Goal: Task Accomplishment & Management: Manage account settings

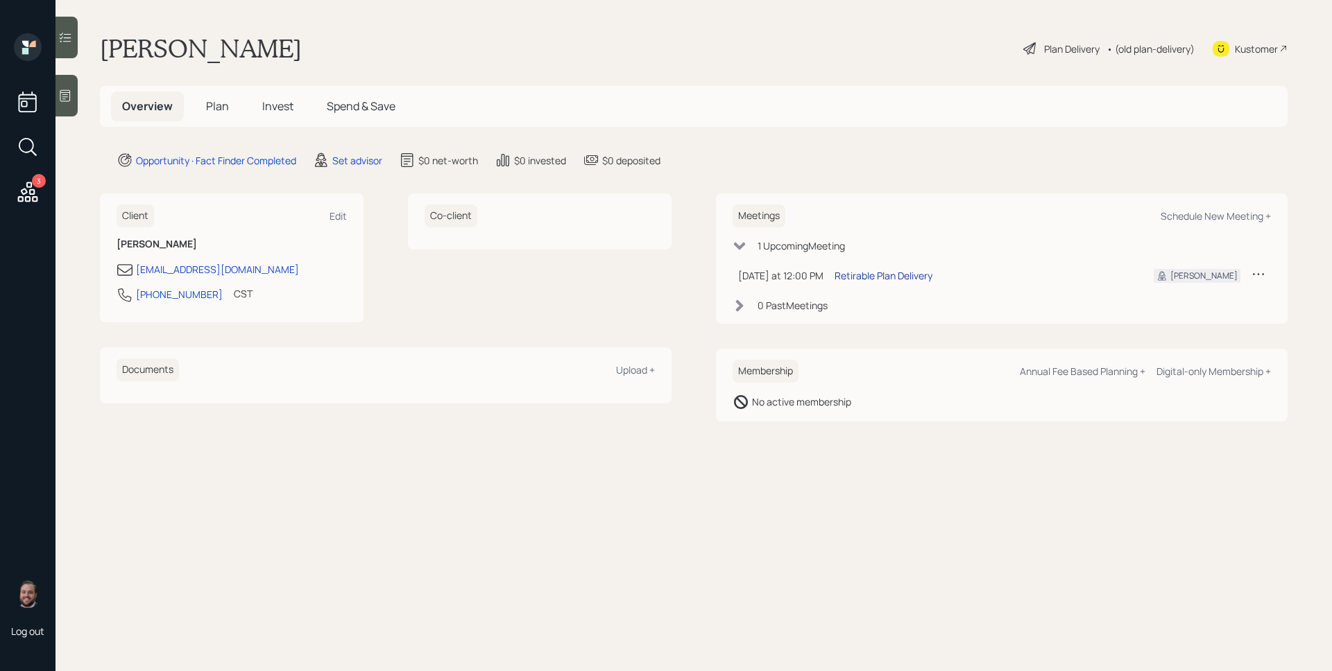
click at [878, 272] on div "Retirable Plan Delivery" at bounding box center [883, 275] width 98 height 15
click at [835, 153] on div "Opportunity · Fact Finder Completed Set advisor $0 net-worth $0 invested $0 dep…" at bounding box center [702, 160] width 1171 height 17
click at [364, 162] on div "Set advisor" at bounding box center [357, 160] width 50 height 15
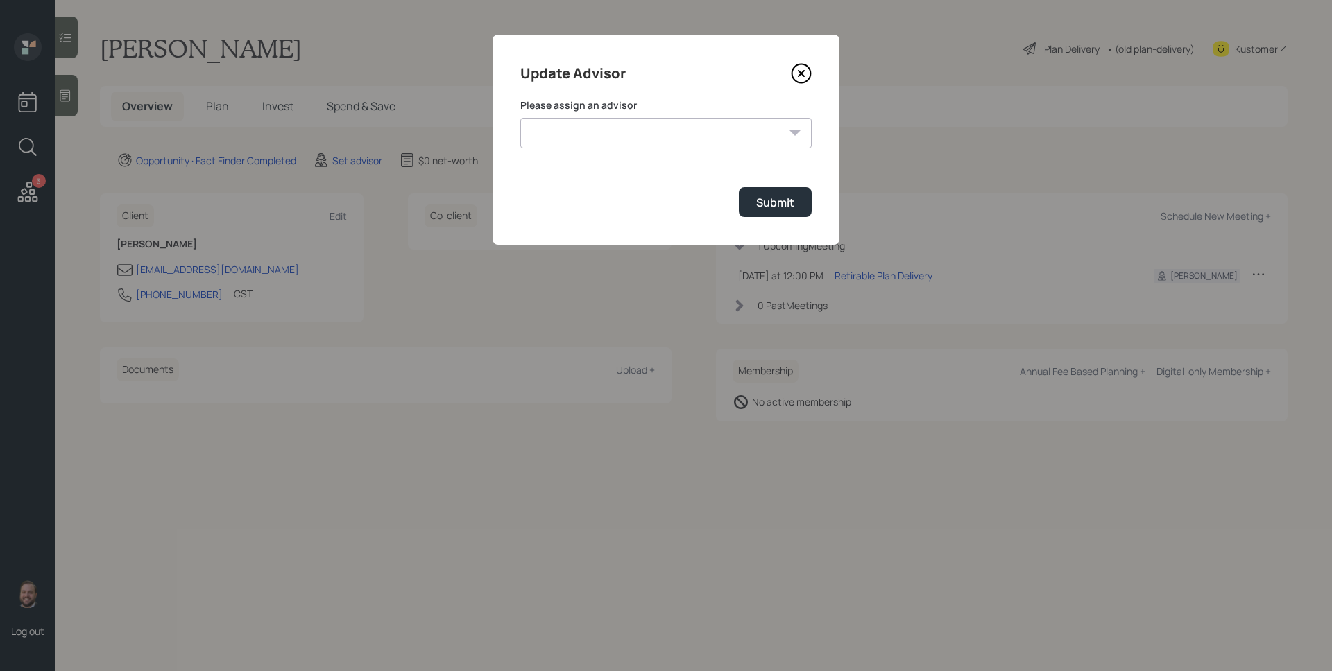
click at [650, 132] on select "[PERSON_NAME] [PERSON_NAME] End [PERSON_NAME] [PERSON_NAME] [PERSON_NAME] [PERS…" at bounding box center [665, 133] width 291 height 31
select select "d946c976-65aa-4529-ac9d-02c4f1114fc0"
click at [520, 118] on select "[PERSON_NAME] [PERSON_NAME] End [PERSON_NAME] [PERSON_NAME] [PERSON_NAME] [PERS…" at bounding box center [665, 133] width 291 height 31
click at [800, 196] on button "Submit" at bounding box center [775, 202] width 73 height 30
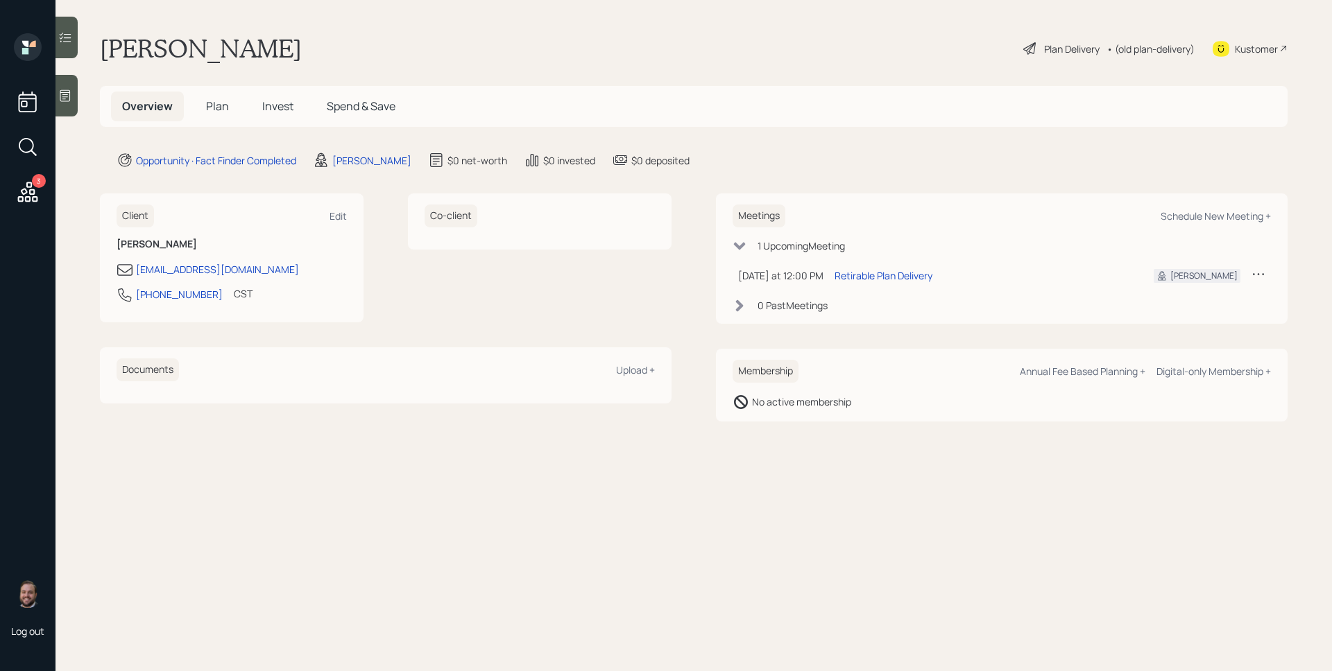
click at [219, 99] on span "Plan" at bounding box center [217, 106] width 23 height 15
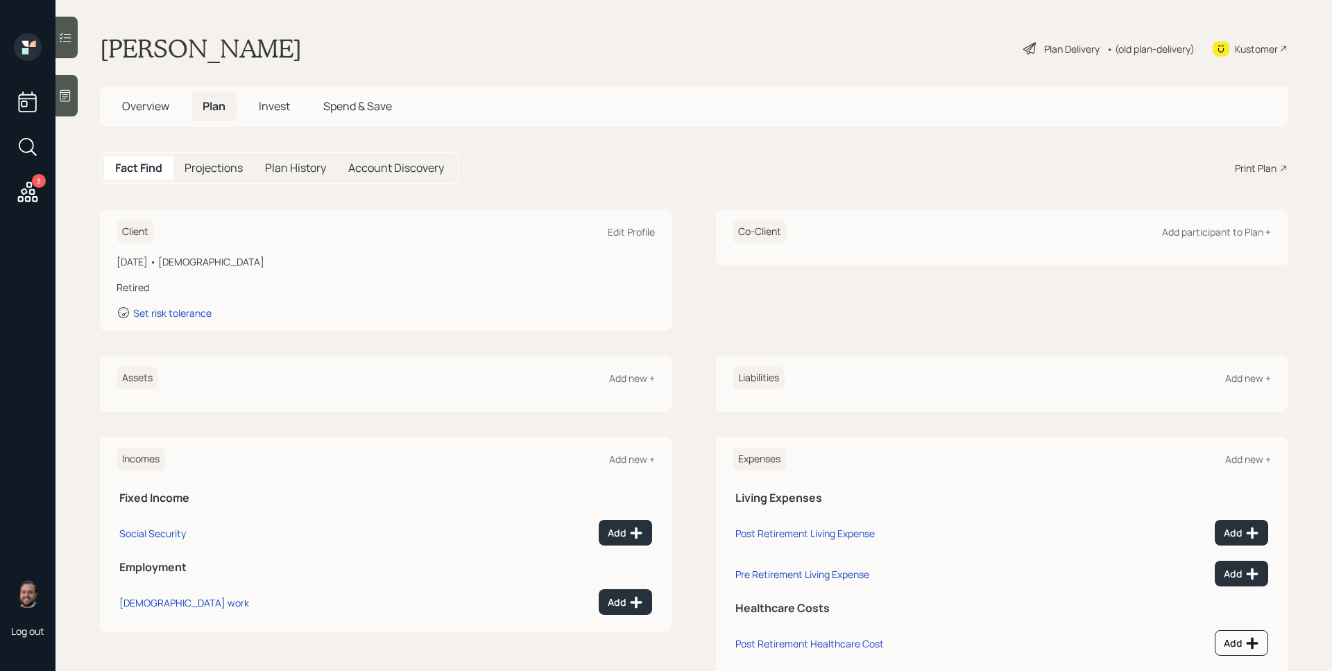
click at [71, 92] on icon at bounding box center [65, 96] width 14 height 14
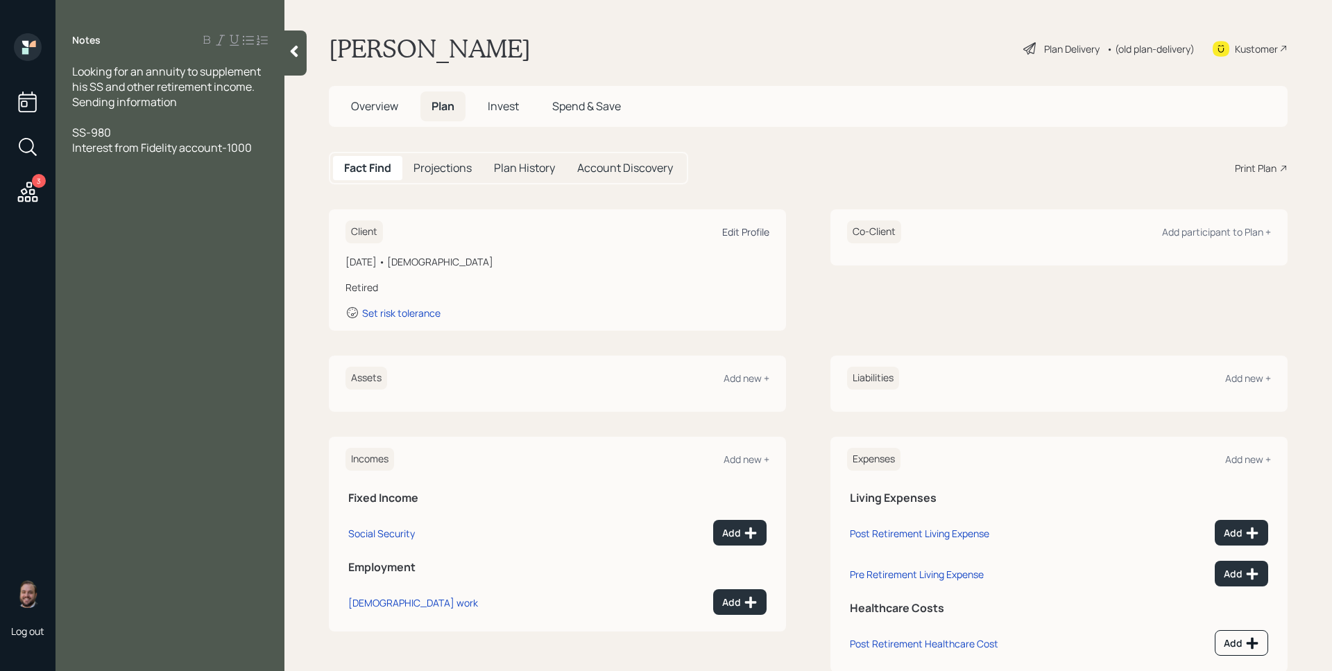
click at [738, 234] on div "Edit Profile" at bounding box center [745, 231] width 47 height 13
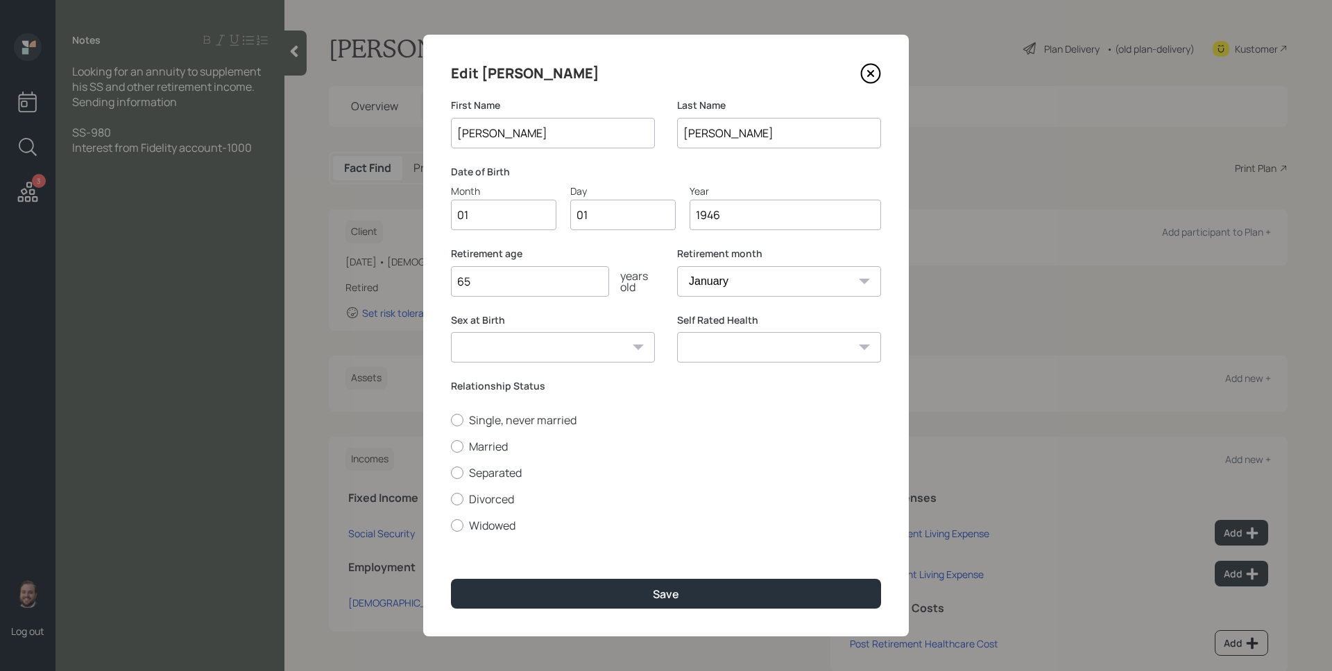
click at [524, 214] on input "01" at bounding box center [503, 215] width 105 height 31
type input "03"
type input "0"
type input "24"
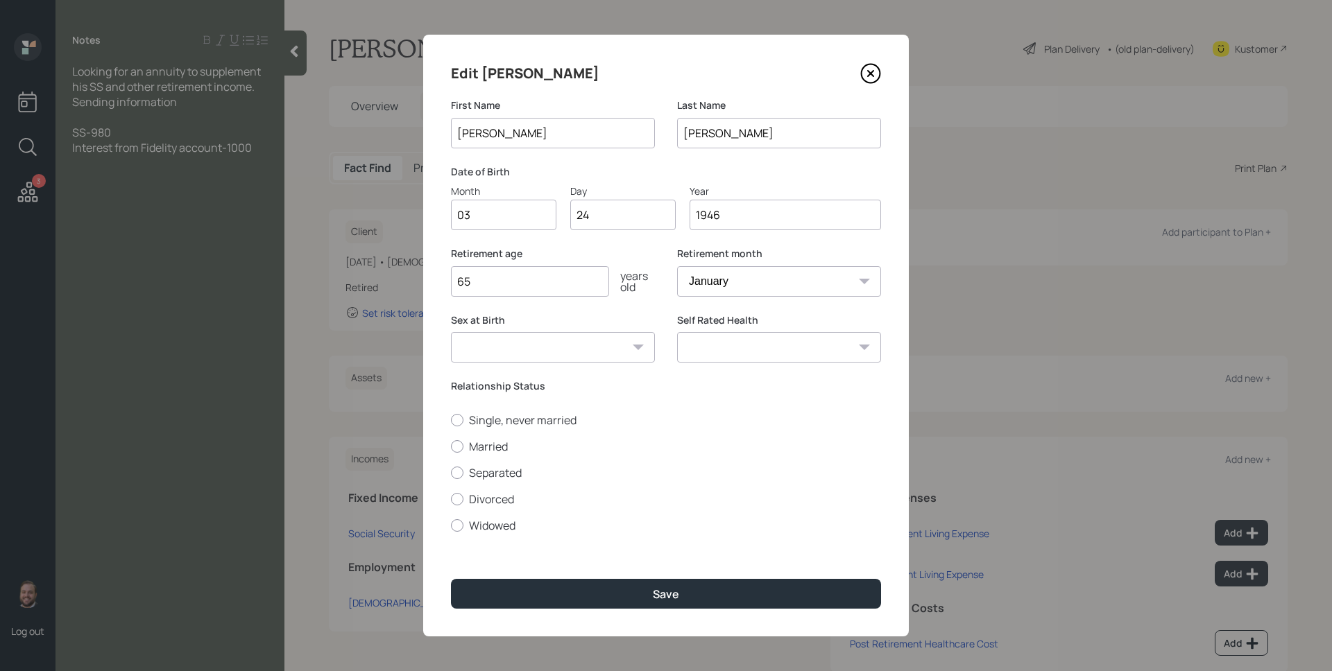
click at [581, 161] on div "First Name [PERSON_NAME]" at bounding box center [553, 132] width 204 height 67
click at [492, 497] on label "Divorced" at bounding box center [666, 499] width 430 height 15
click at [451, 499] on input "Divorced" at bounding box center [450, 499] width 1 height 1
radio input "true"
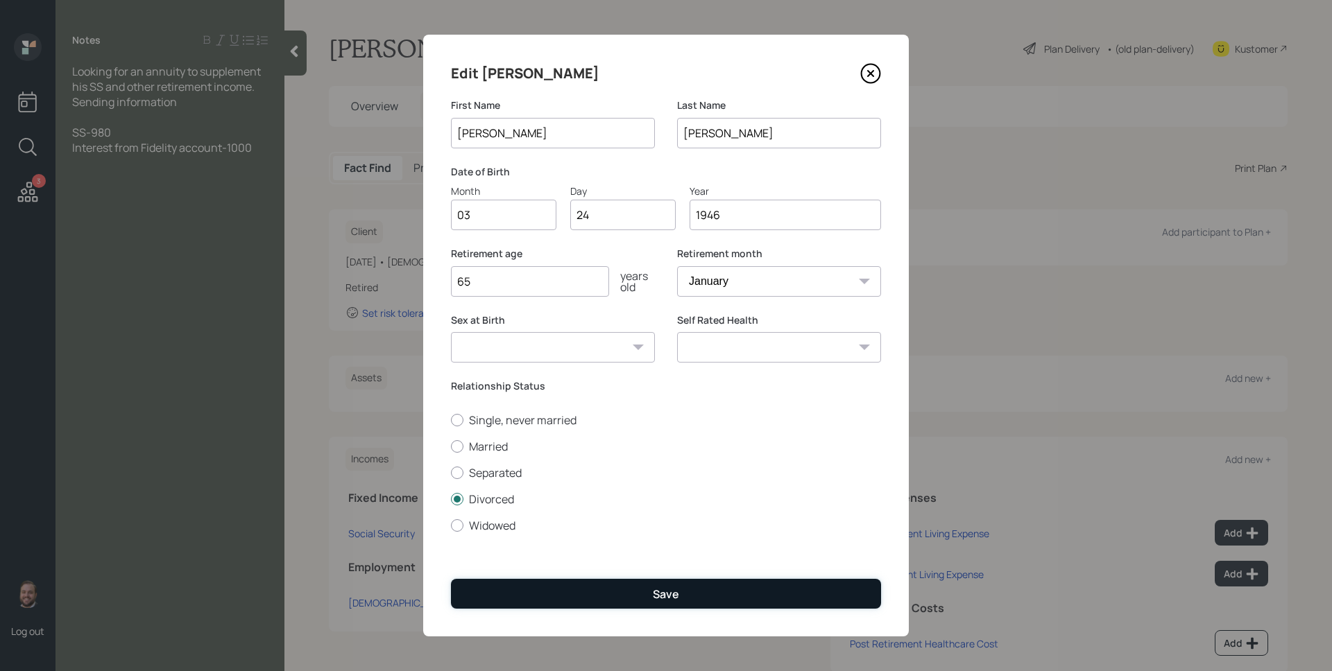
drag, startPoint x: 608, startPoint y: 592, endPoint x: 604, endPoint y: 583, distance: 9.3
click at [608, 591] on button "Save" at bounding box center [666, 594] width 430 height 30
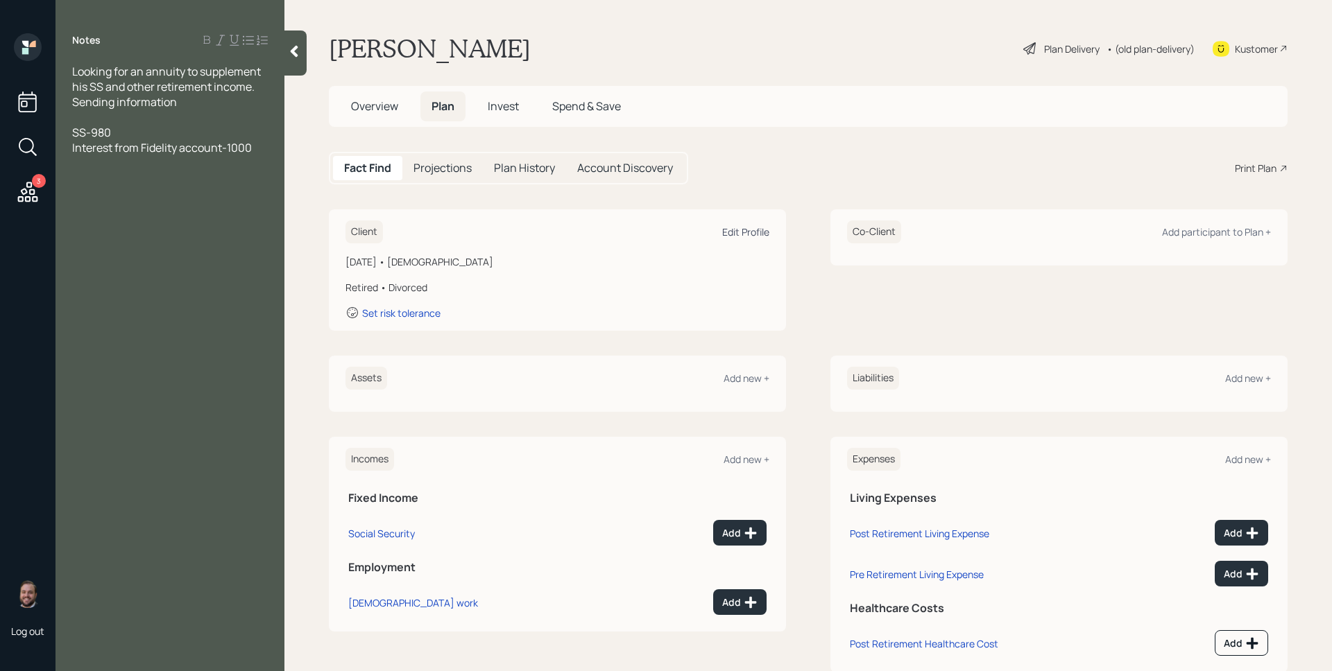
click at [743, 234] on div "Edit Profile" at bounding box center [745, 231] width 47 height 13
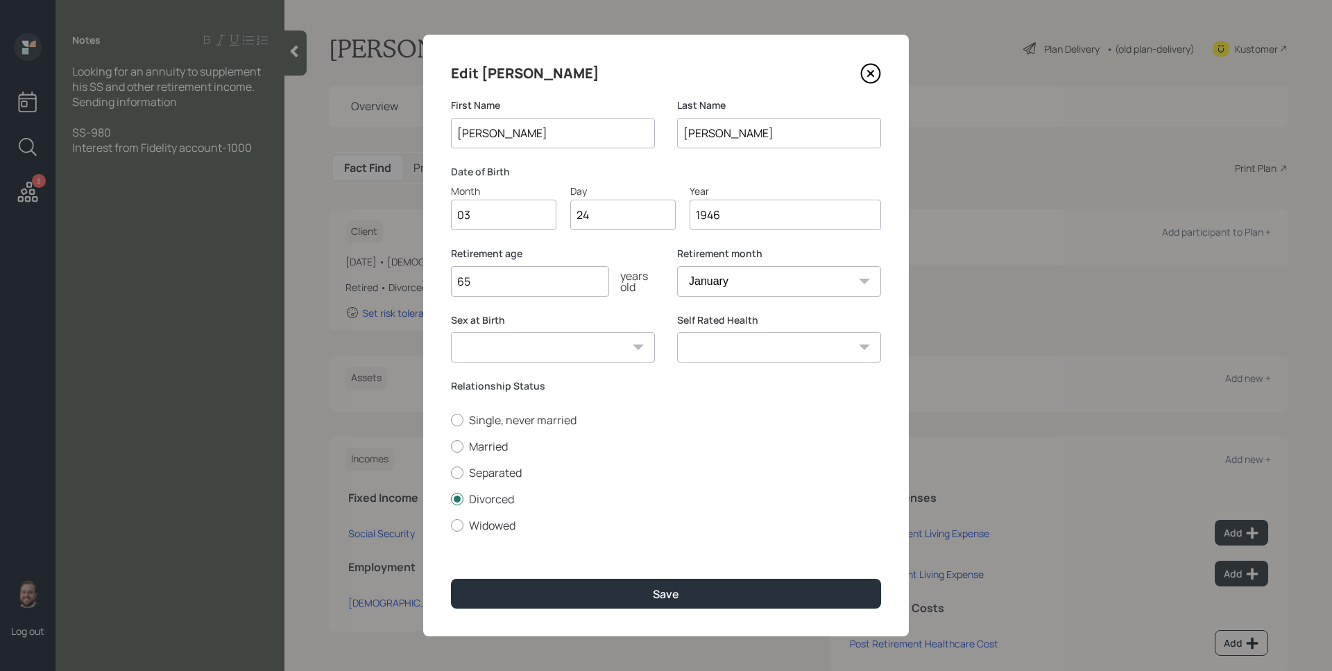
click at [569, 352] on select "[DEMOGRAPHIC_DATA] [DEMOGRAPHIC_DATA] Other / Prefer not to say" at bounding box center [553, 347] width 204 height 31
select select "[DEMOGRAPHIC_DATA]"
click at [451, 332] on select "[DEMOGRAPHIC_DATA] [DEMOGRAPHIC_DATA] Other / Prefer not to say" at bounding box center [553, 347] width 204 height 31
click at [768, 353] on select "Excellent Very Good Good Fair Poor" at bounding box center [779, 347] width 204 height 31
click at [677, 332] on select "Excellent Very Good Good Fair Poor" at bounding box center [779, 347] width 204 height 31
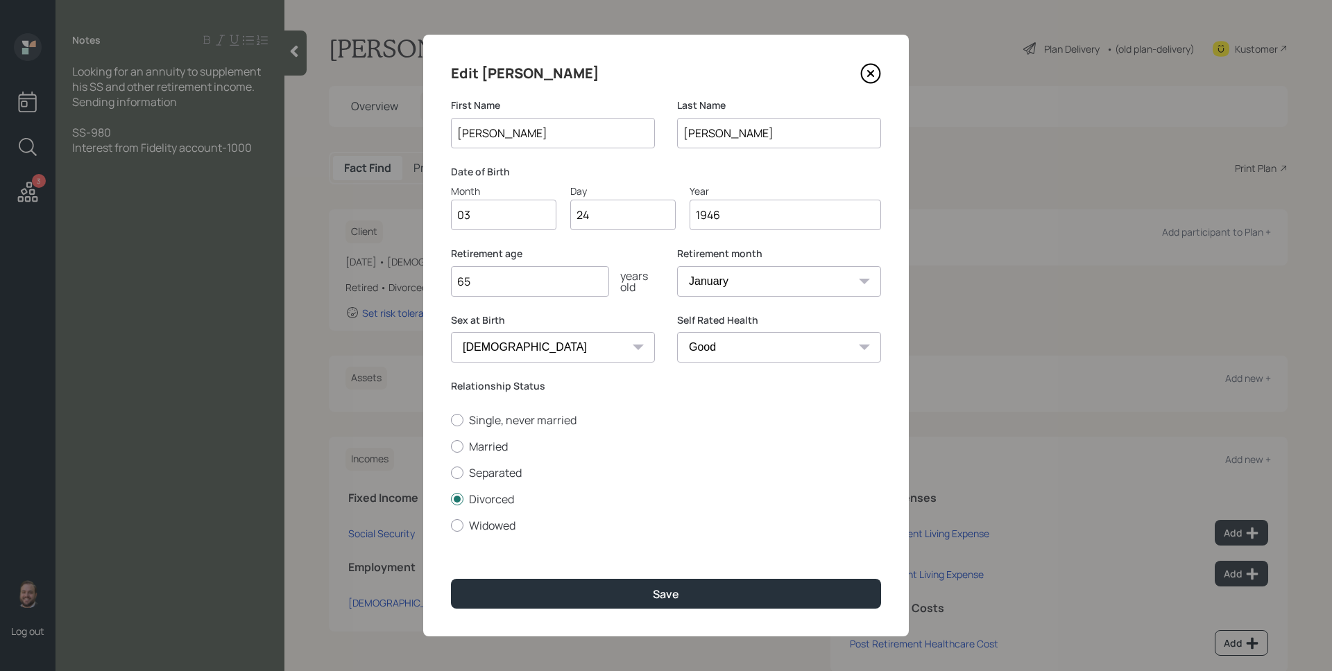
click at [733, 345] on select "Excellent Very Good Good Fair Poor" at bounding box center [779, 347] width 204 height 31
select select "very_good"
click at [677, 332] on select "Excellent Very Good Good Fair Poor" at bounding box center [779, 347] width 204 height 31
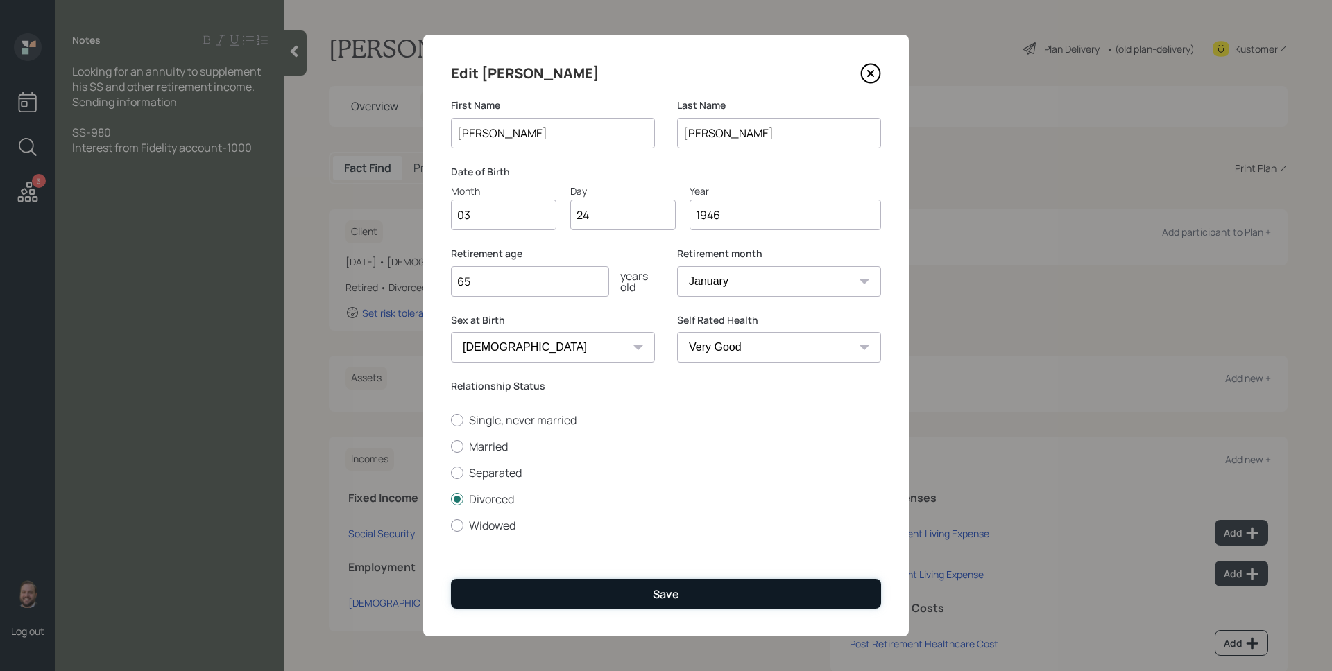
click at [743, 590] on button "Save" at bounding box center [666, 594] width 430 height 30
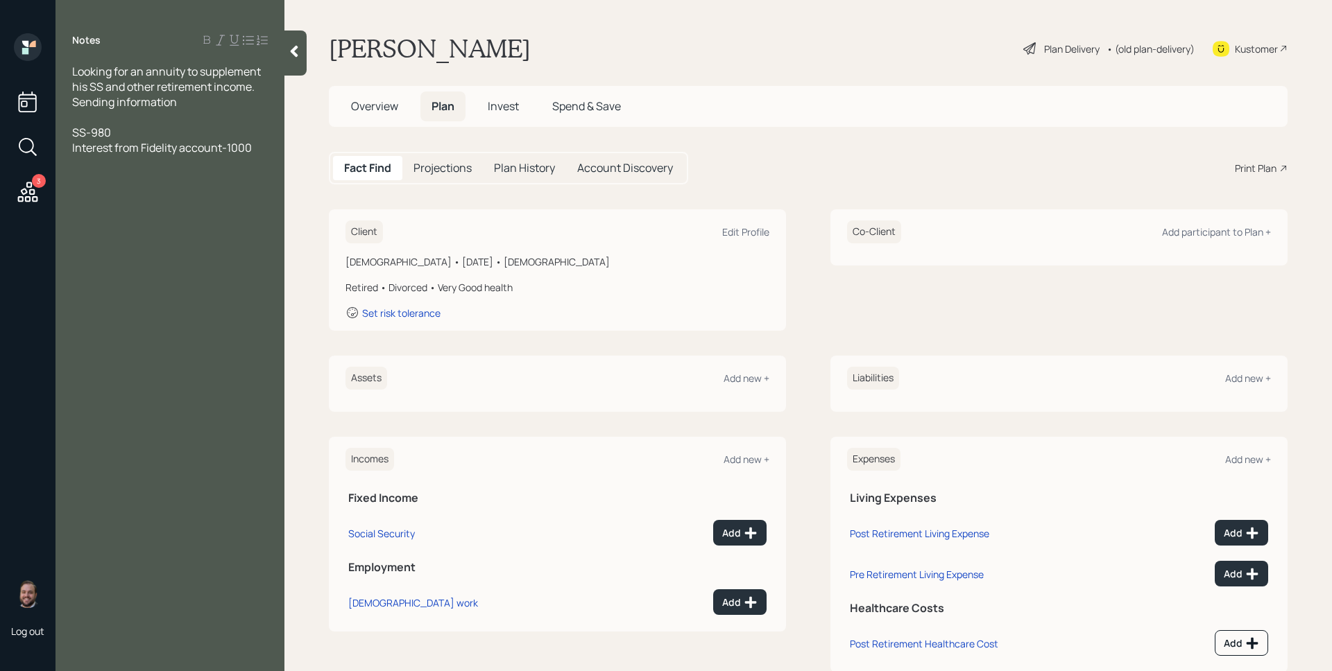
click at [1065, 42] on div "Plan Delivery" at bounding box center [1071, 49] width 55 height 15
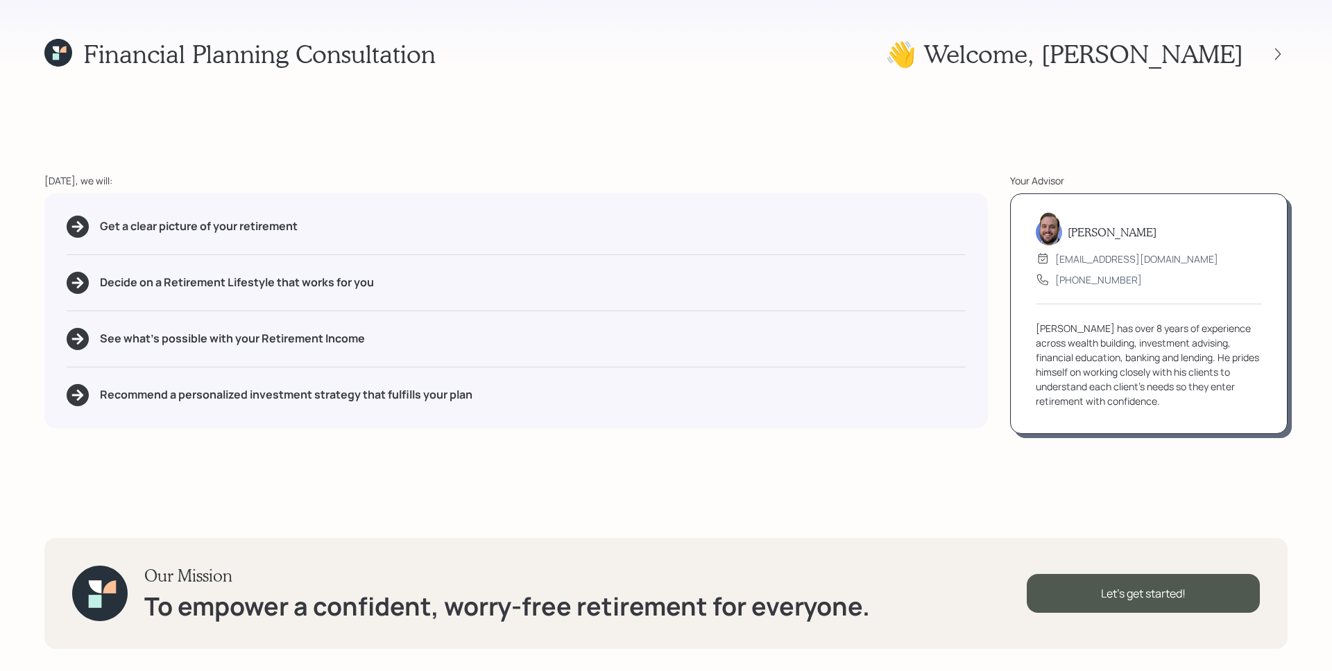
click at [914, 253] on div "Get a clear picture of your retirement Decide on a Retirement Lifestyle that wo…" at bounding box center [515, 311] width 943 height 235
click at [900, 250] on div "Get a clear picture of your retirement Decide on a Retirement Lifestyle that wo…" at bounding box center [515, 311] width 943 height 235
click at [1186, 596] on div "Let's get started!" at bounding box center [1143, 593] width 233 height 39
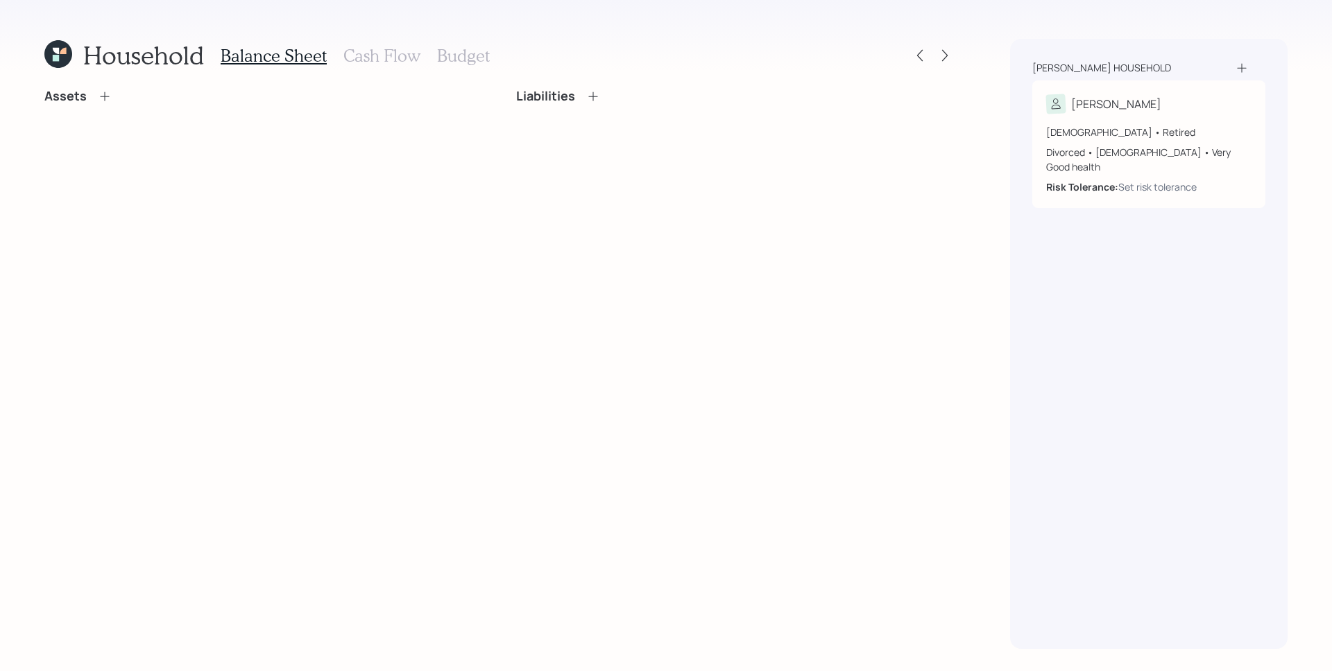
click at [758, 230] on div "Assets Liabilities" at bounding box center [499, 369] width 910 height 560
click at [106, 95] on icon at bounding box center [105, 96] width 14 height 14
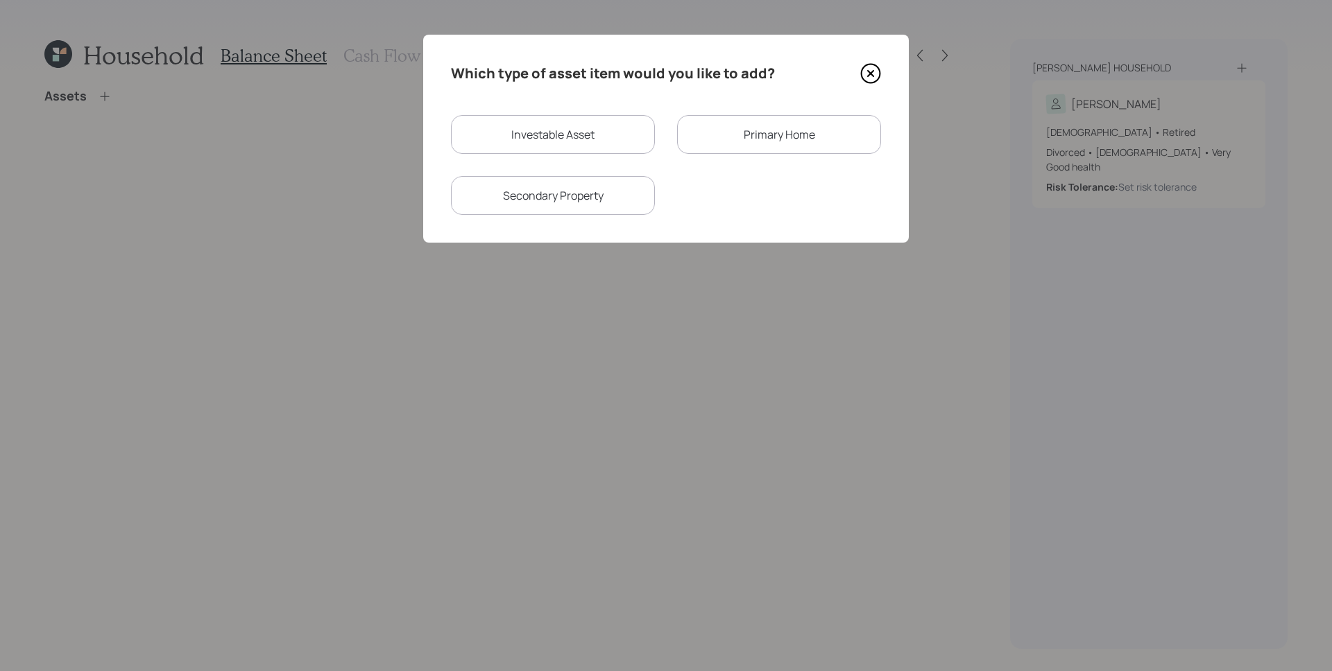
click at [589, 120] on div "Investable Asset" at bounding box center [553, 134] width 204 height 39
select select "taxable"
select select "balanced"
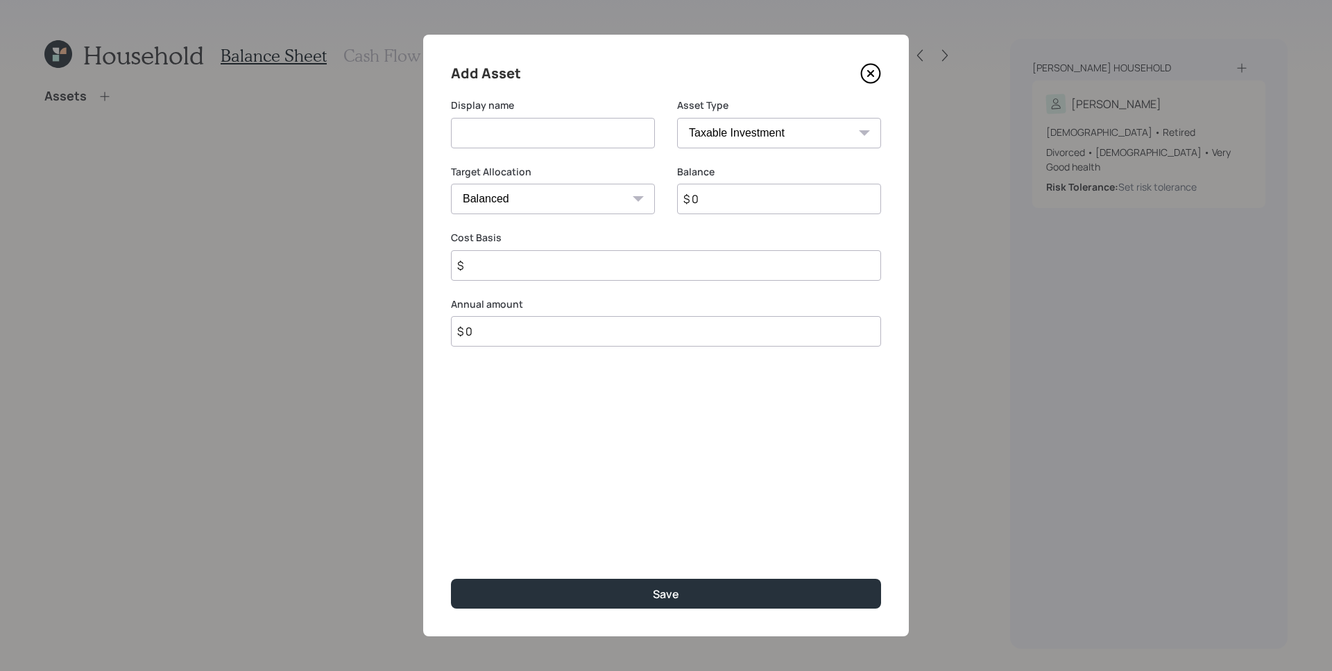
click at [748, 205] on input "$ 0" at bounding box center [779, 199] width 204 height 31
type input "$ 136,000"
click at [556, 128] on input at bounding box center [553, 133] width 204 height 31
paste input "sphix"
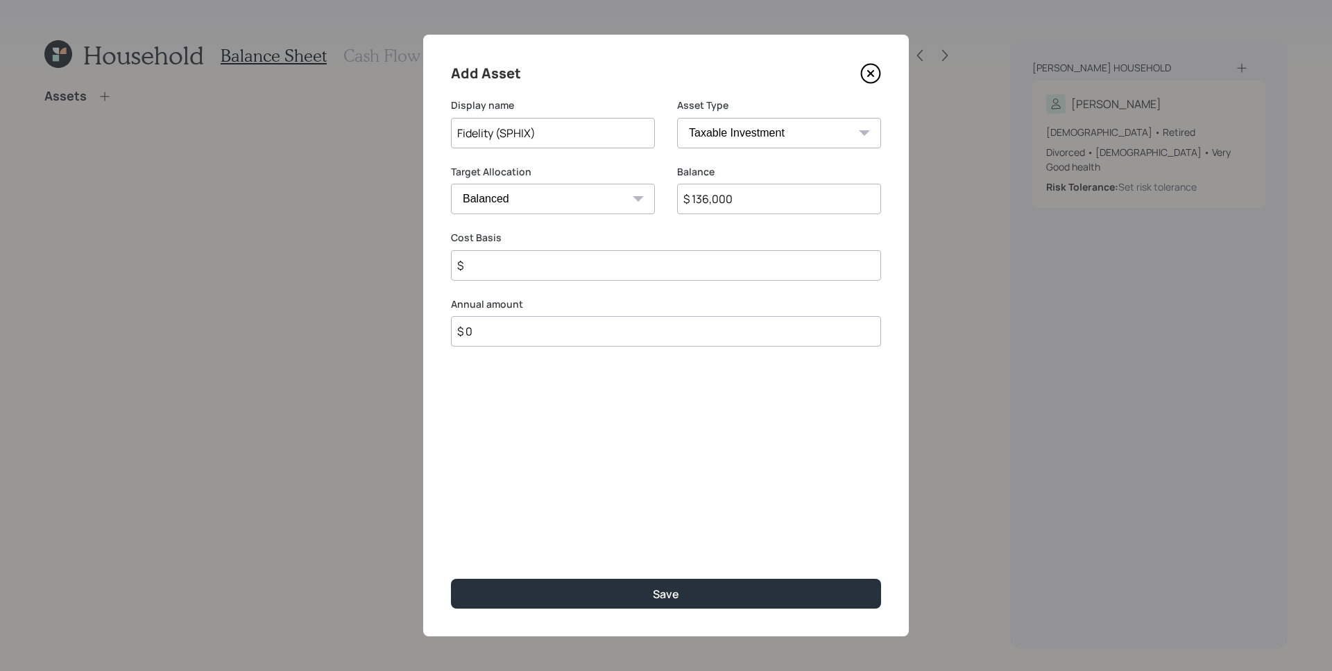
type input "Fidelity (SPHIX)"
click at [599, 99] on label "Display name" at bounding box center [553, 106] width 204 height 14
click at [586, 264] on input "$" at bounding box center [666, 265] width 430 height 31
type input "$ 0"
click at [727, 512] on div "Add Asset Display name Fidelity (SPHIX) Asset Type SEP [PERSON_NAME] IRA 401(k)…" at bounding box center [666, 336] width 486 height 602
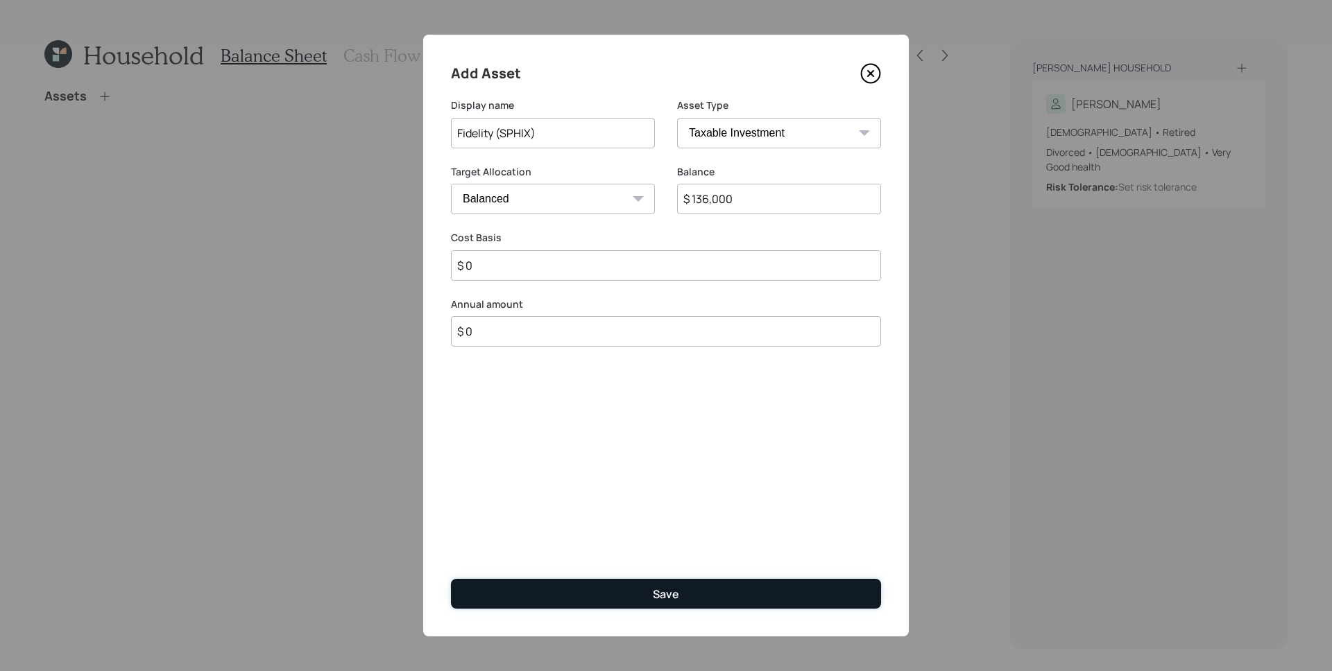
click at [749, 590] on button "Save" at bounding box center [666, 594] width 430 height 30
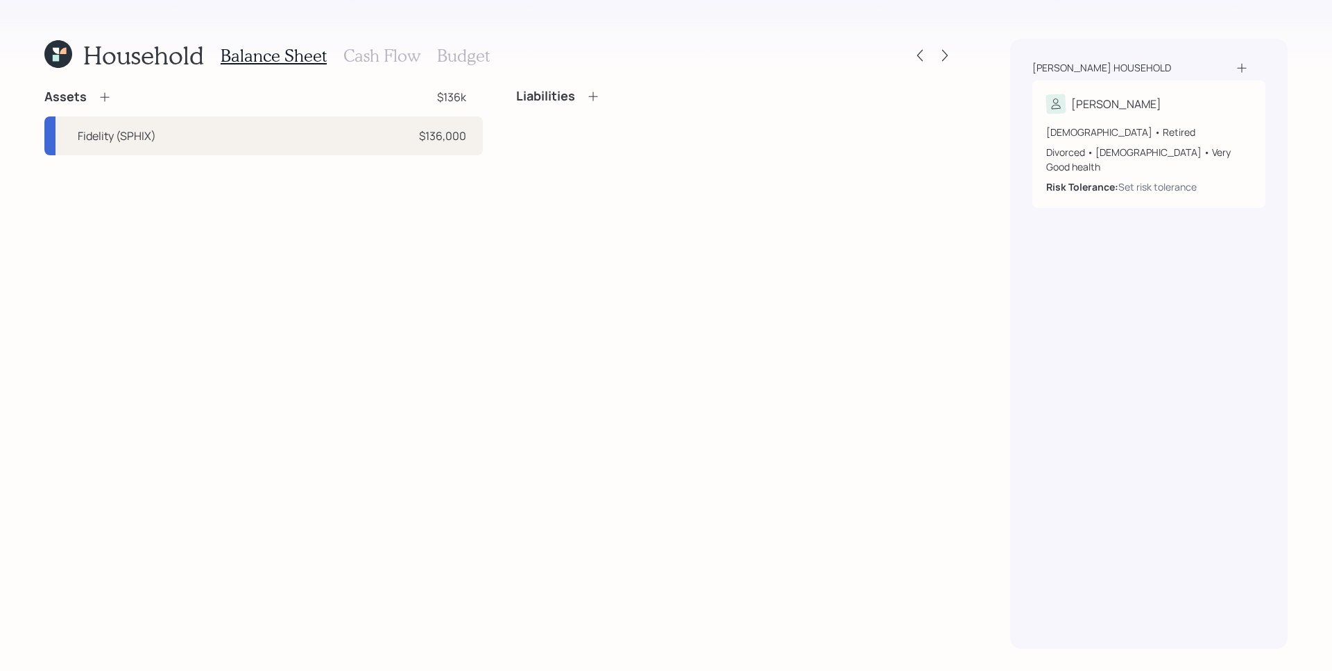
click at [371, 73] on div "Household Balance Sheet Cash Flow Budget Assets $136k Fidelity (SPHIX) $136,000…" at bounding box center [499, 344] width 910 height 610
click at [162, 114] on div "Assets $136k Fidelity (SPHIX) $136,000" at bounding box center [263, 122] width 438 height 67
click at [105, 95] on icon at bounding box center [105, 97] width 14 height 14
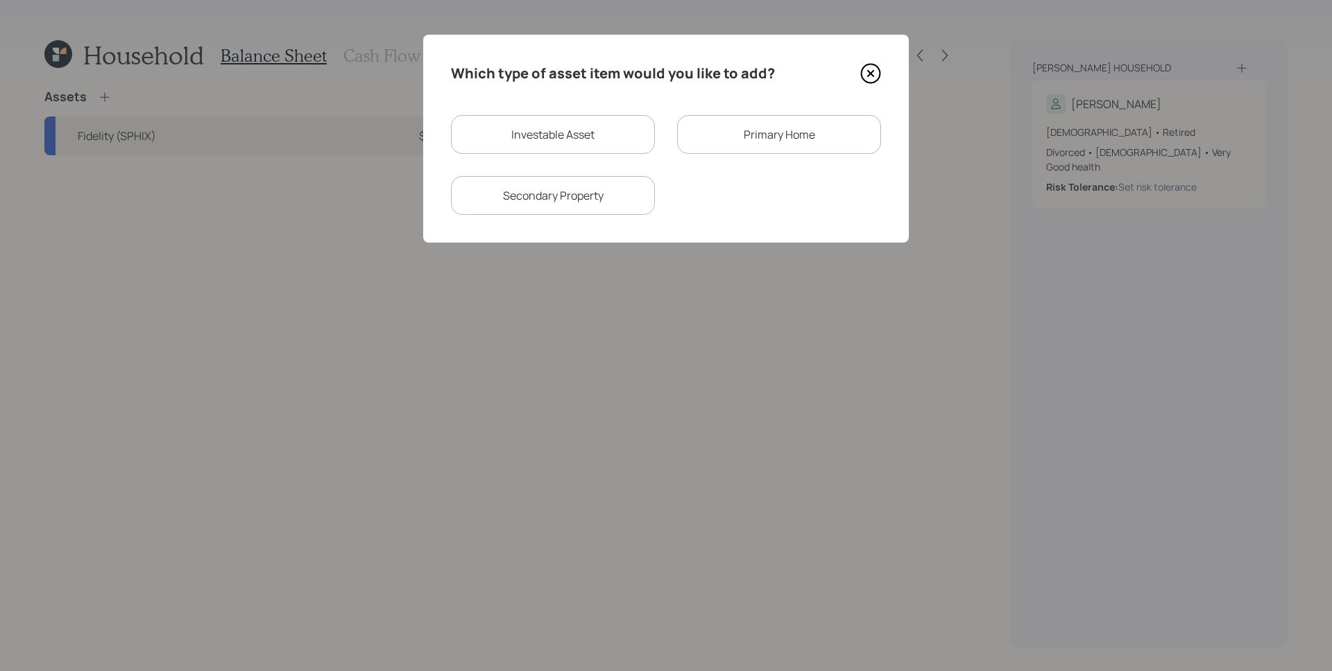
click at [869, 78] on icon at bounding box center [870, 73] width 21 height 21
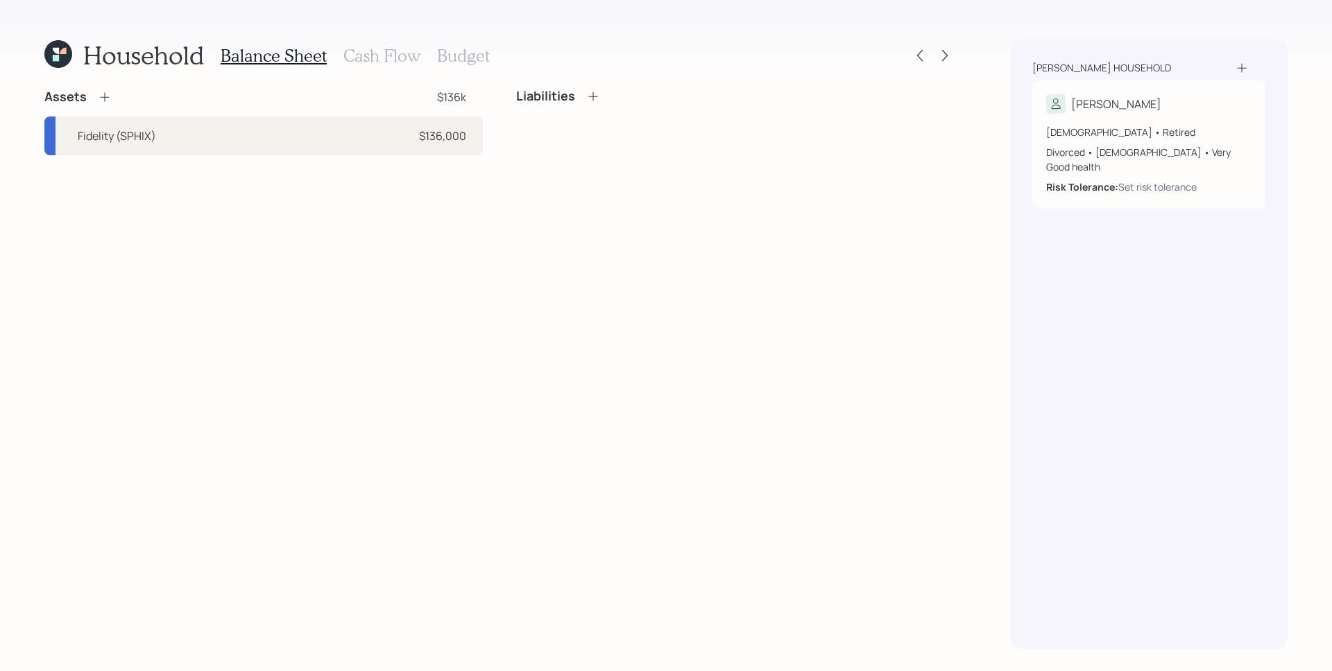
click at [396, 52] on h3 "Cash Flow" at bounding box center [381, 56] width 77 height 20
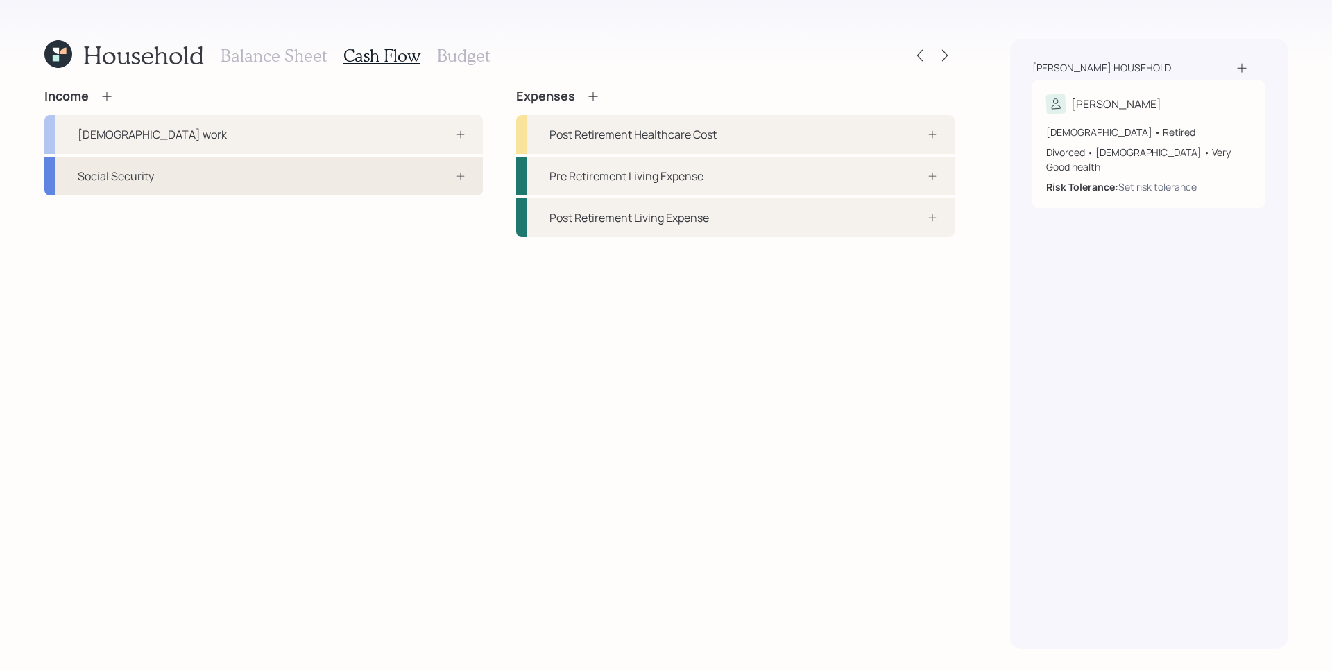
click at [313, 175] on div "Social Security" at bounding box center [263, 176] width 438 height 39
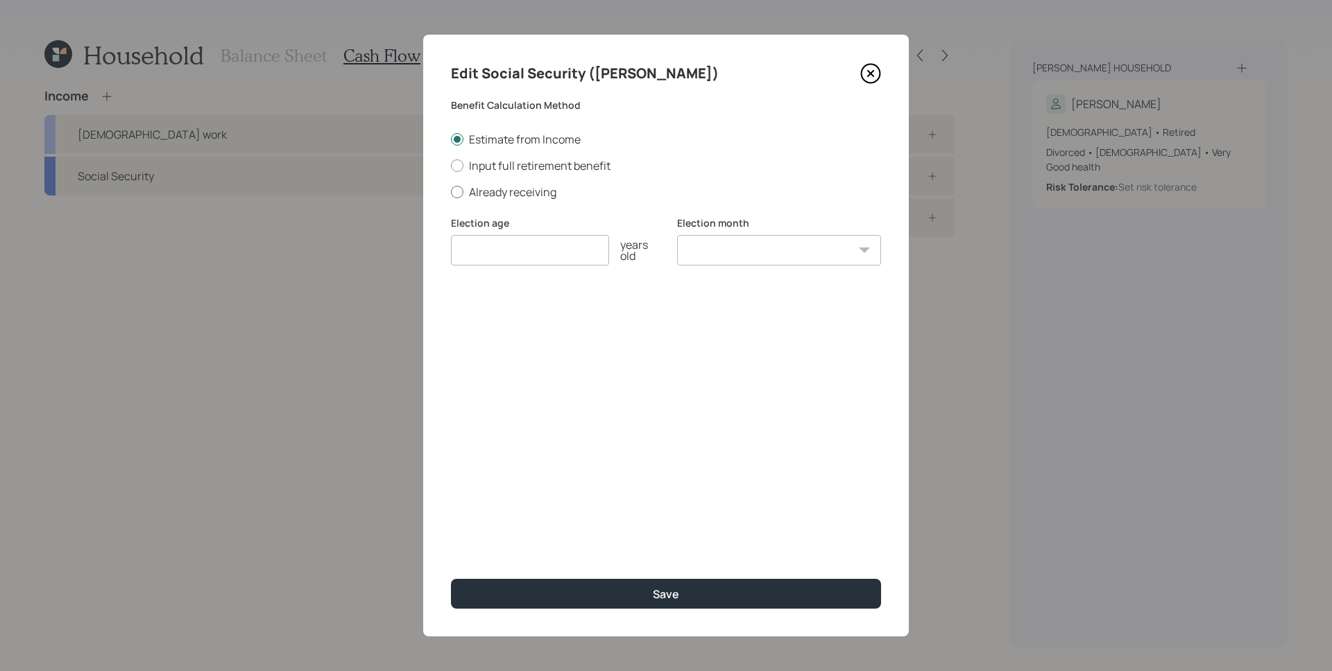
click at [522, 191] on label "Already receiving" at bounding box center [666, 192] width 430 height 15
click at [451, 191] on input "Already receiving" at bounding box center [450, 191] width 1 height 1
radio input "true"
click at [529, 247] on input "number" at bounding box center [530, 250] width 158 height 31
click at [526, 316] on input "$" at bounding box center [666, 317] width 430 height 31
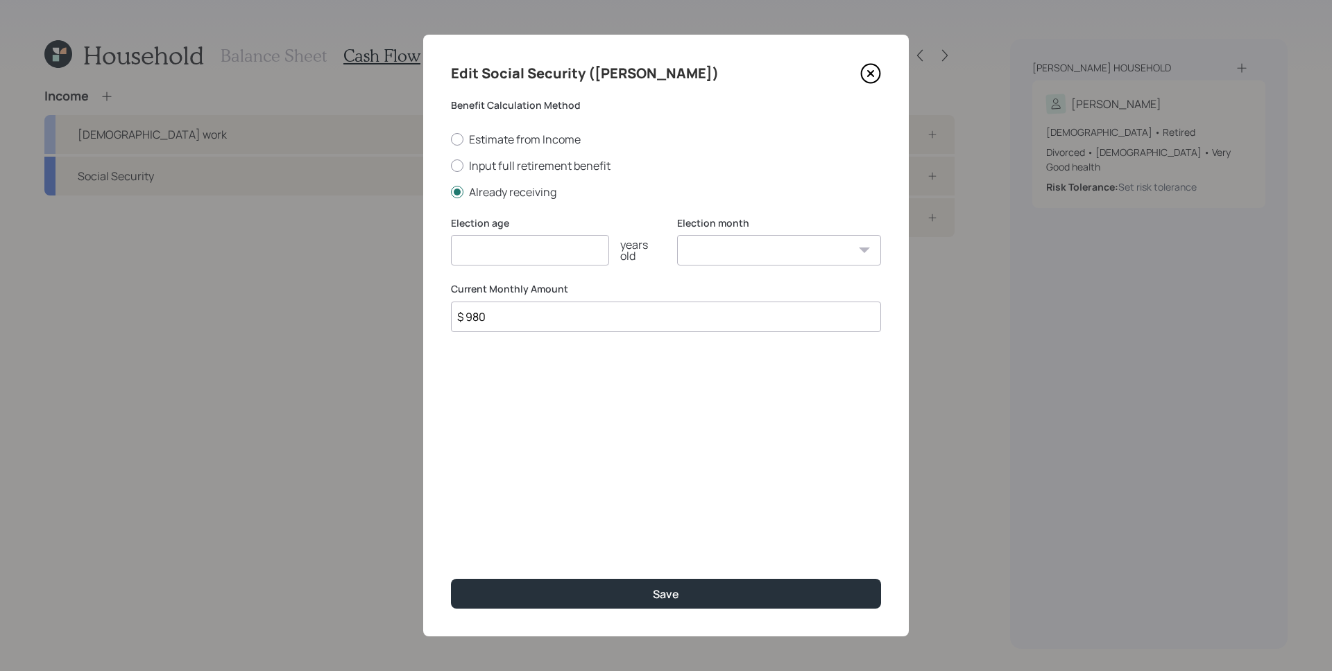
drag, startPoint x: 545, startPoint y: 318, endPoint x: 435, endPoint y: 307, distance: 110.1
click at [435, 307] on div "Edit Social Security ([PERSON_NAME]) Benefit Calculation Method Estimate from I…" at bounding box center [666, 336] width 486 height 602
type input "$ 1,165"
click at [529, 252] on input "number" at bounding box center [530, 250] width 158 height 31
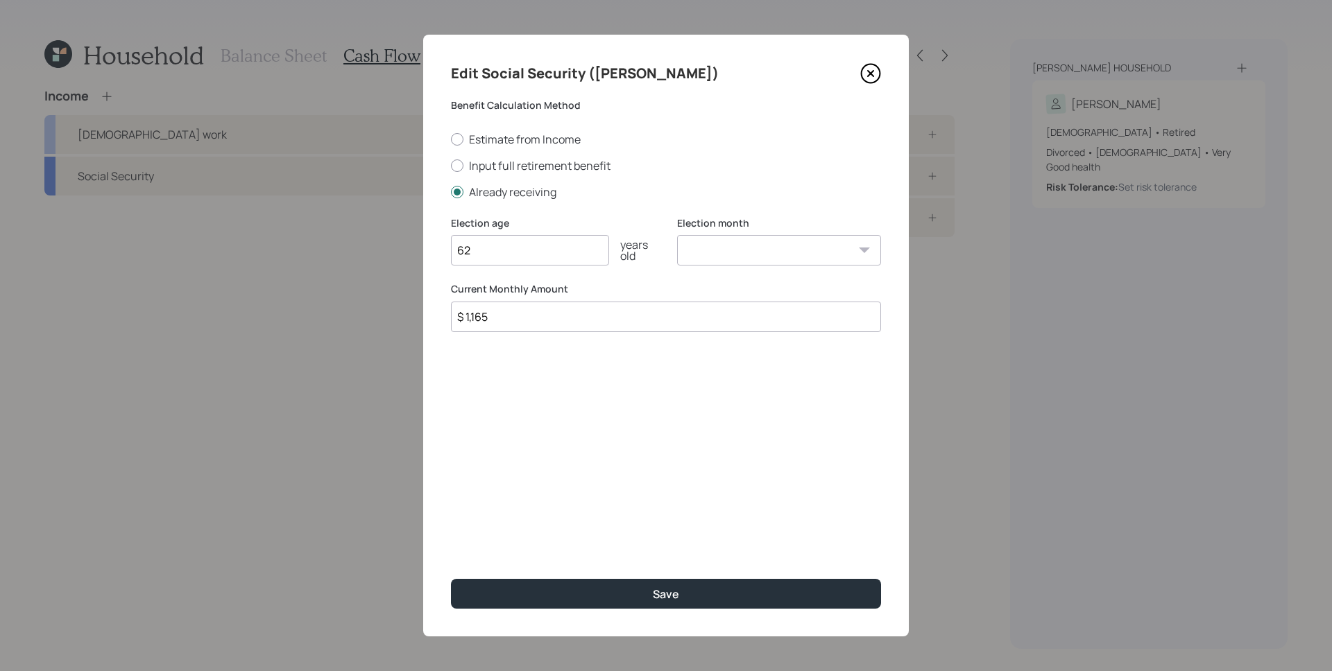
type input "62"
click at [769, 252] on select "January February March April May June July August September October November De…" at bounding box center [779, 250] width 204 height 31
select select "3"
click at [677, 235] on select "January February March April May June July August September October November De…" at bounding box center [779, 250] width 204 height 31
click at [715, 513] on div "Edit Social Security ([PERSON_NAME]) Benefit Calculation Method Estimate from I…" at bounding box center [666, 336] width 486 height 602
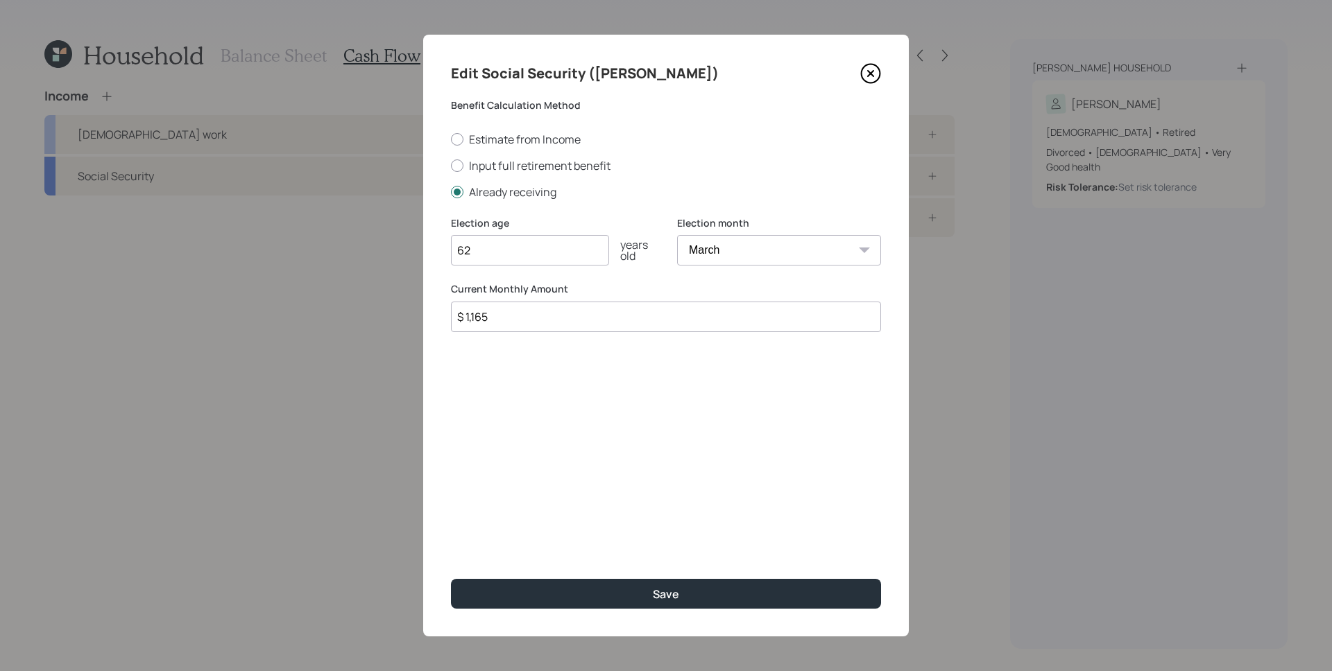
drag, startPoint x: 536, startPoint y: 318, endPoint x: 465, endPoint y: 311, distance: 71.2
click at [465, 311] on input "$ 1,165" at bounding box center [666, 317] width 430 height 31
type input "$ 980"
click at [721, 489] on div "Edit Social Security ([PERSON_NAME]) Benefit Calculation Method Estimate from I…" at bounding box center [666, 336] width 486 height 602
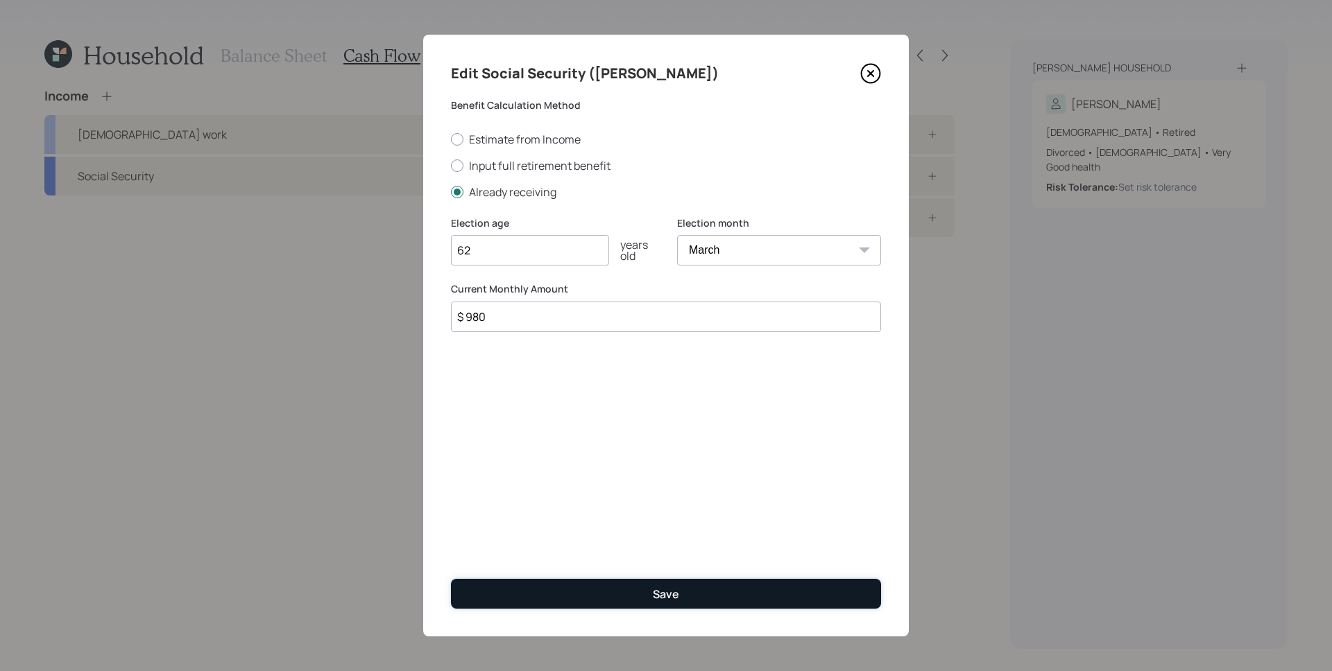
click at [720, 586] on button "Save" at bounding box center [666, 594] width 430 height 30
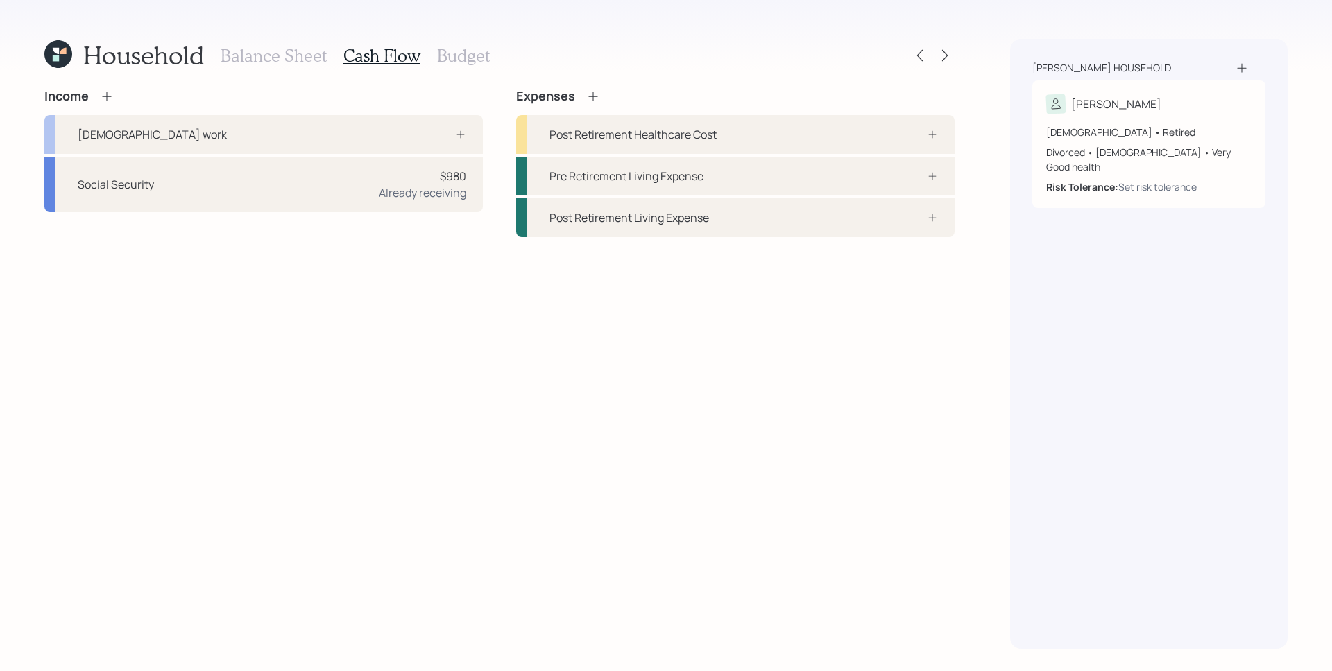
click at [112, 96] on icon at bounding box center [107, 96] width 14 height 14
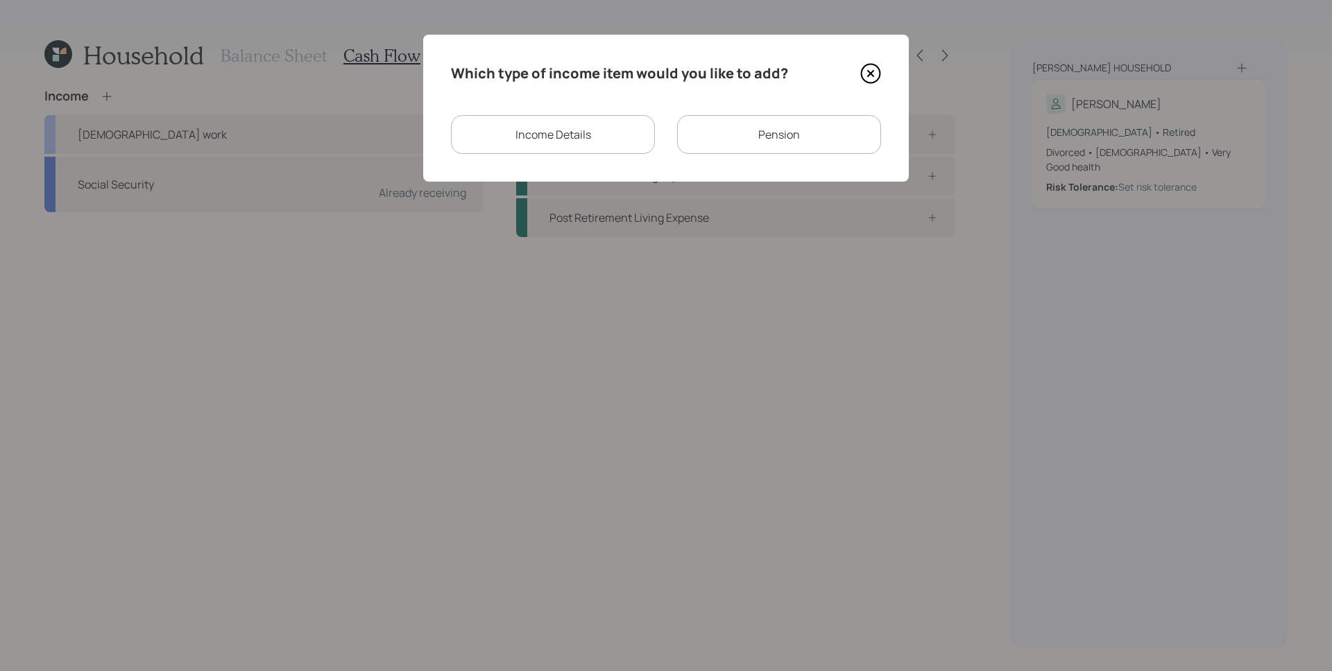
click at [586, 134] on div "Income Details" at bounding box center [553, 134] width 204 height 39
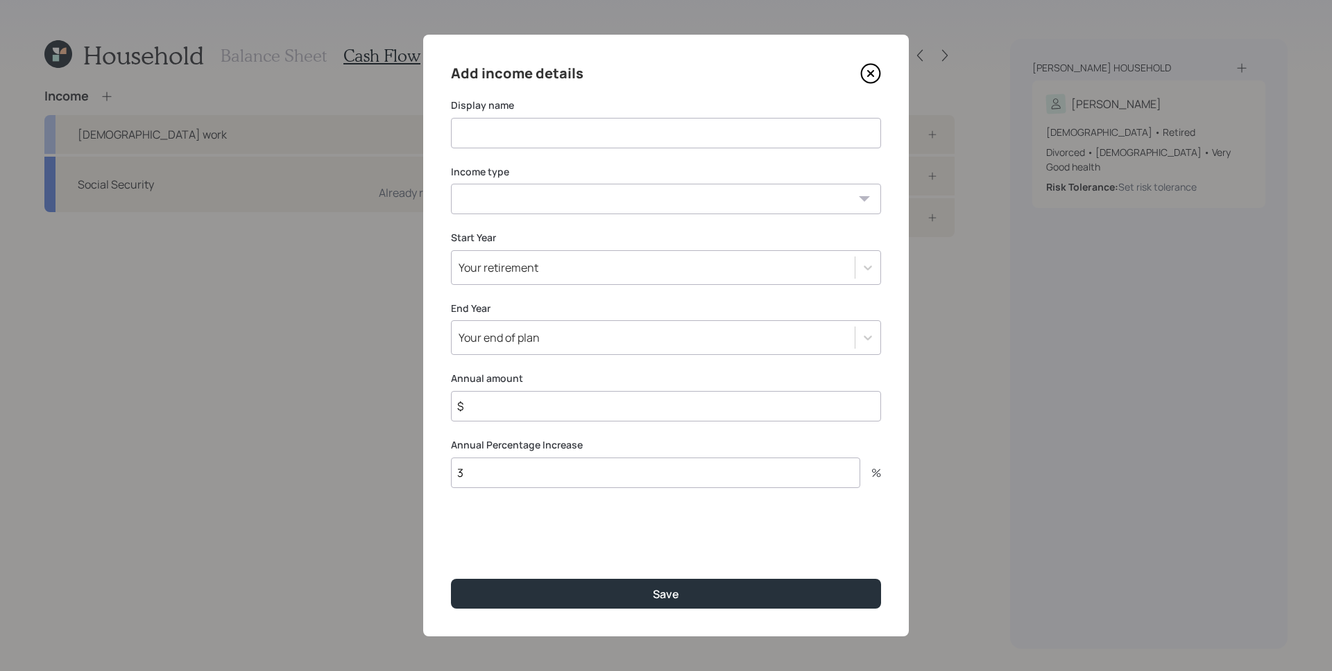
click at [566, 129] on input at bounding box center [666, 133] width 430 height 31
type input "Interest Income"
click at [534, 194] on select "[DEMOGRAPHIC_DATA] work [DEMOGRAPHIC_DATA] work Self employment Other" at bounding box center [666, 199] width 430 height 31
select select "other"
click at [451, 184] on select "[DEMOGRAPHIC_DATA] work [DEMOGRAPHIC_DATA] work Self employment Other" at bounding box center [666, 199] width 430 height 31
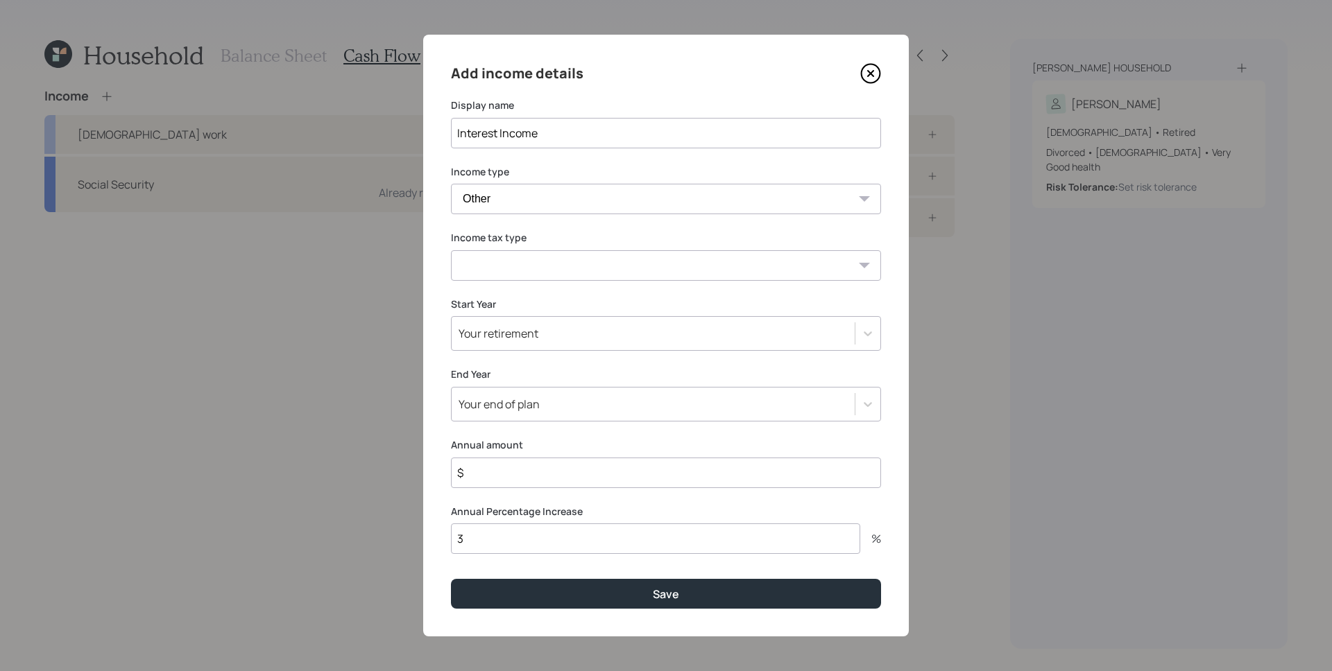
click at [539, 266] on select "Tax-free Earned Self Employment Alimony Royalties Pension / Annuity Interest Di…" at bounding box center [666, 265] width 430 height 31
select select "interest"
click at [451, 250] on select "Tax-free Earned Self Employment Alimony Royalties Pension / Annuity Interest Di…" at bounding box center [666, 265] width 430 height 31
drag, startPoint x: 558, startPoint y: 472, endPoint x: 569, endPoint y: 470, distance: 11.3
click at [559, 471] on input "$" at bounding box center [666, 473] width 430 height 31
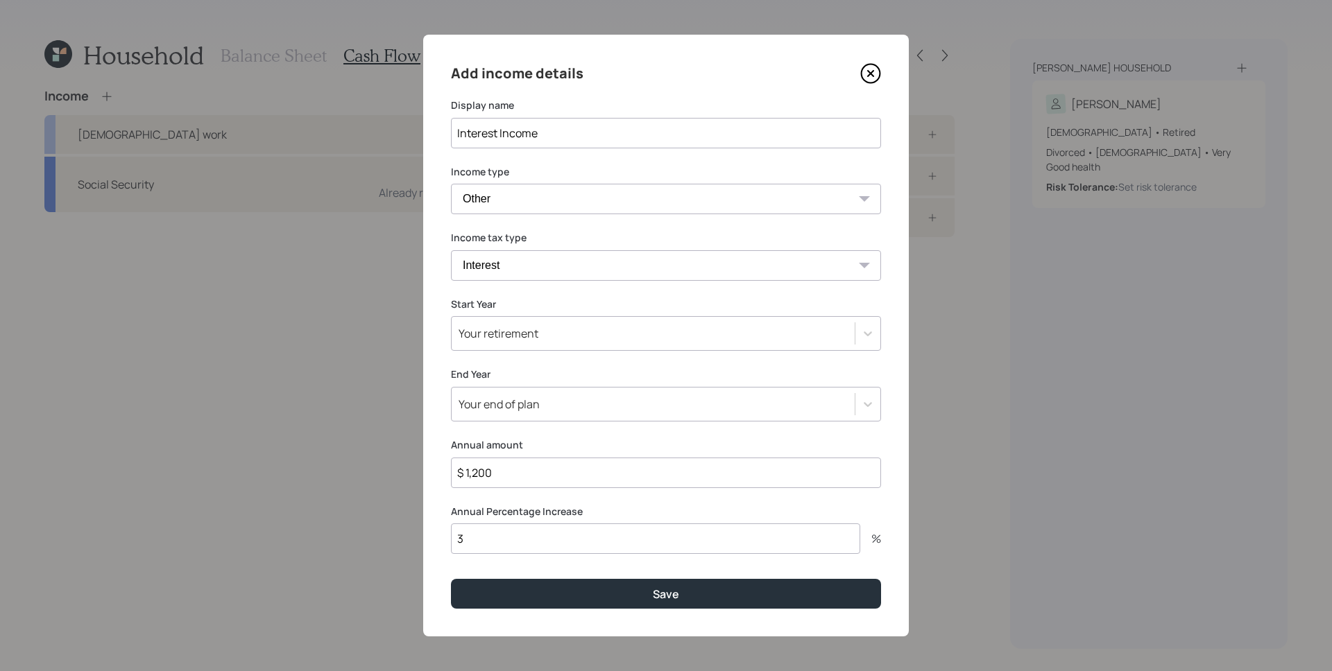
type input "$ 1,200"
drag, startPoint x: 597, startPoint y: 135, endPoint x: 495, endPoint y: 128, distance: 101.5
click at [495, 128] on input "Interest Income" at bounding box center [666, 133] width 430 height 31
type input "Interest/Dividends"
click at [499, 484] on input "$ 1,200" at bounding box center [666, 473] width 430 height 31
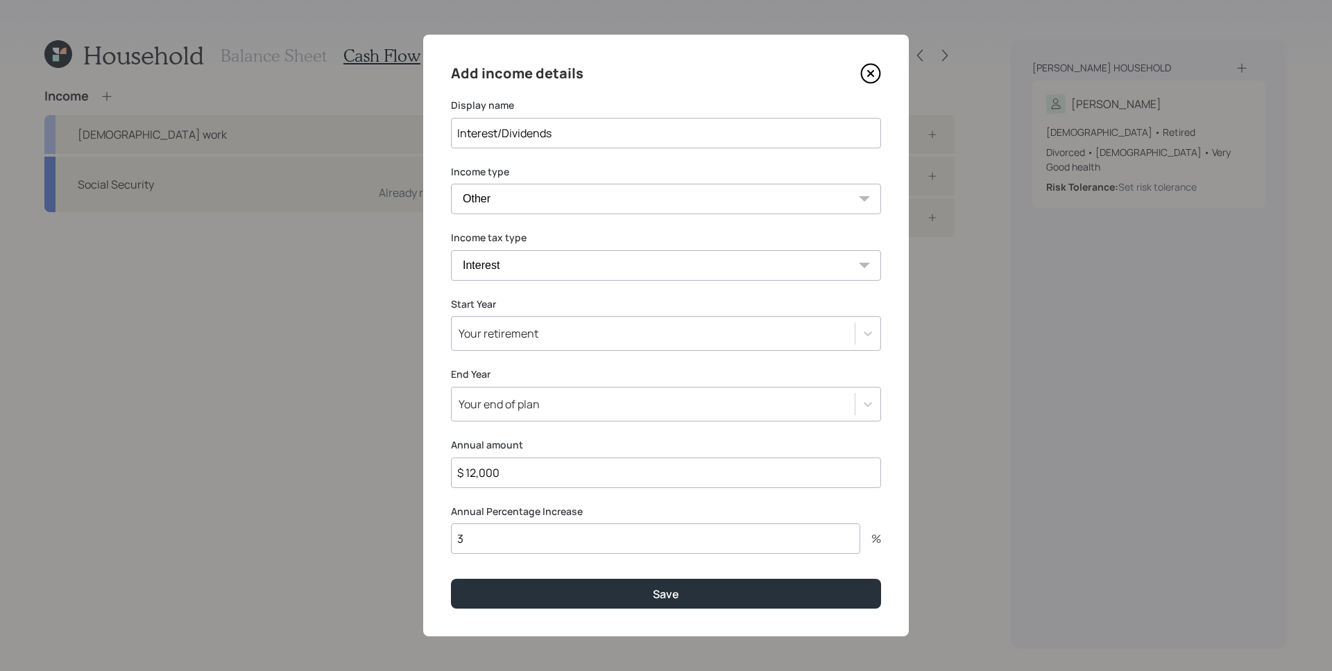
type input "$ 12,000"
click at [560, 443] on label "Annual amount" at bounding box center [666, 445] width 430 height 14
click at [590, 543] on input "3" at bounding box center [655, 539] width 409 height 31
click at [588, 542] on input "3" at bounding box center [655, 539] width 409 height 31
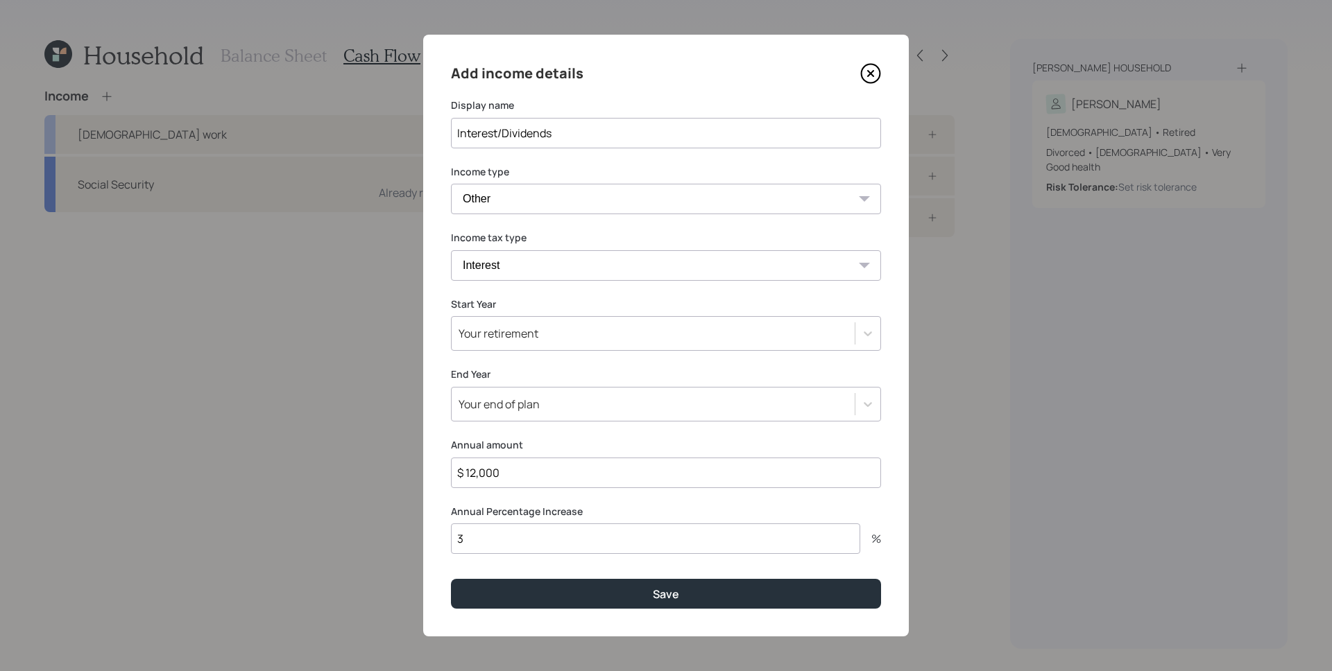
click at [588, 542] on input "3" at bounding box center [655, 539] width 409 height 31
click at [591, 536] on input "3" at bounding box center [655, 539] width 409 height 31
type input "3"
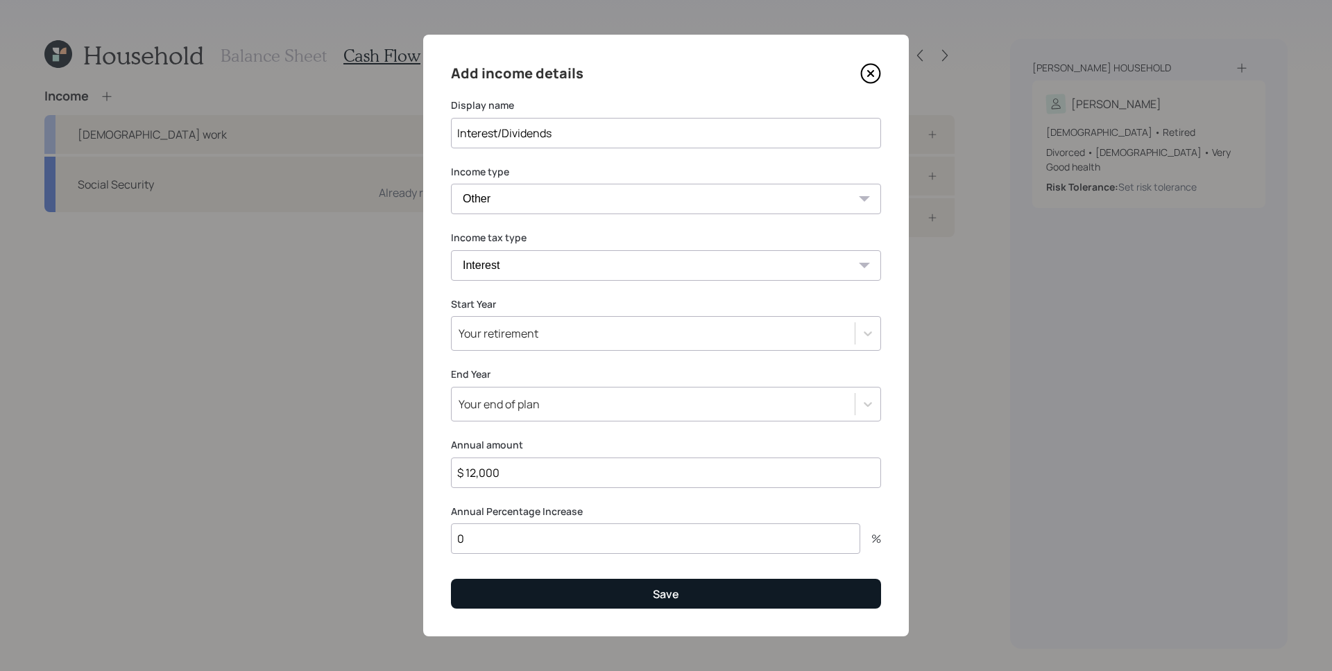
type input "0"
click at [649, 601] on button "Save" at bounding box center [666, 594] width 430 height 30
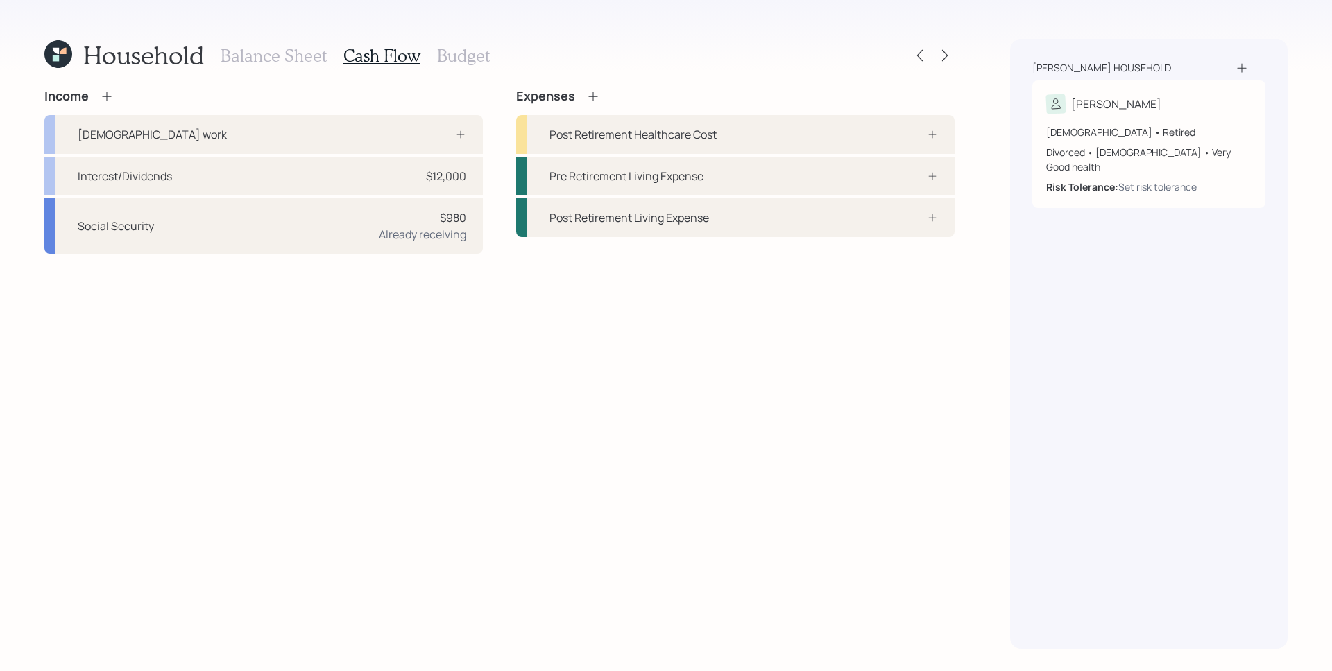
click at [979, 357] on div "Household Balance Sheet Cash Flow Budget Income [DEMOGRAPHIC_DATA] work Interes…" at bounding box center [666, 335] width 1332 height 671
click at [586, 92] on icon at bounding box center [593, 96] width 14 height 14
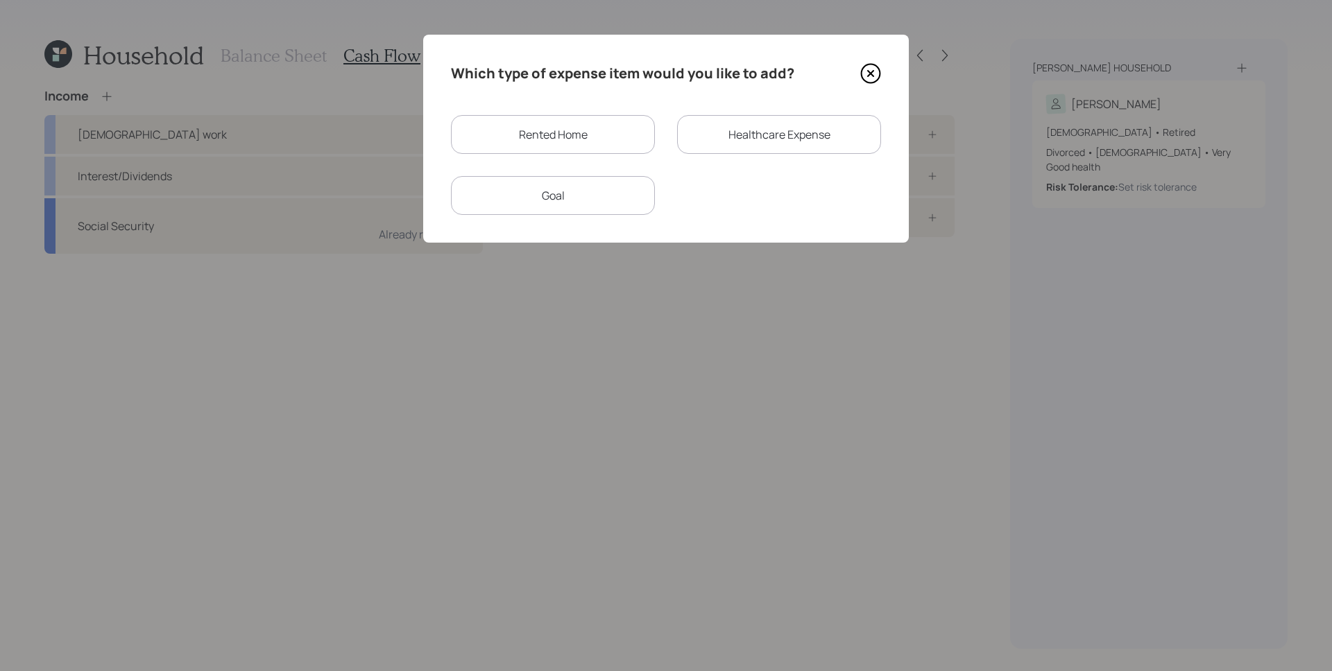
click at [520, 138] on div "Rented Home" at bounding box center [553, 134] width 204 height 39
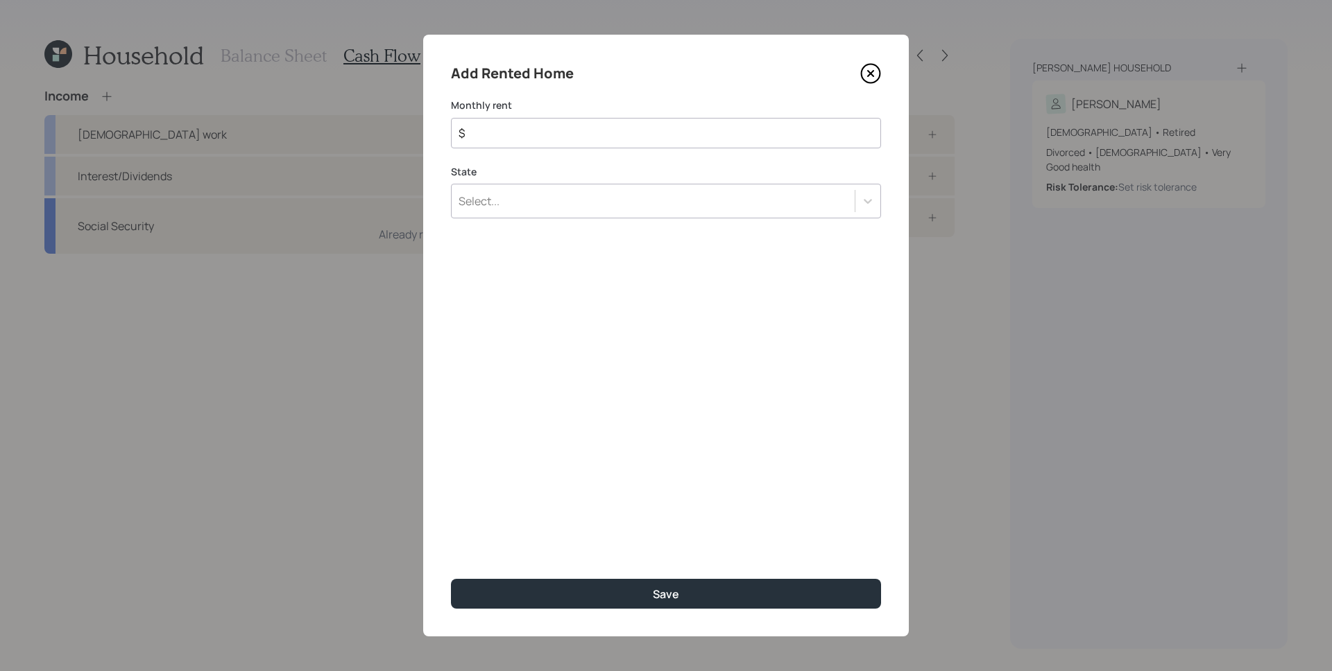
click at [615, 205] on div "Select..." at bounding box center [666, 201] width 430 height 35
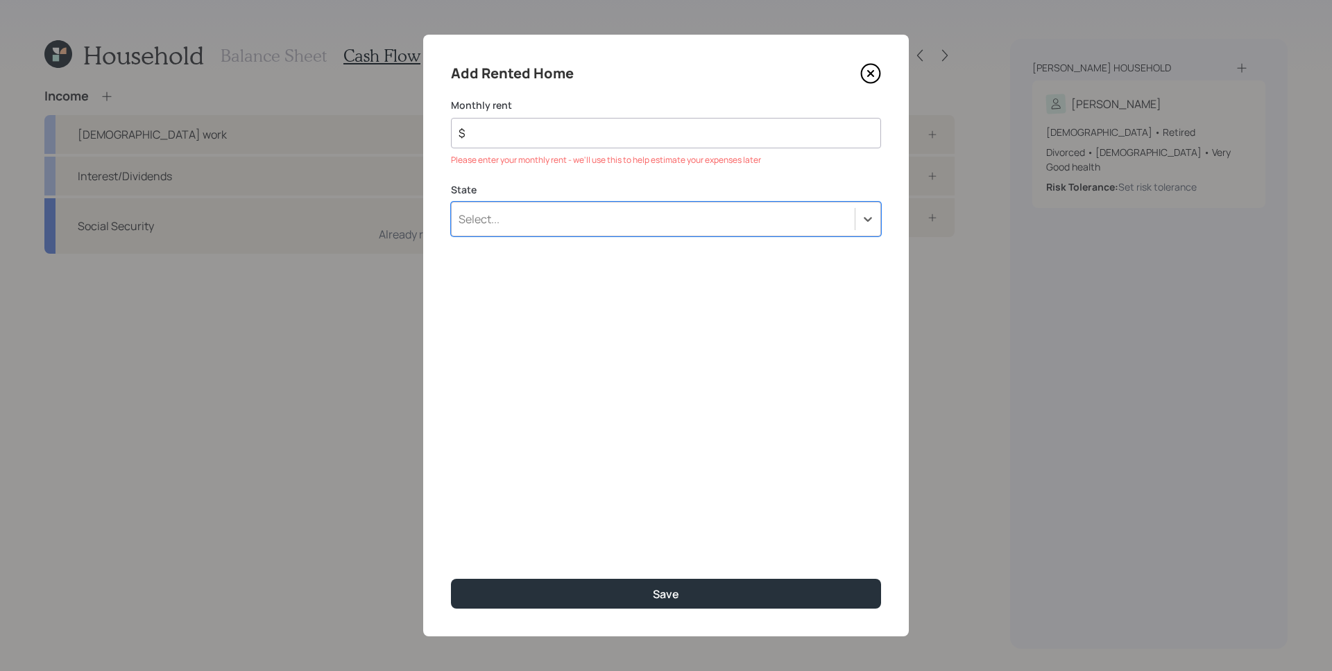
click at [713, 216] on div "Select..." at bounding box center [653, 219] width 403 height 24
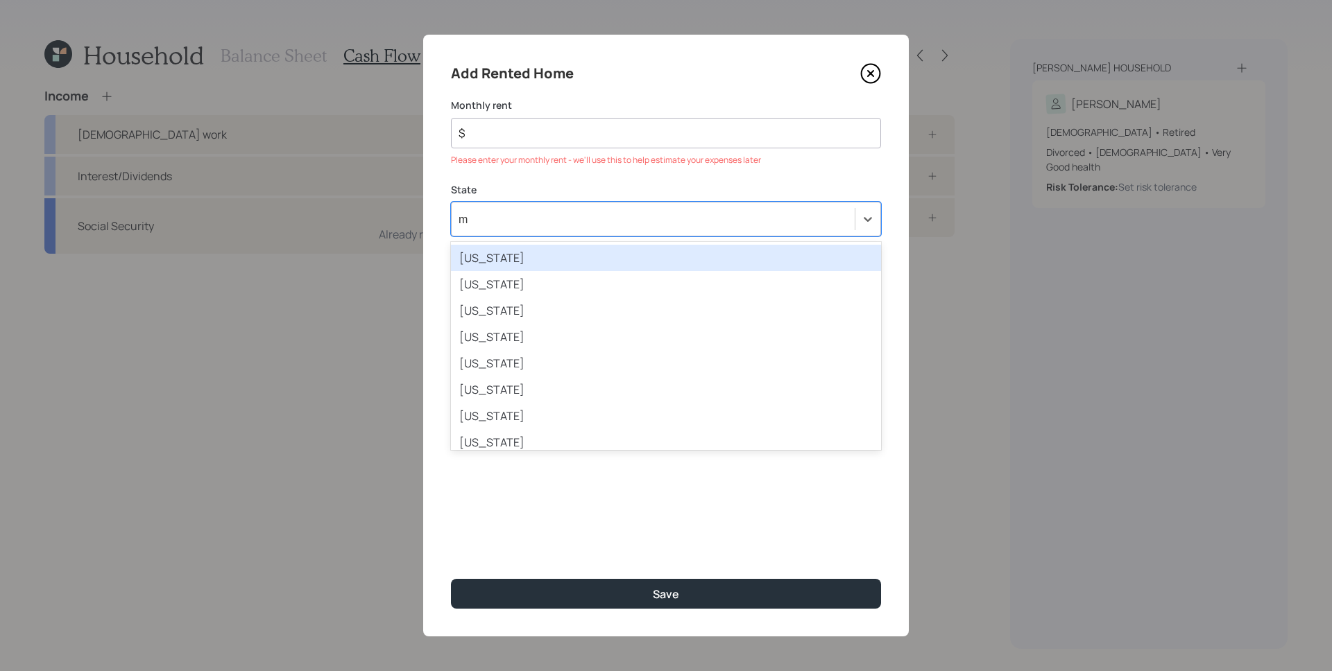
type input "mi"
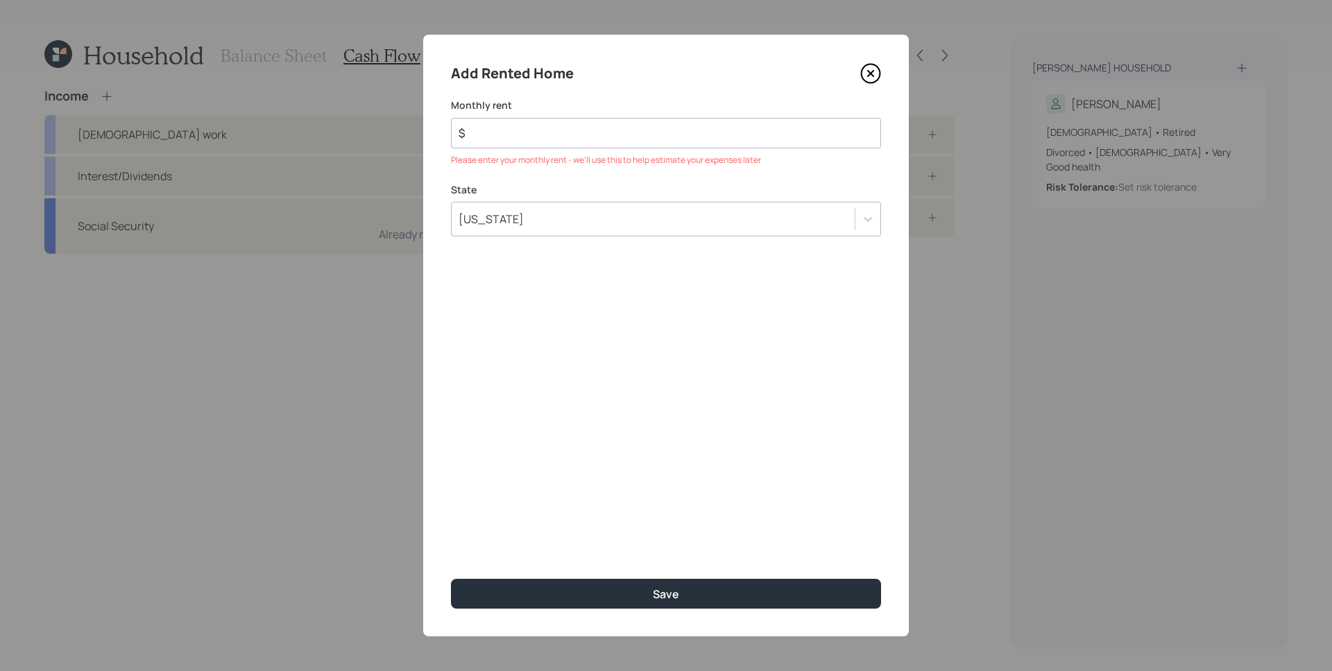
click at [558, 136] on input "$" at bounding box center [660, 133] width 406 height 17
type input "$ 950"
click at [451, 579] on button "Save" at bounding box center [666, 594] width 430 height 30
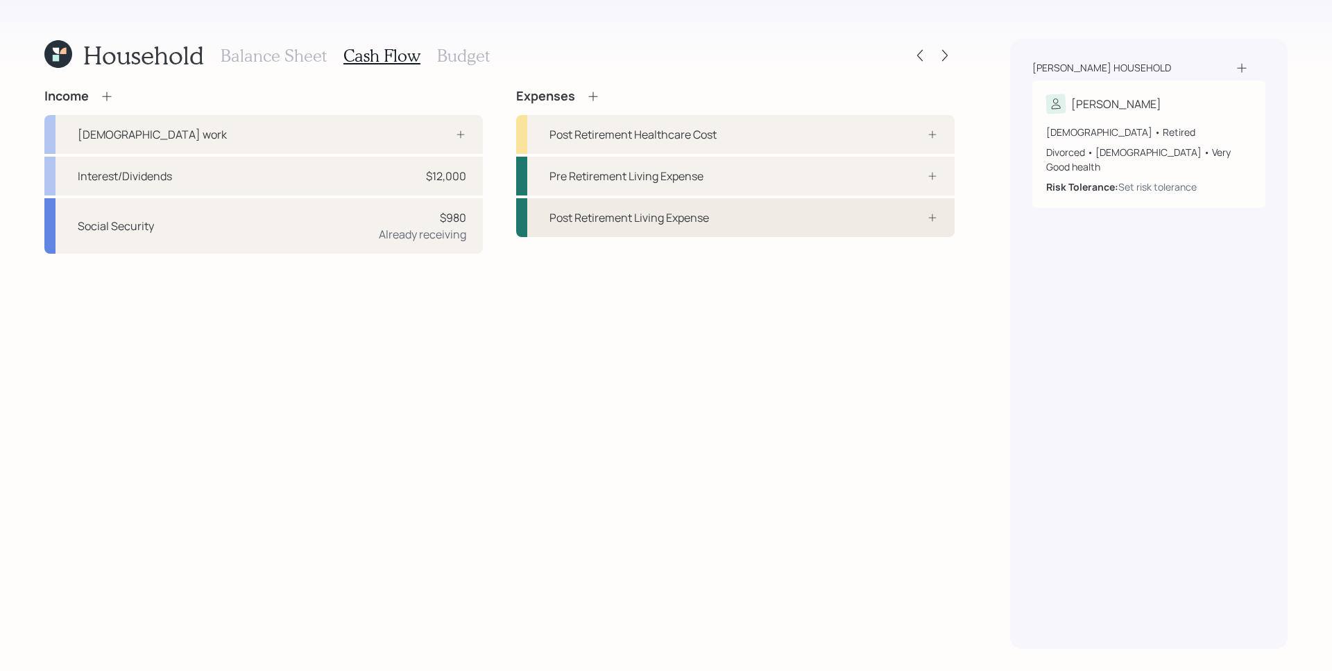
click at [782, 228] on div "Post Retirement Living Expense" at bounding box center [735, 217] width 438 height 39
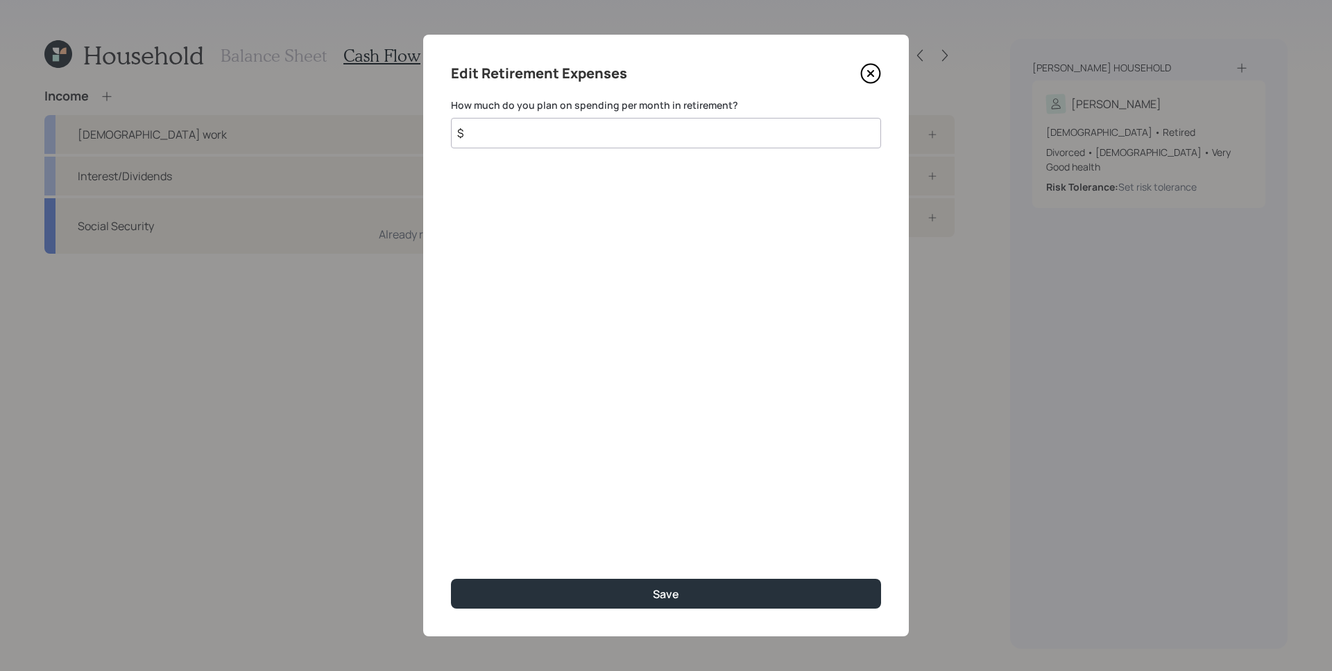
click at [684, 137] on input "$" at bounding box center [666, 133] width 430 height 31
type input "$ 1,000"
click at [717, 312] on div "Edit Retirement Expenses How much do you plan on spending per month in retireme…" at bounding box center [666, 336] width 486 height 602
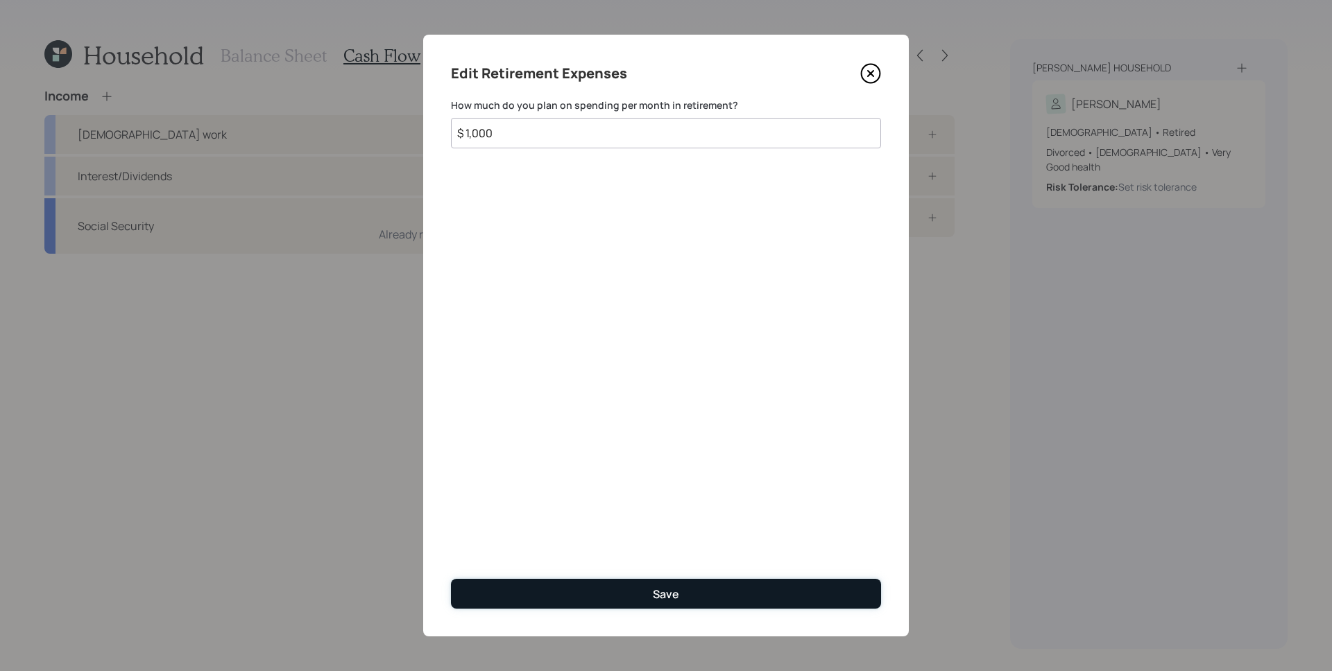
click at [704, 601] on button "Save" at bounding box center [666, 594] width 430 height 30
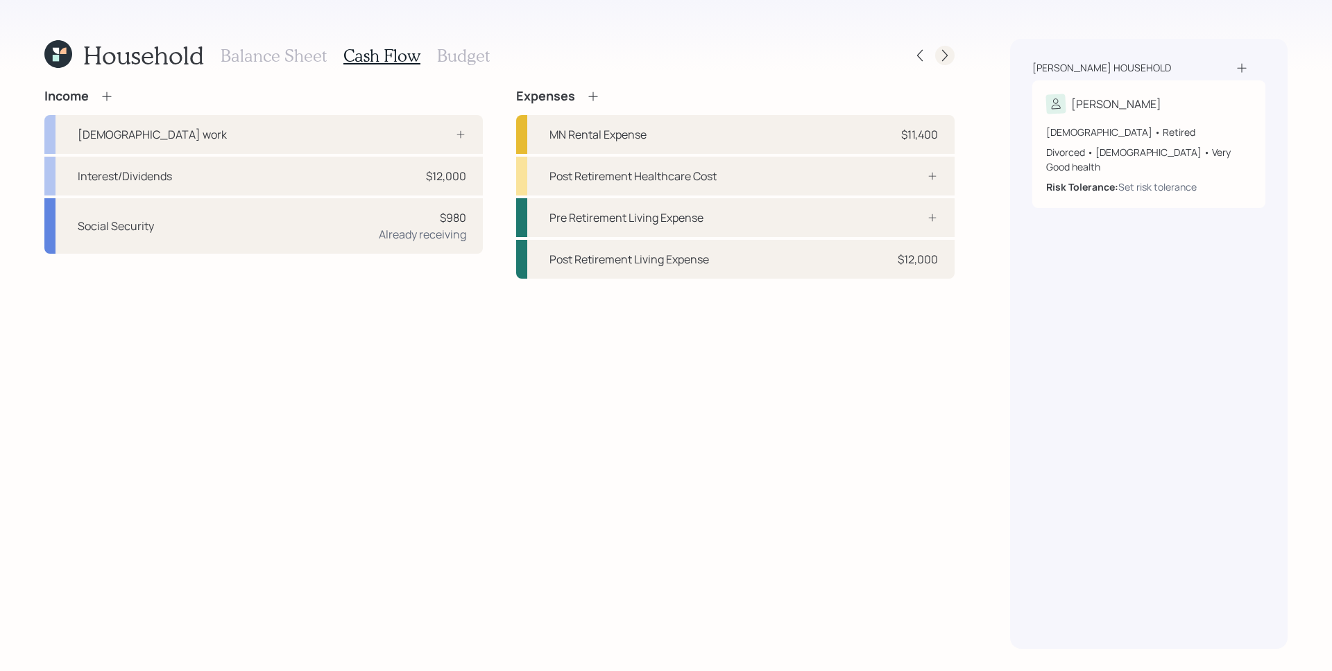
click at [939, 59] on icon at bounding box center [945, 56] width 14 height 14
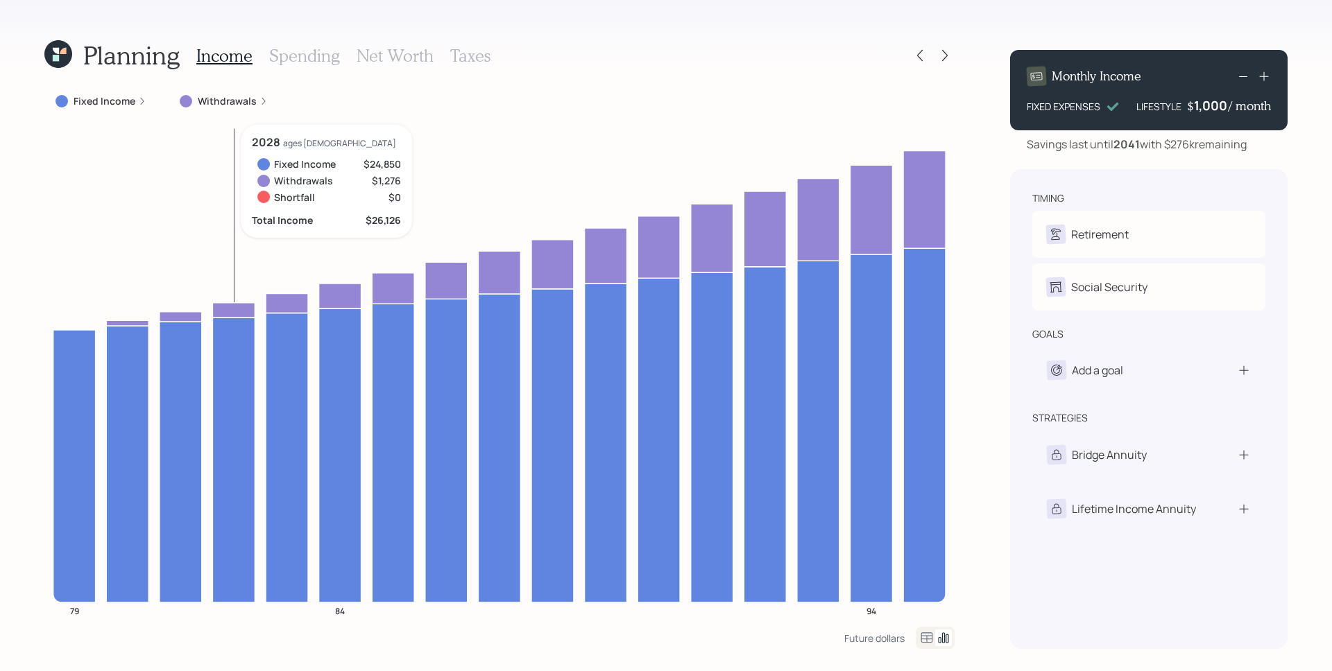
click at [237, 99] on label "Withdrawals" at bounding box center [227, 101] width 59 height 14
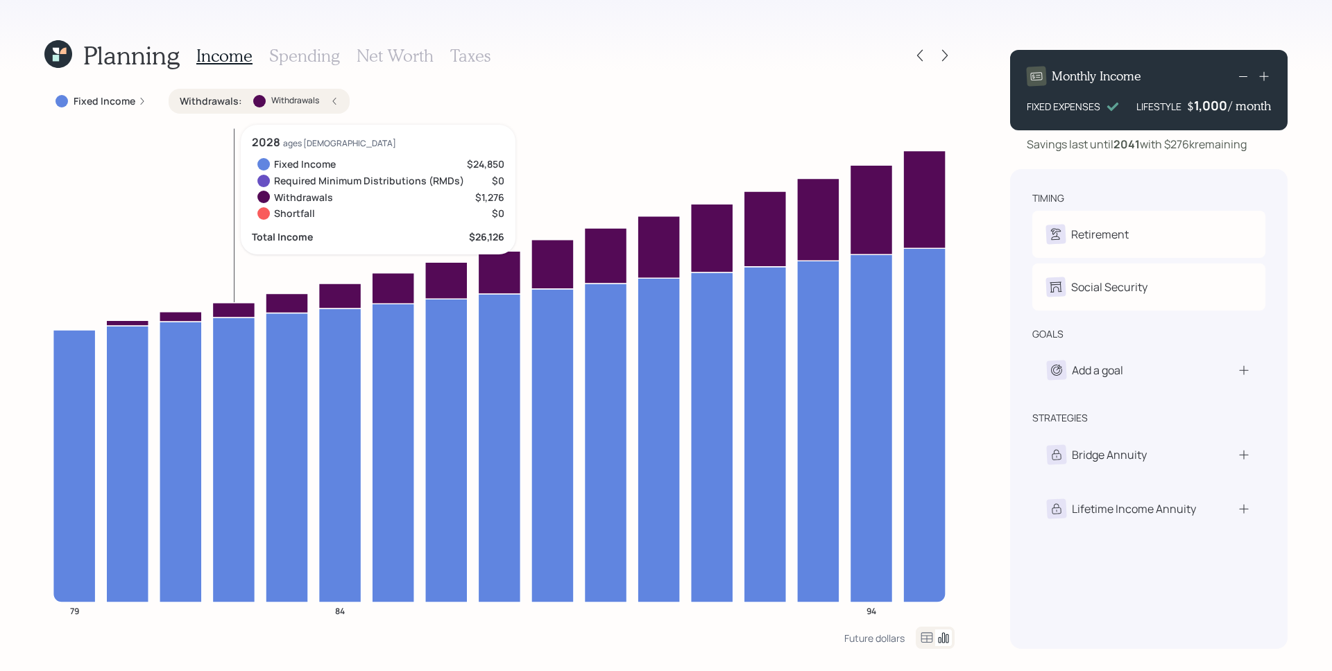
click at [292, 103] on label "Withdrawals" at bounding box center [295, 101] width 48 height 12
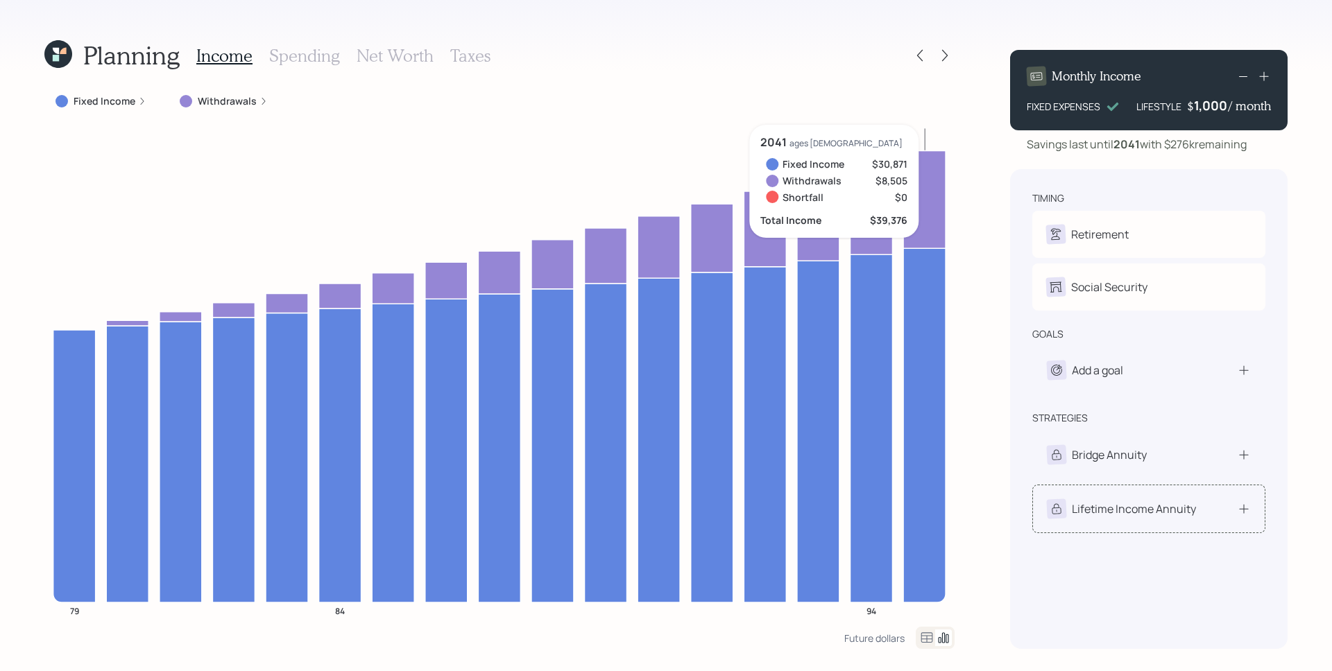
click at [1182, 505] on div "Lifetime Income Annuity" at bounding box center [1134, 509] width 124 height 17
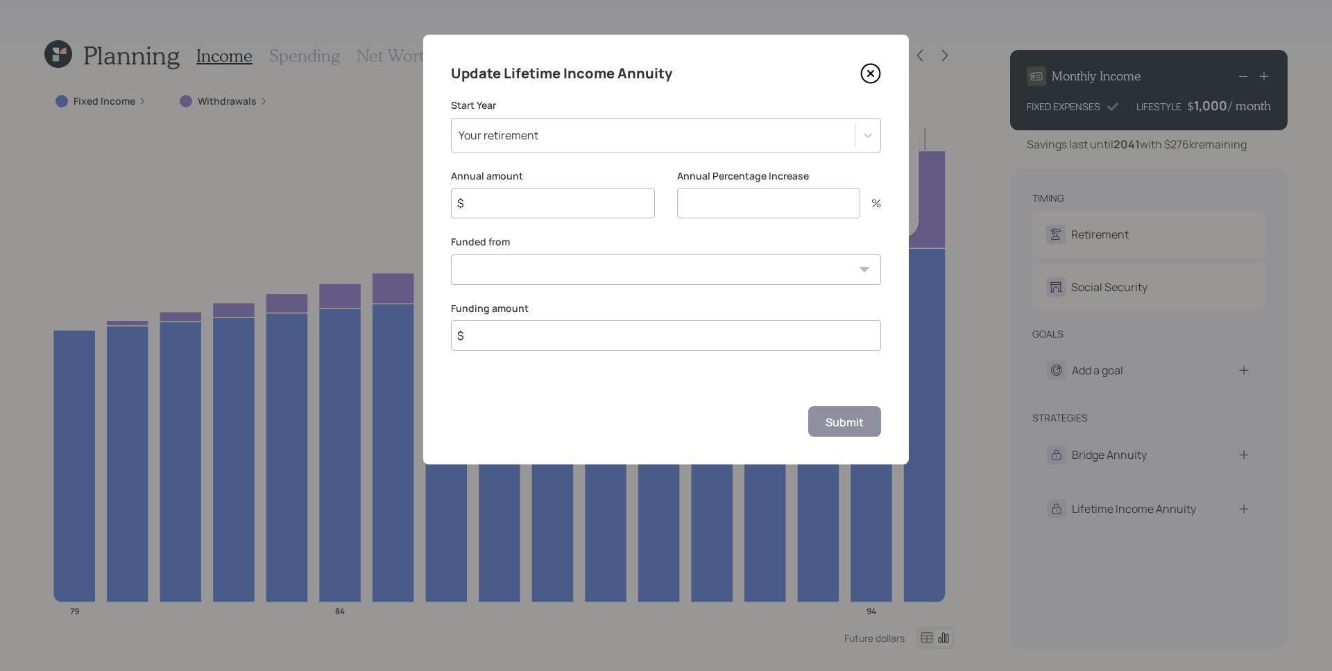
click at [575, 169] on label "Annual amount" at bounding box center [553, 176] width 204 height 14
click at [528, 206] on input "$" at bounding box center [553, 203] width 204 height 31
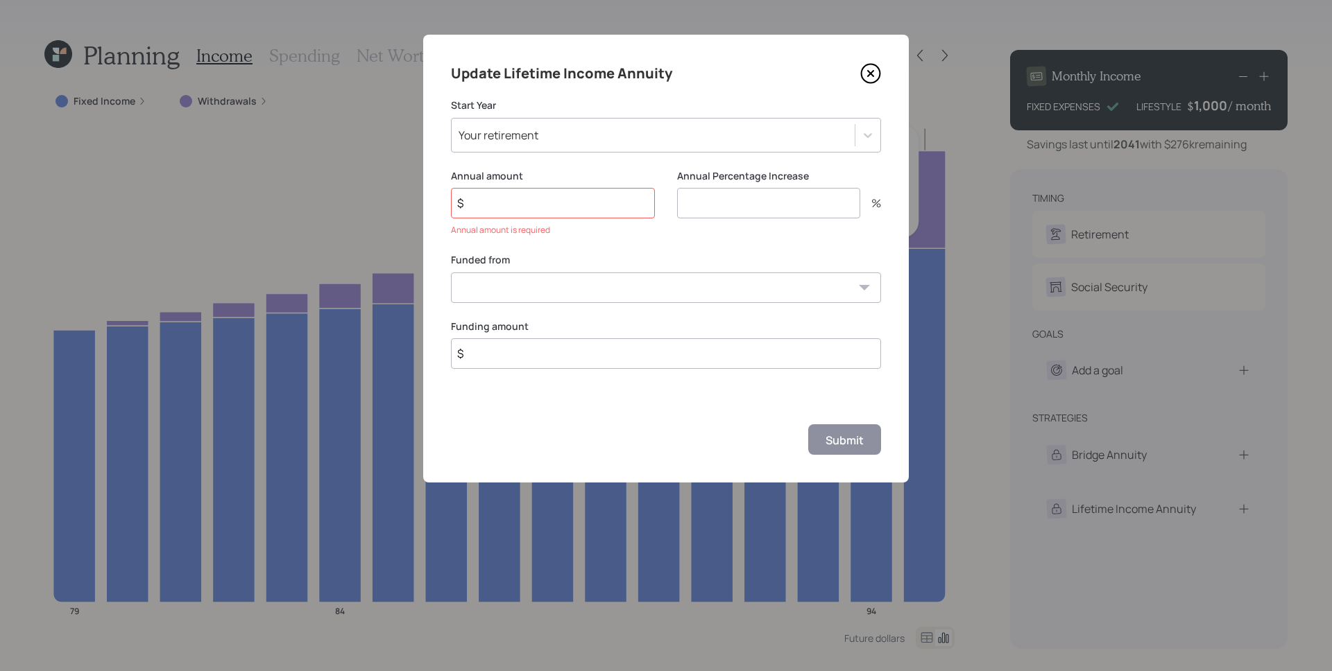
click at [871, 71] on icon at bounding box center [870, 73] width 21 height 21
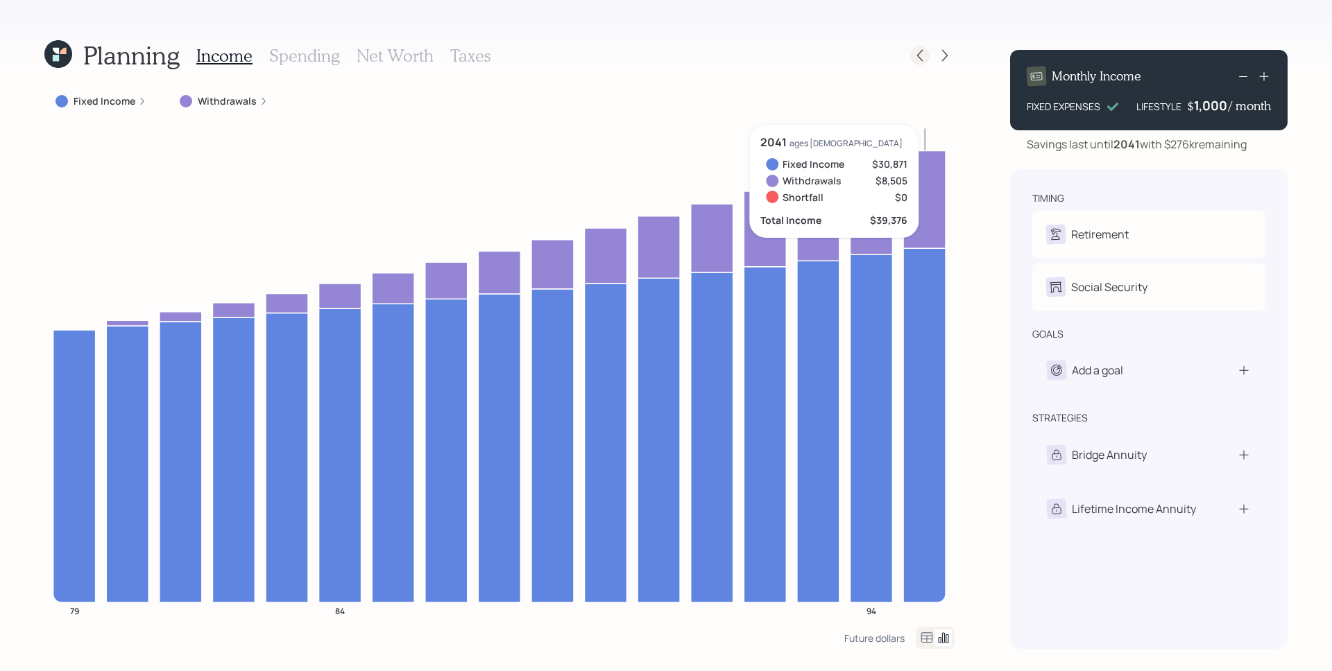
click at [923, 55] on icon at bounding box center [920, 56] width 14 height 14
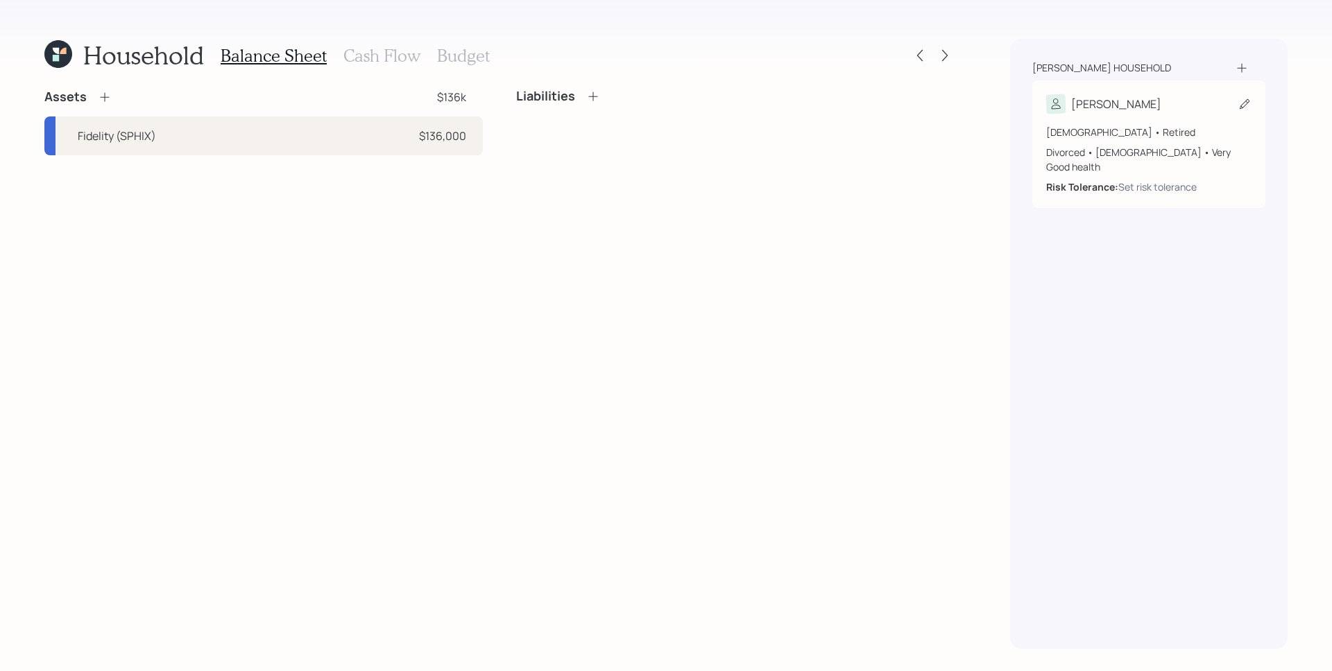
click at [1142, 127] on div "[DEMOGRAPHIC_DATA] • Retired" at bounding box center [1148, 132] width 205 height 15
select select "very_good"
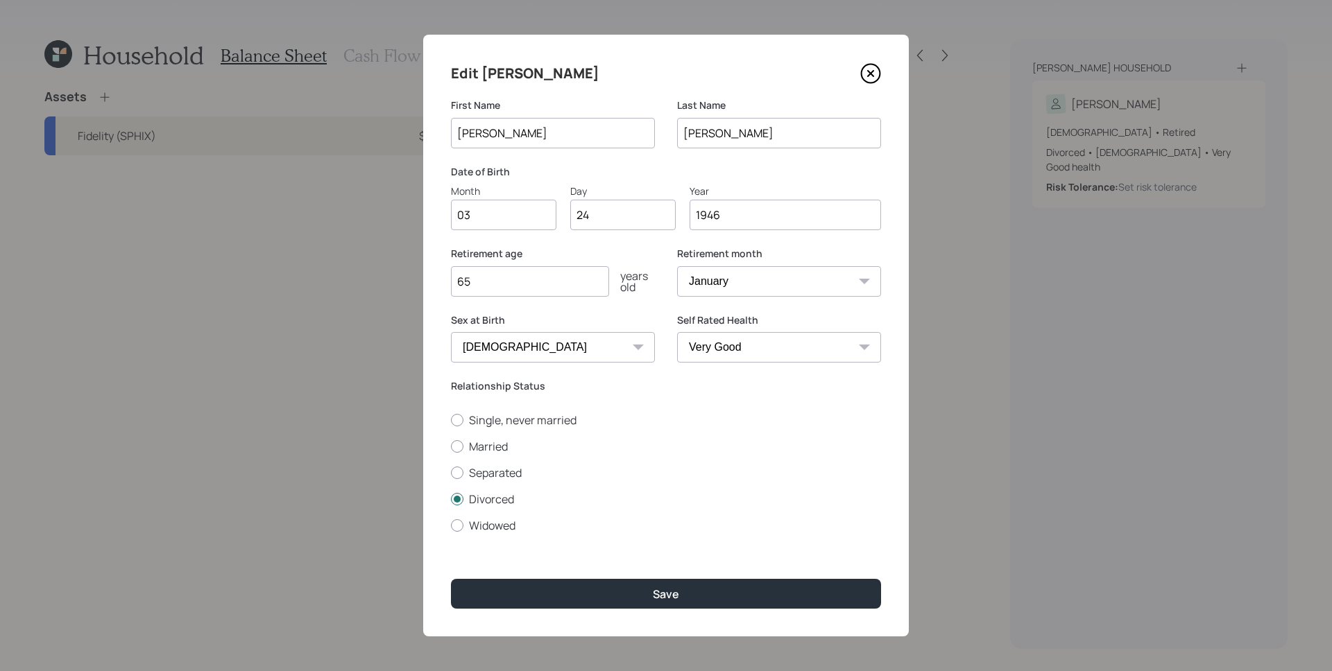
click at [871, 71] on icon at bounding box center [870, 73] width 21 height 21
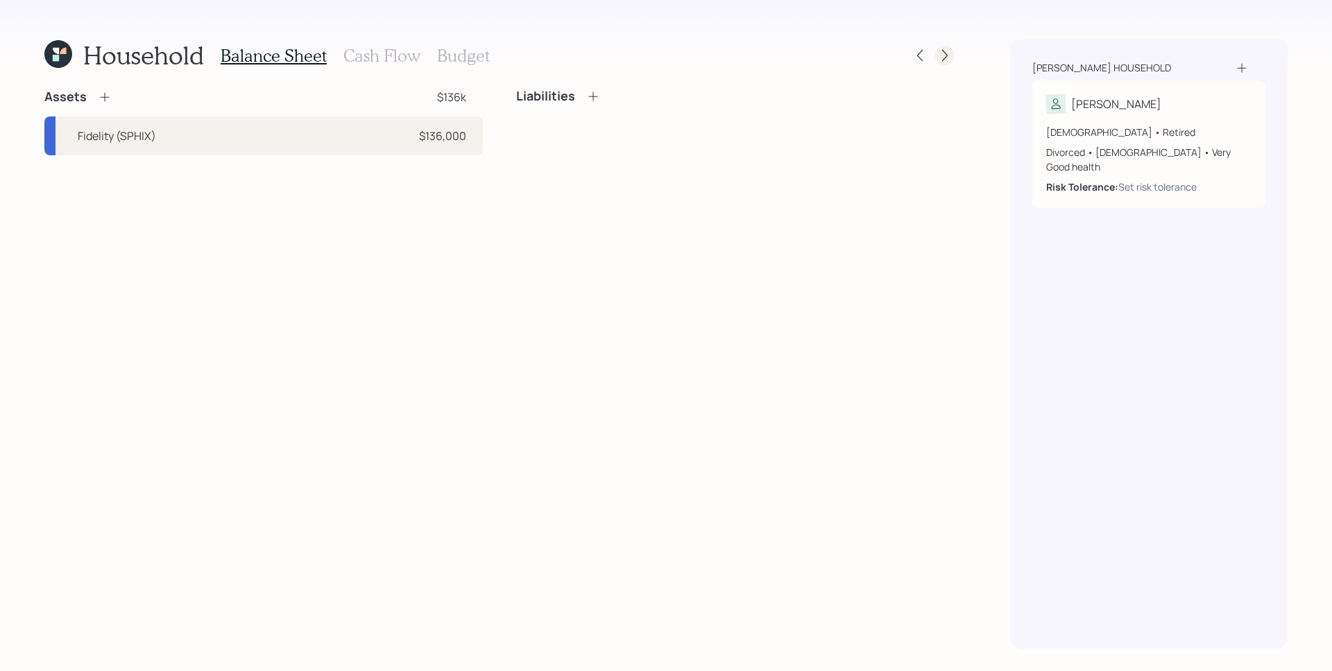
click at [942, 53] on icon at bounding box center [945, 56] width 14 height 14
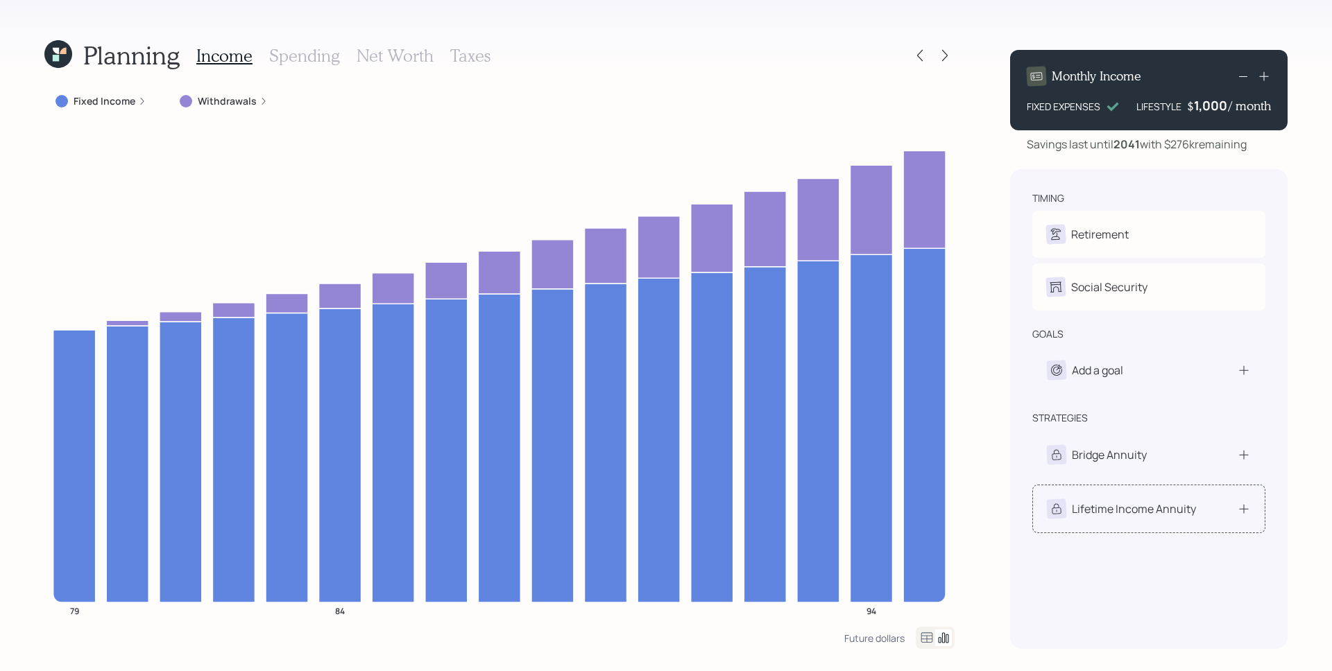
click at [1139, 507] on div "Lifetime Income Annuity" at bounding box center [1134, 509] width 124 height 17
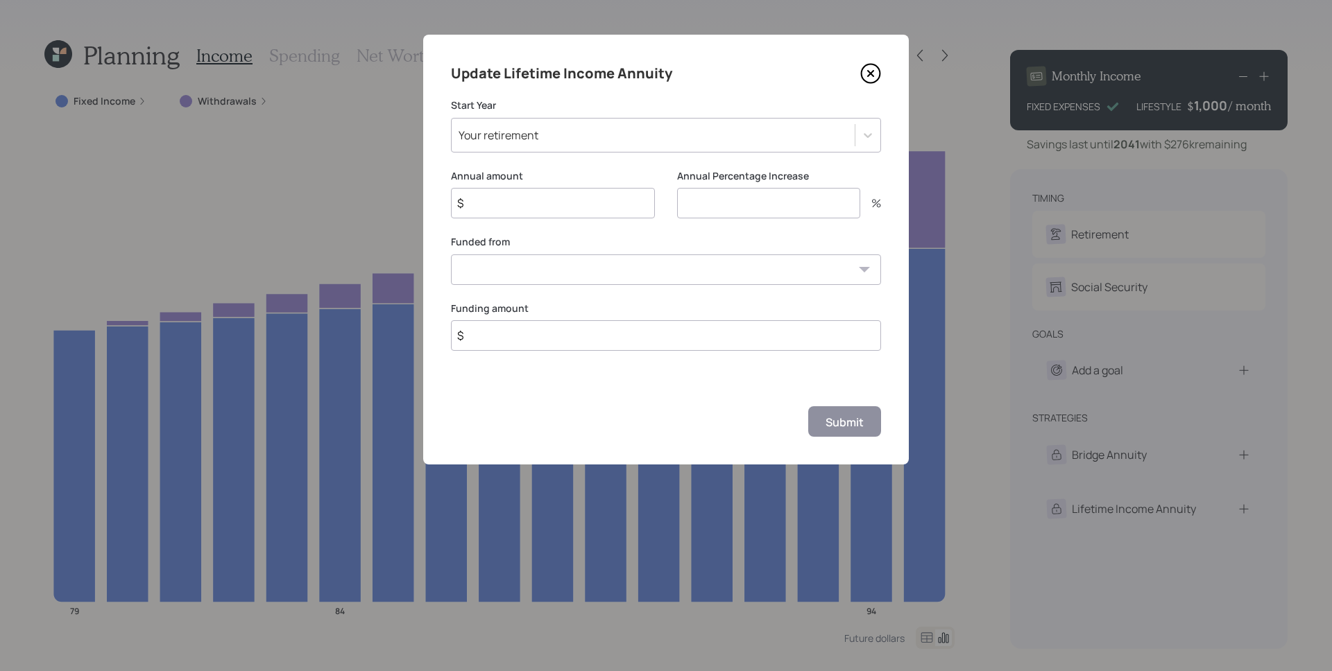
click at [594, 202] on input "$" at bounding box center [553, 203] width 204 height 31
type input "$ 12,300"
click at [746, 203] on input "number" at bounding box center [768, 203] width 183 height 31
type input "0"
click at [660, 257] on select "Fidelity (SPHIX) ($136,000)" at bounding box center [666, 270] width 430 height 31
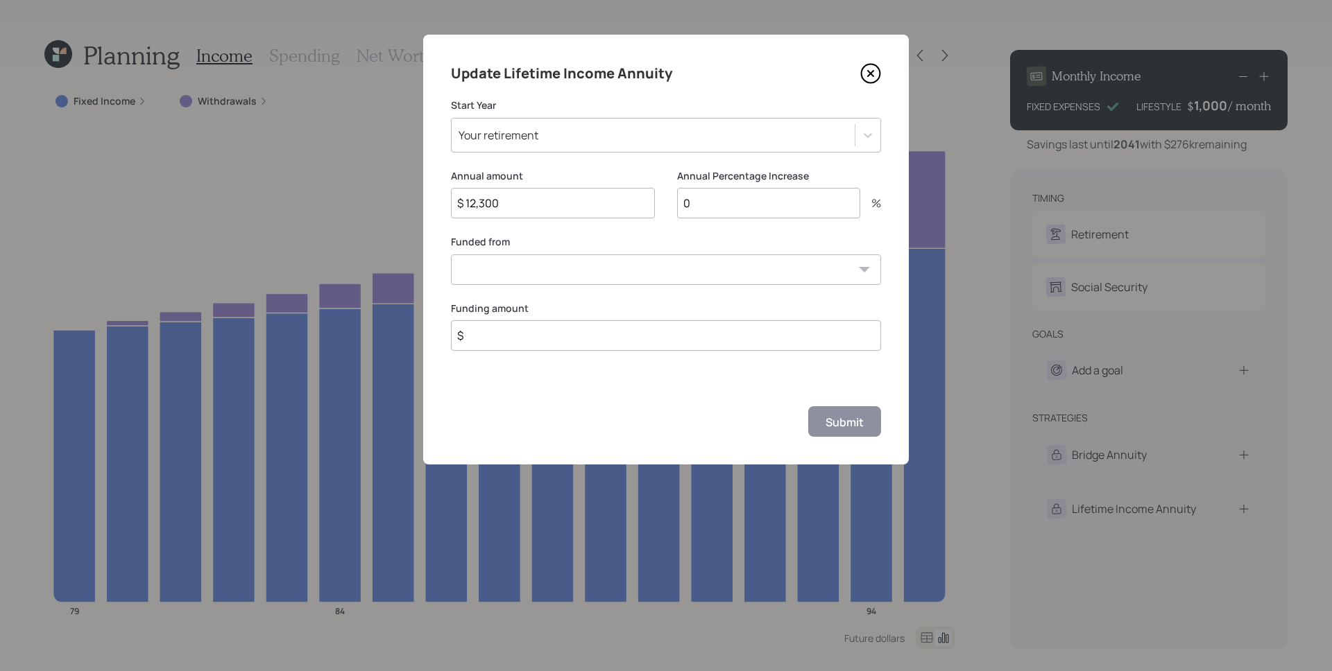
select select "db71d218-f4c1-4901-9925-512e2a66a211"
click at [451, 255] on select "Fidelity (SPHIX) ($136,000)" at bounding box center [666, 270] width 430 height 31
click at [608, 329] on input "$" at bounding box center [666, 335] width 430 height 31
type input "$ 125,000"
click at [667, 429] on div "Submit" at bounding box center [666, 421] width 430 height 30
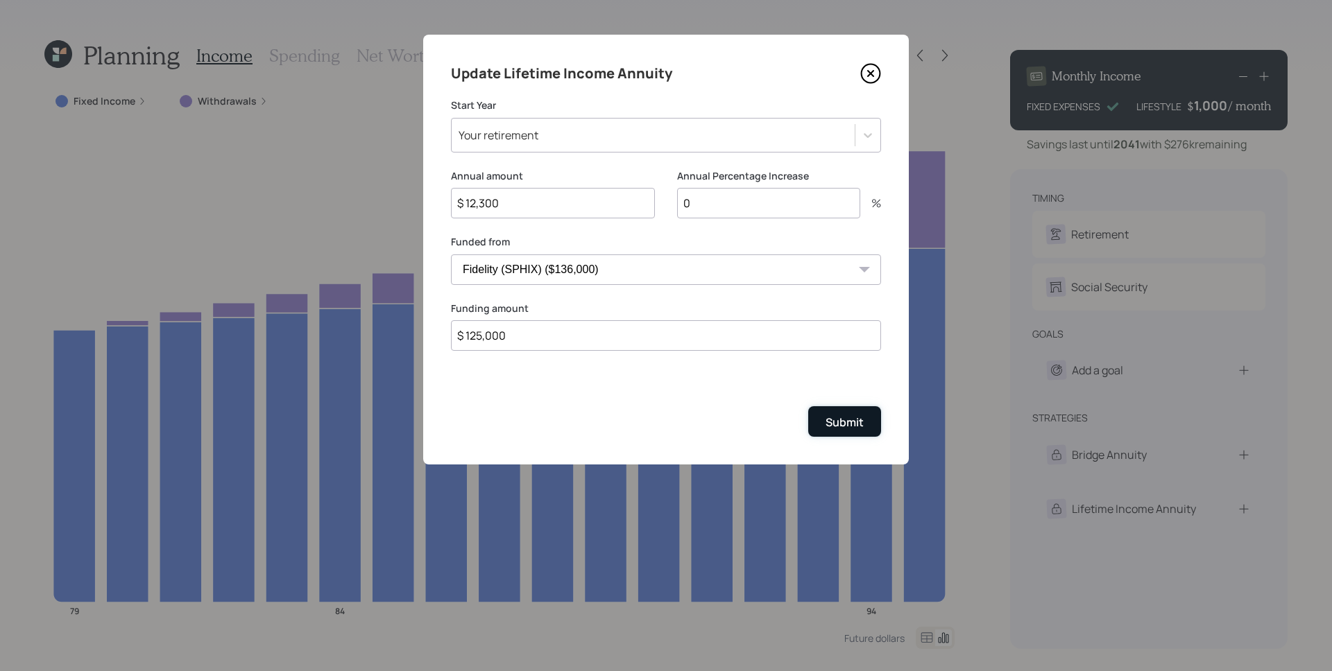
click at [852, 412] on button "Submit" at bounding box center [844, 421] width 73 height 30
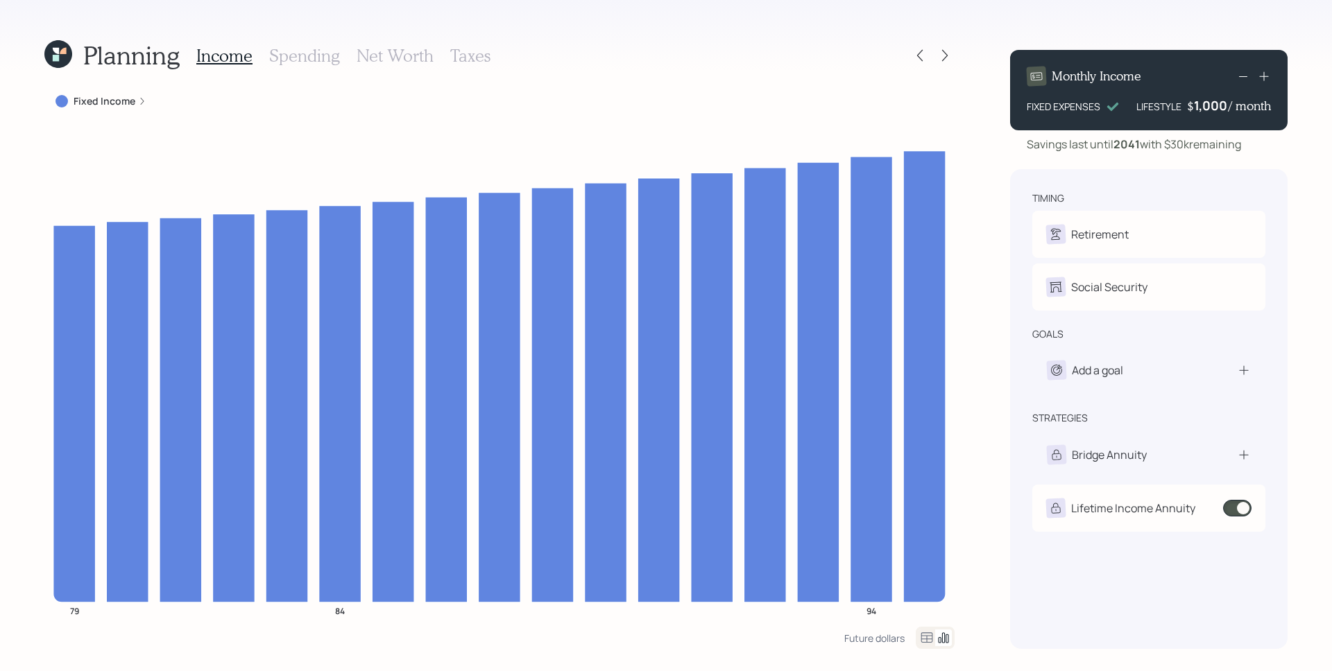
click at [134, 101] on label "Fixed Income" at bounding box center [105, 101] width 62 height 14
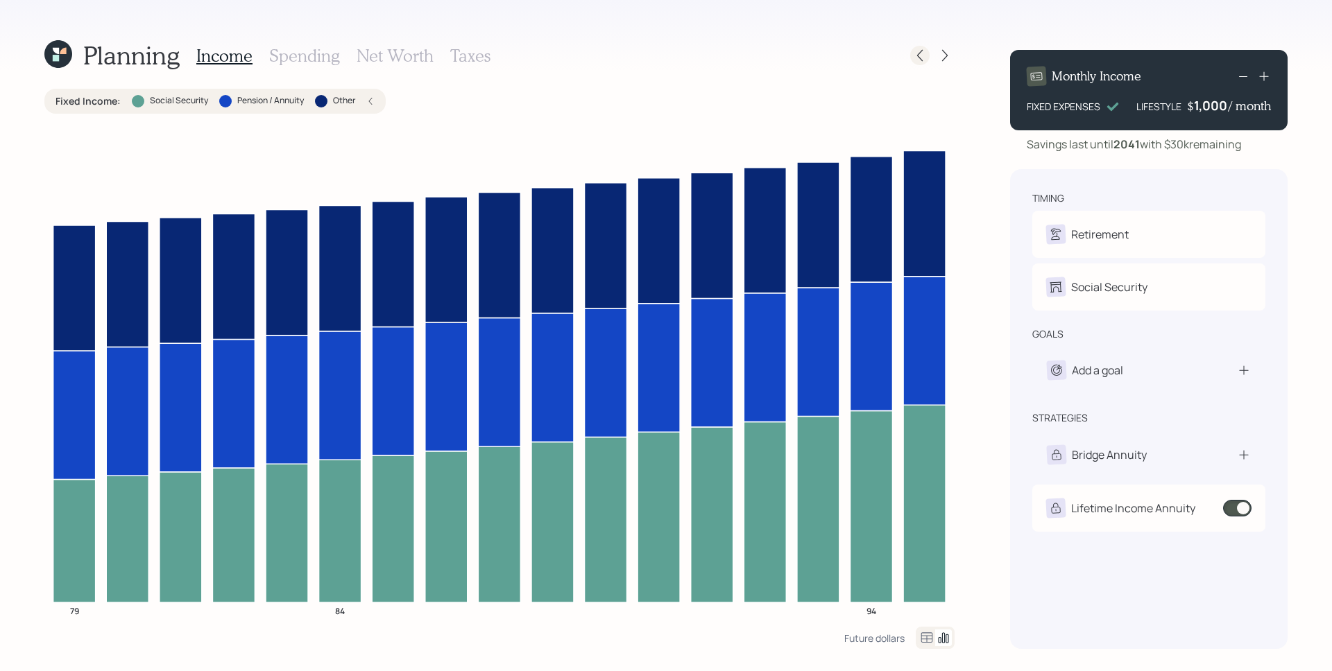
click at [916, 49] on icon at bounding box center [920, 56] width 14 height 14
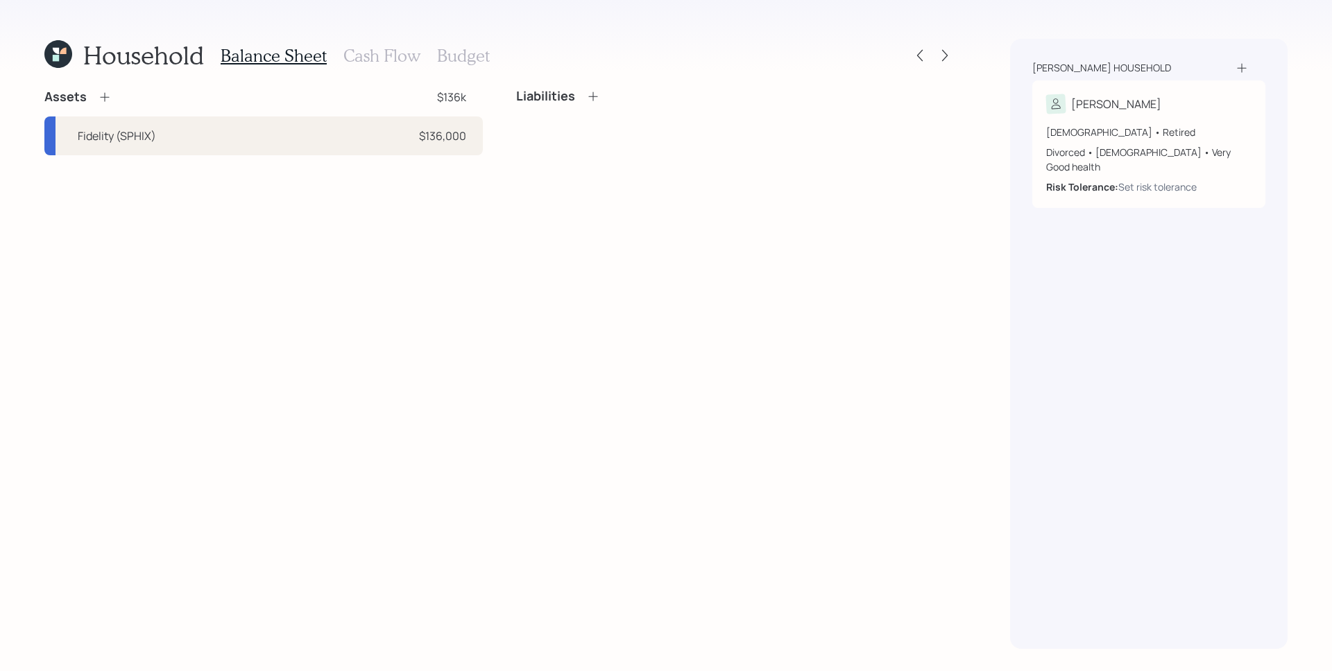
click at [368, 52] on h3 "Cash Flow" at bounding box center [381, 56] width 77 height 20
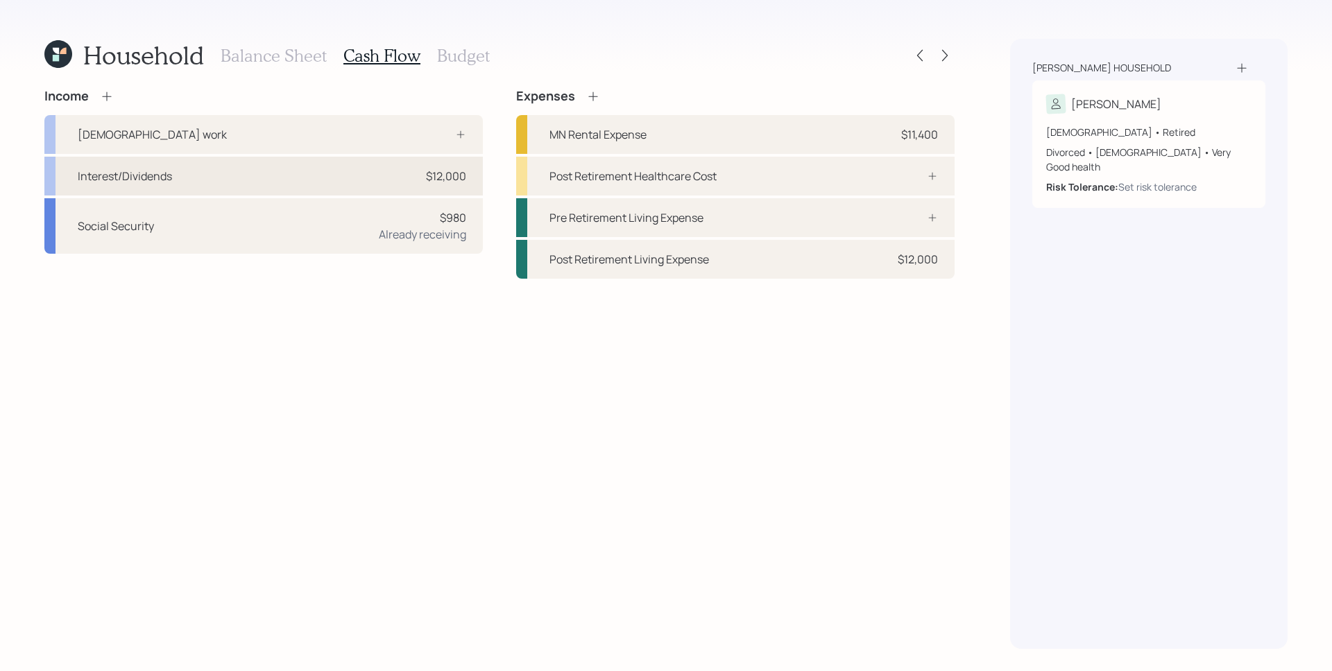
click at [219, 175] on div "Interest/Dividends $12,000" at bounding box center [263, 176] width 438 height 39
select select "other"
select select "interest"
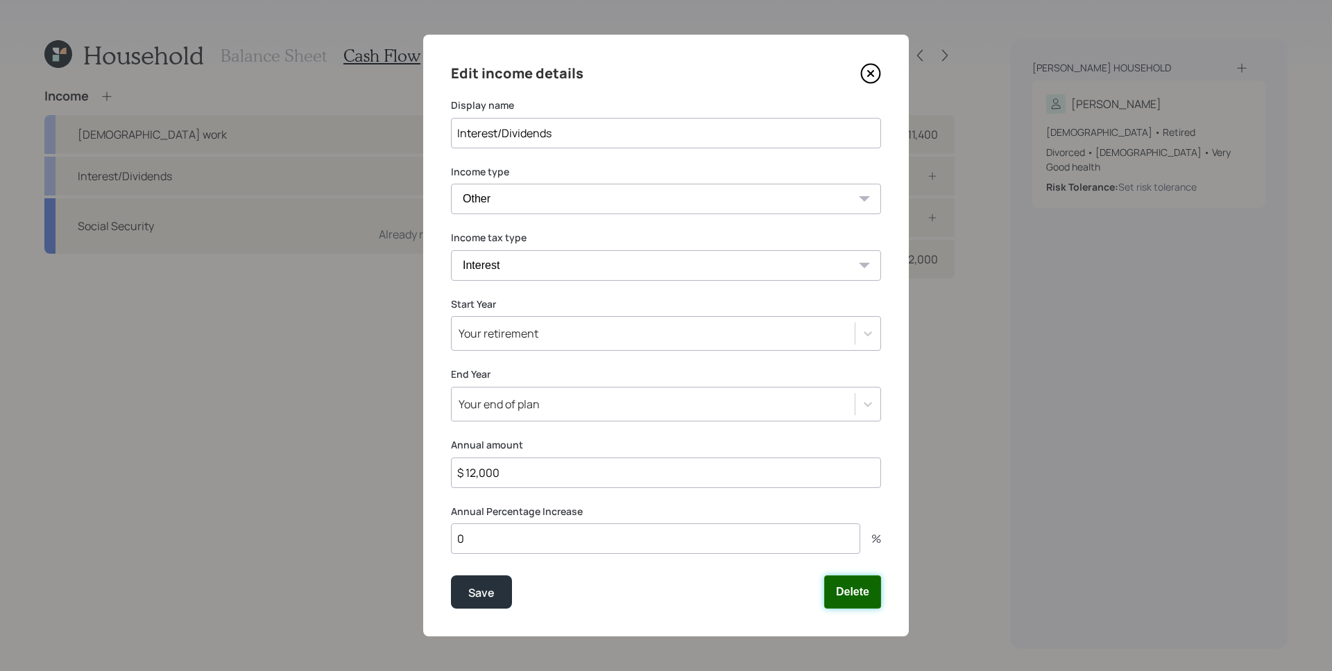
click at [853, 588] on button "Delete" at bounding box center [852, 592] width 57 height 33
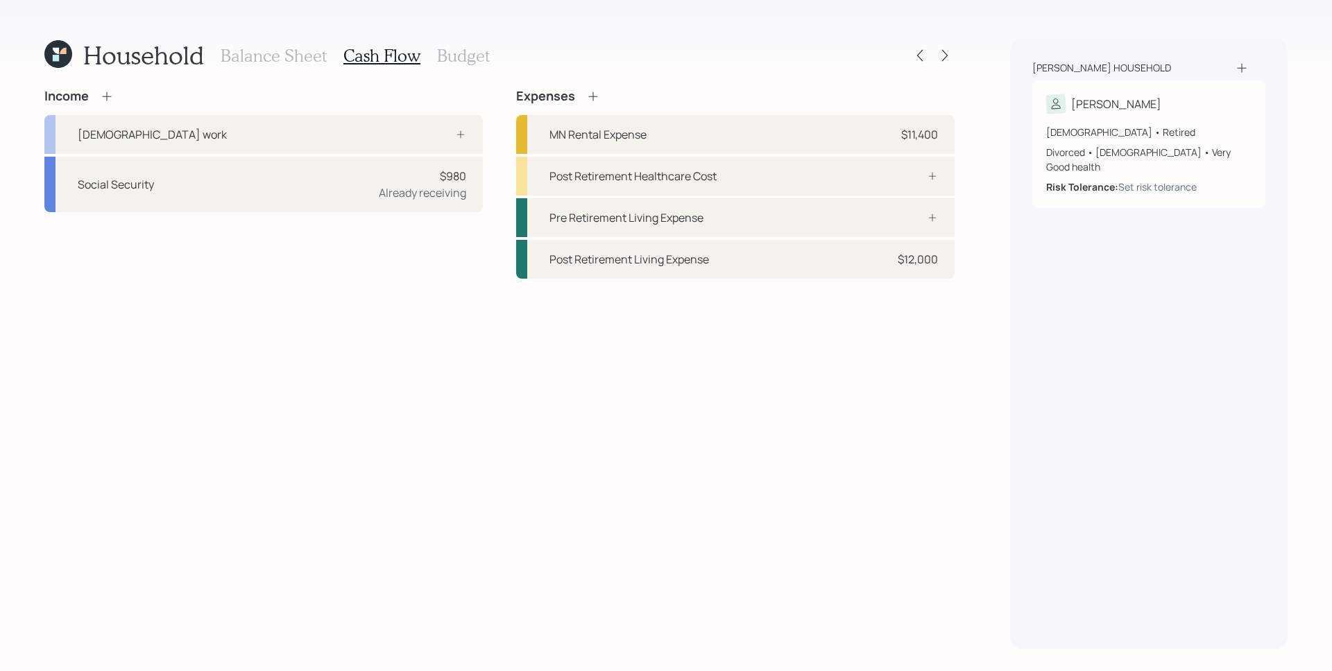
drag, startPoint x: 538, startPoint y: 410, endPoint x: 540, endPoint y: 389, distance: 20.9
click at [538, 410] on div "Income [DEMOGRAPHIC_DATA] work Social Security $980 Already receiving Expenses …" at bounding box center [499, 369] width 910 height 560
click at [948, 51] on icon at bounding box center [945, 56] width 14 height 14
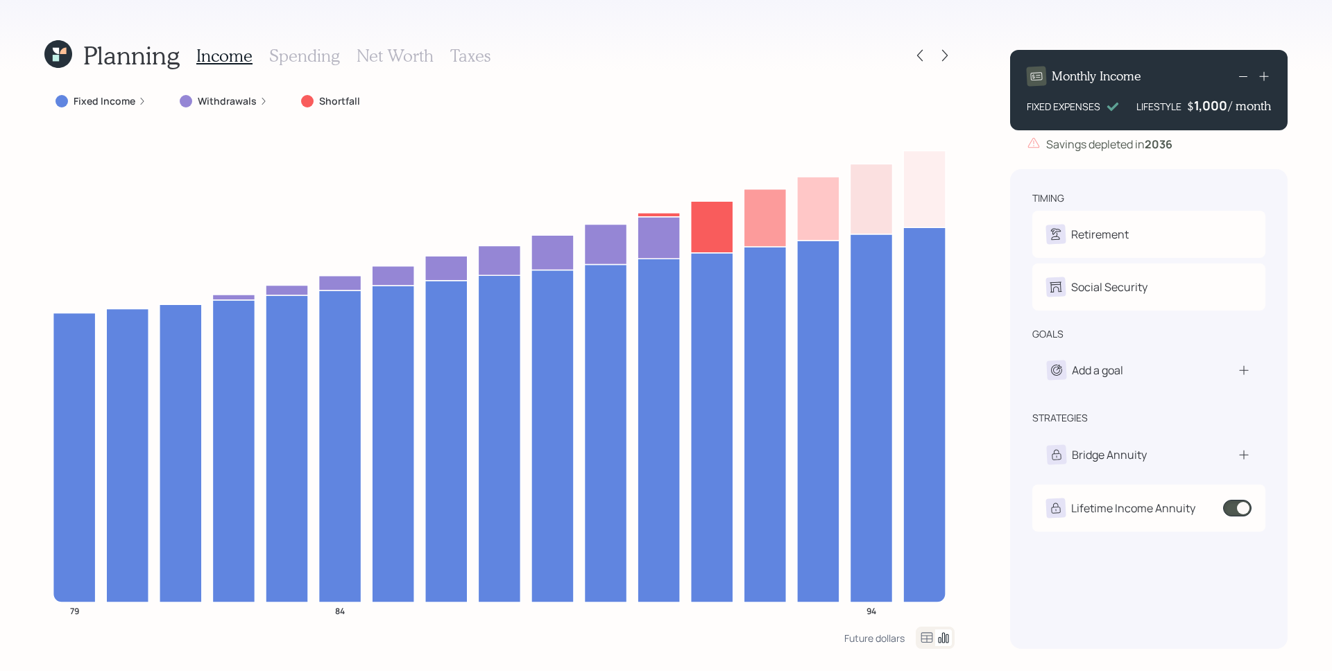
click at [248, 96] on label "Withdrawals" at bounding box center [227, 101] width 59 height 14
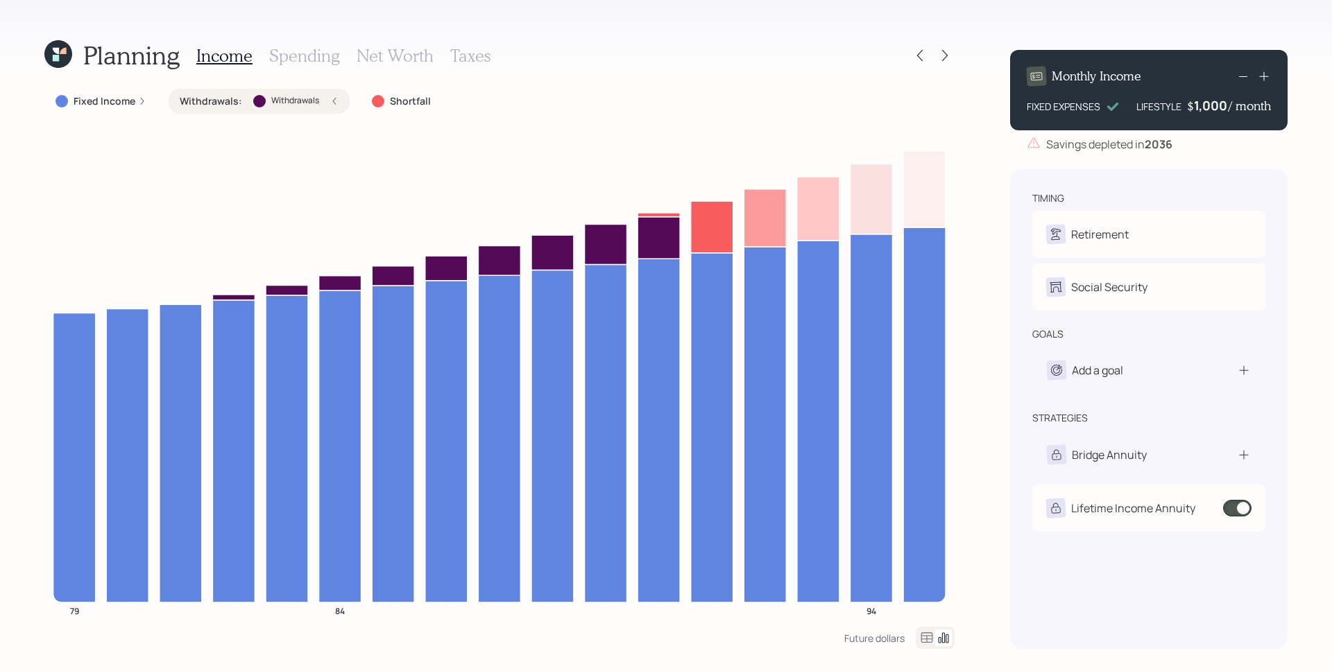
click at [116, 102] on label "Fixed Income" at bounding box center [105, 101] width 62 height 14
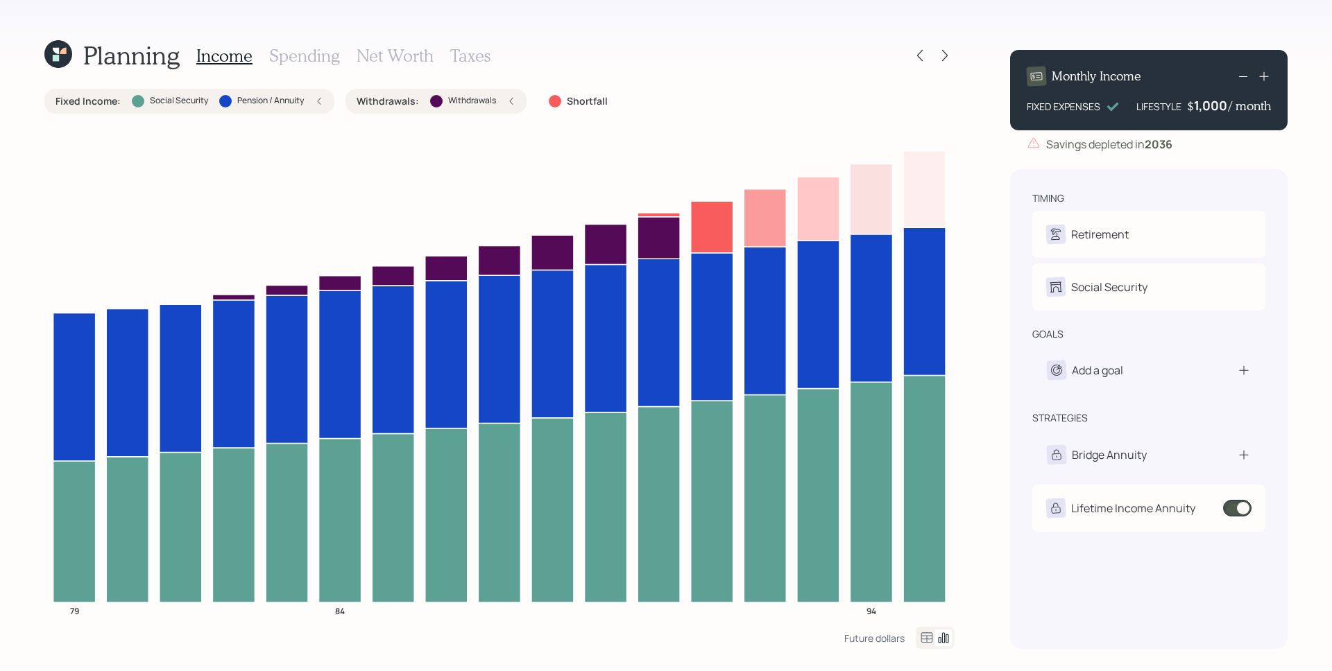
click at [970, 171] on div "Planning Income Spending Net Worth Taxes Fixed Income : Social Security Pension…" at bounding box center [666, 335] width 1332 height 671
click at [919, 51] on icon at bounding box center [920, 56] width 14 height 14
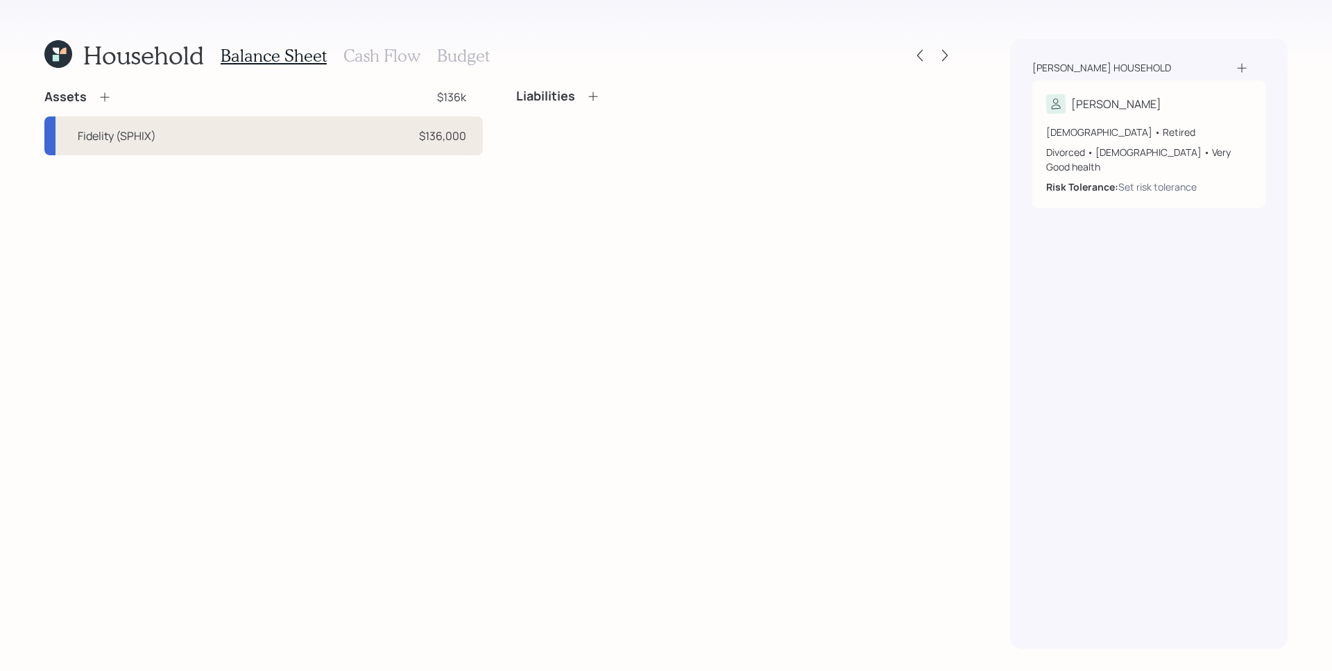
click at [268, 128] on div "Fidelity (SPHIX) $136,000" at bounding box center [263, 136] width 438 height 39
select select "taxable"
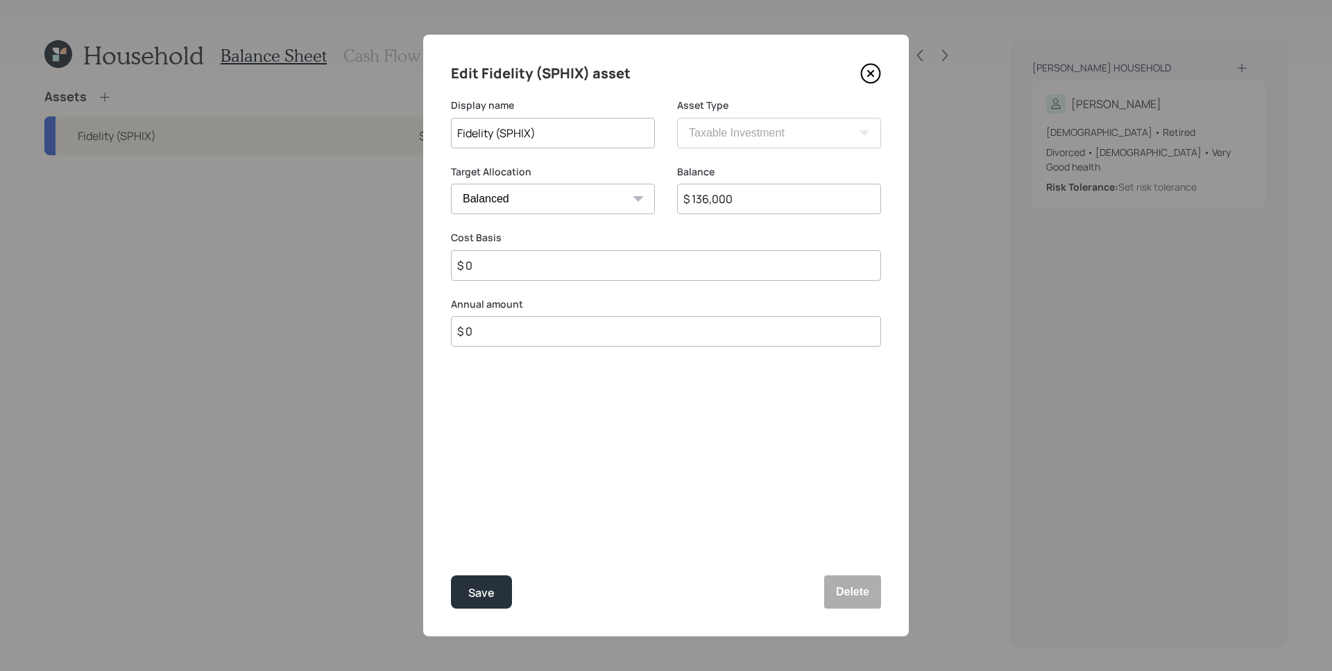
click at [526, 191] on select "Cash Conservative Balanced Aggressive" at bounding box center [553, 199] width 204 height 31
select select "uninvested"
click at [451, 184] on select "Cash Conservative Balanced Aggressive" at bounding box center [553, 199] width 204 height 31
click at [472, 595] on div "Save" at bounding box center [481, 593] width 26 height 19
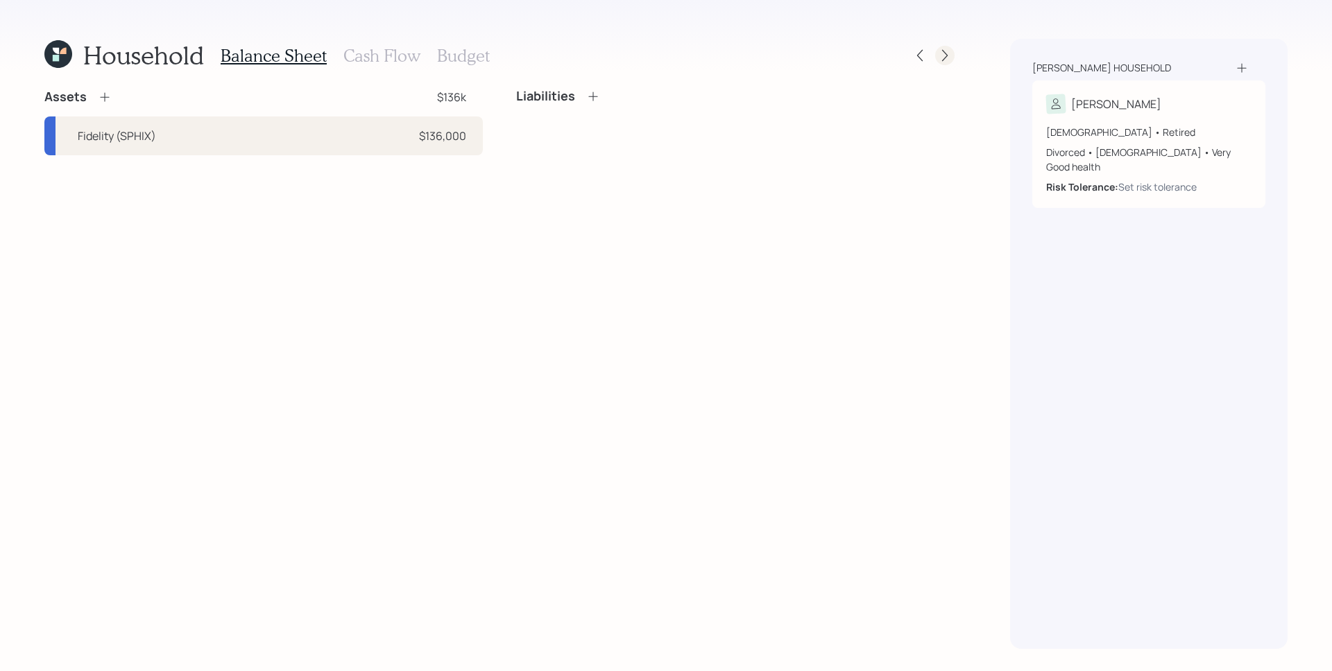
click at [945, 55] on icon at bounding box center [945, 56] width 14 height 14
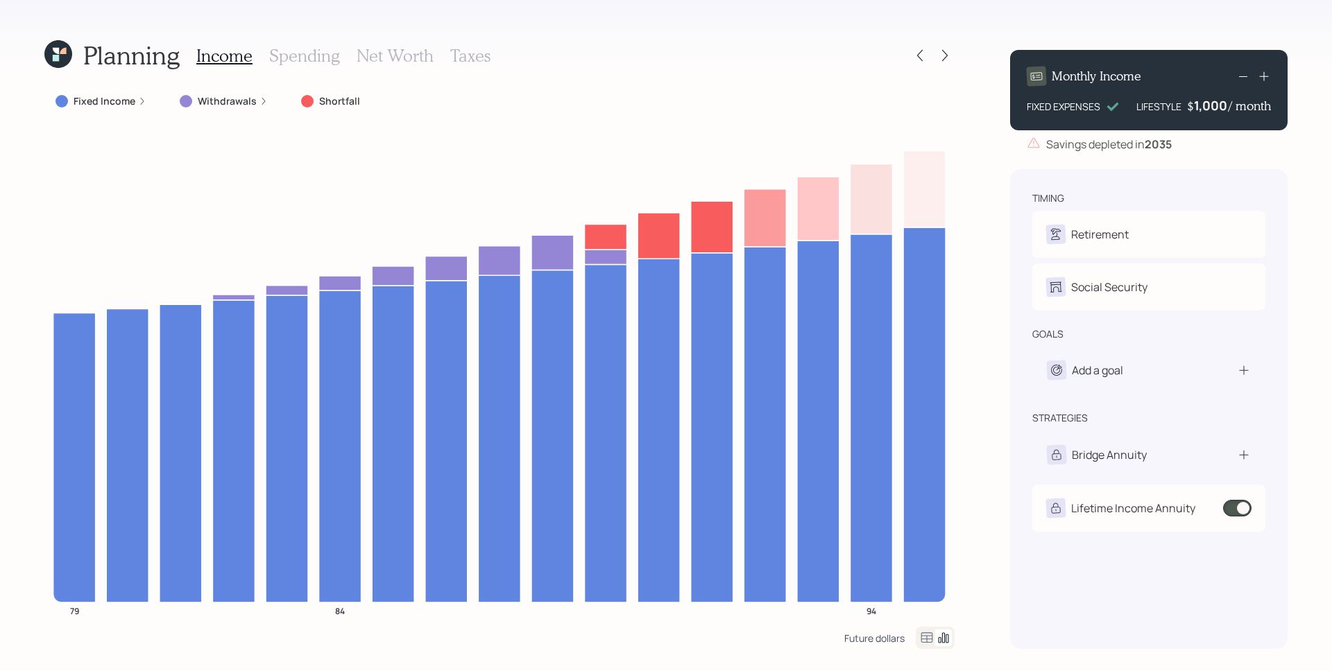
click at [884, 635] on div "Future dollars" at bounding box center [874, 638] width 60 height 13
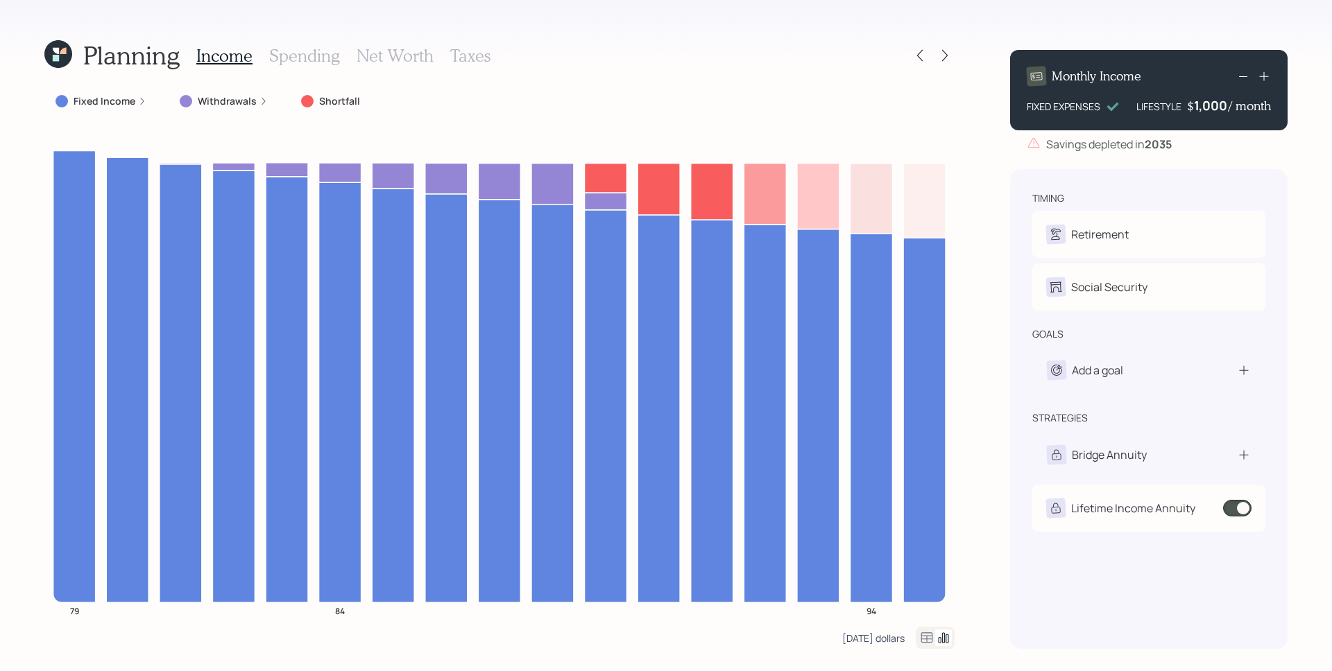
click at [884, 635] on div "[DATE] dollars" at bounding box center [873, 638] width 62 height 13
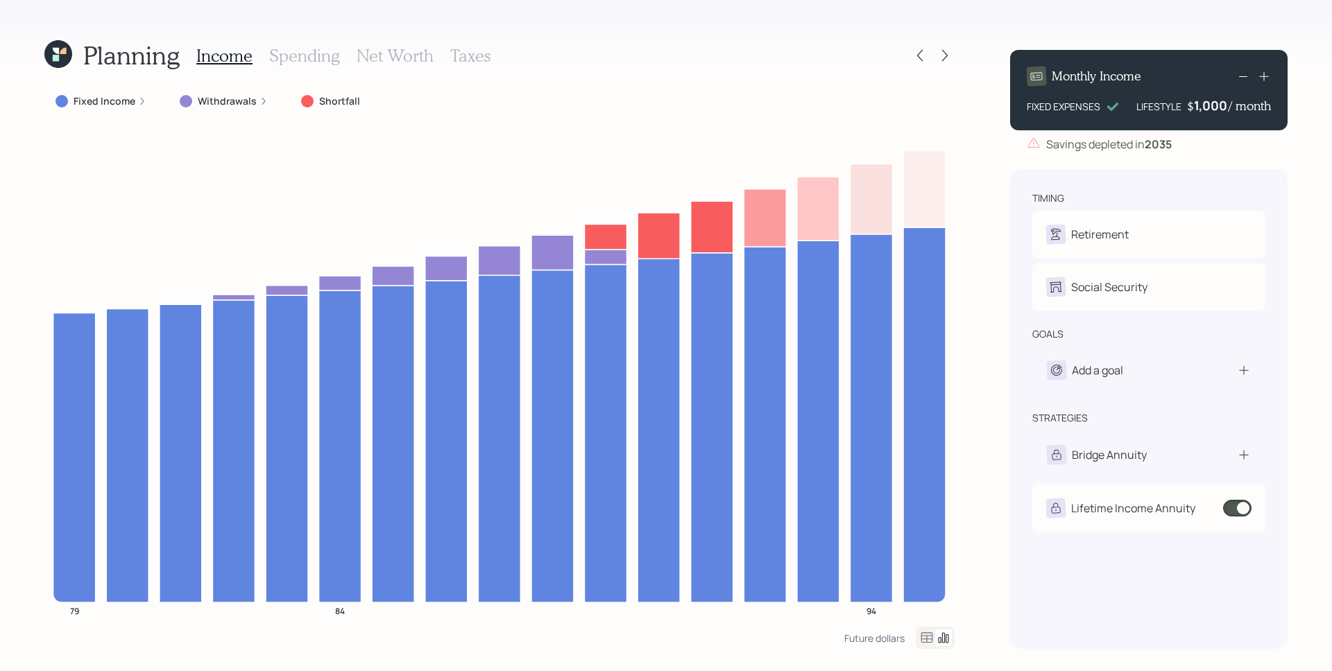
click at [124, 103] on label "Fixed Income" at bounding box center [105, 101] width 62 height 14
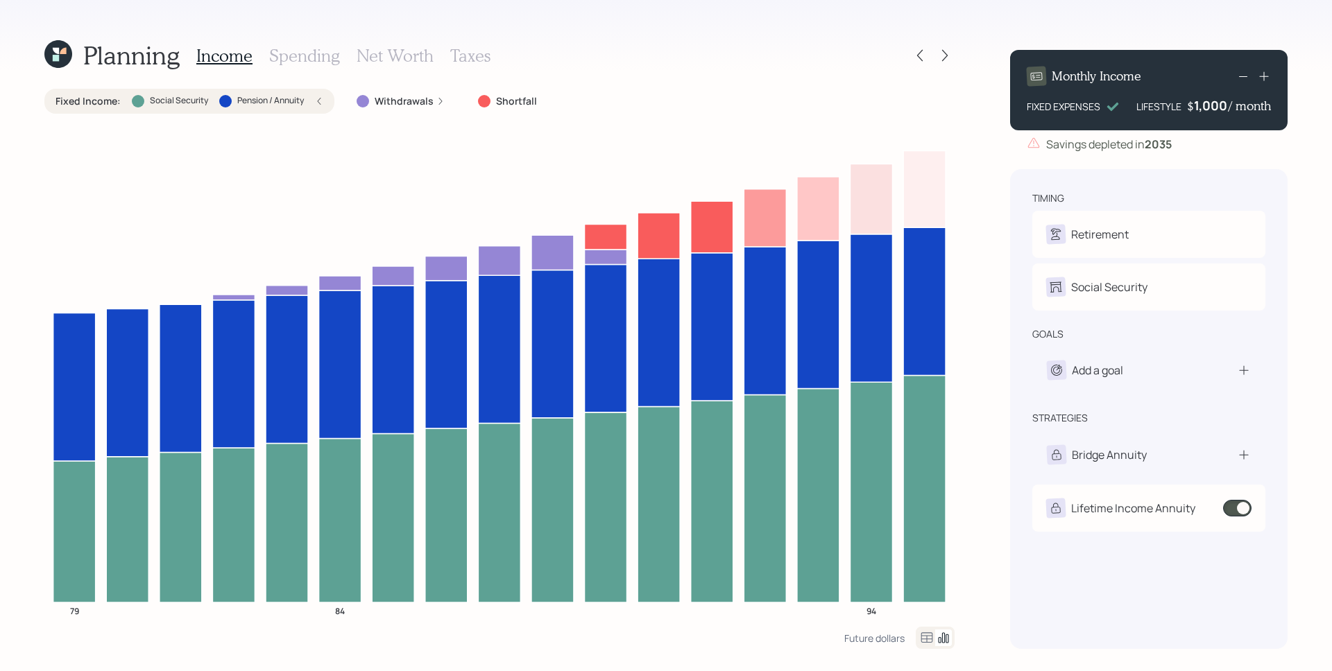
click at [973, 212] on div "Planning Income Spending Net Worth Taxes Fixed Income : Social Security Pension…" at bounding box center [666, 335] width 1332 height 671
click at [301, 96] on label "Pension / Annuity" at bounding box center [270, 101] width 67 height 12
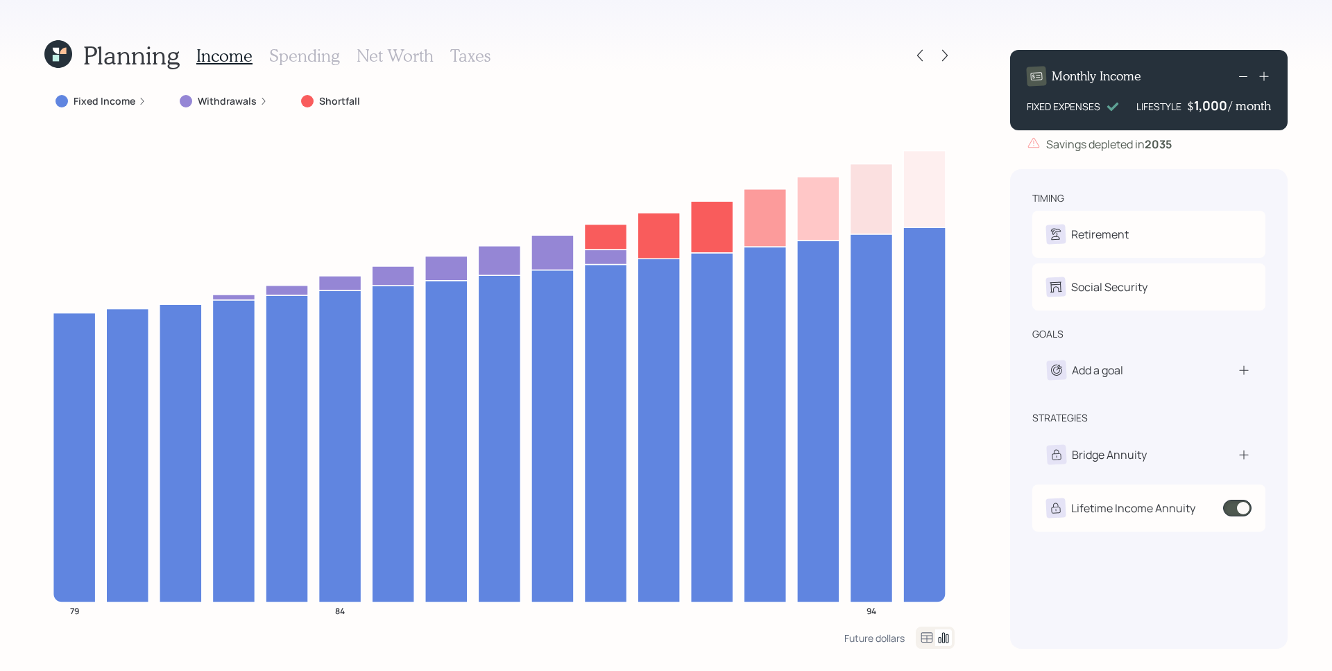
click at [986, 264] on div "Planning Income Spending Net Worth Taxes Fixed Income Withdrawals Shortfall 79 …" at bounding box center [666, 335] width 1332 height 671
click at [941, 52] on icon at bounding box center [945, 56] width 14 height 14
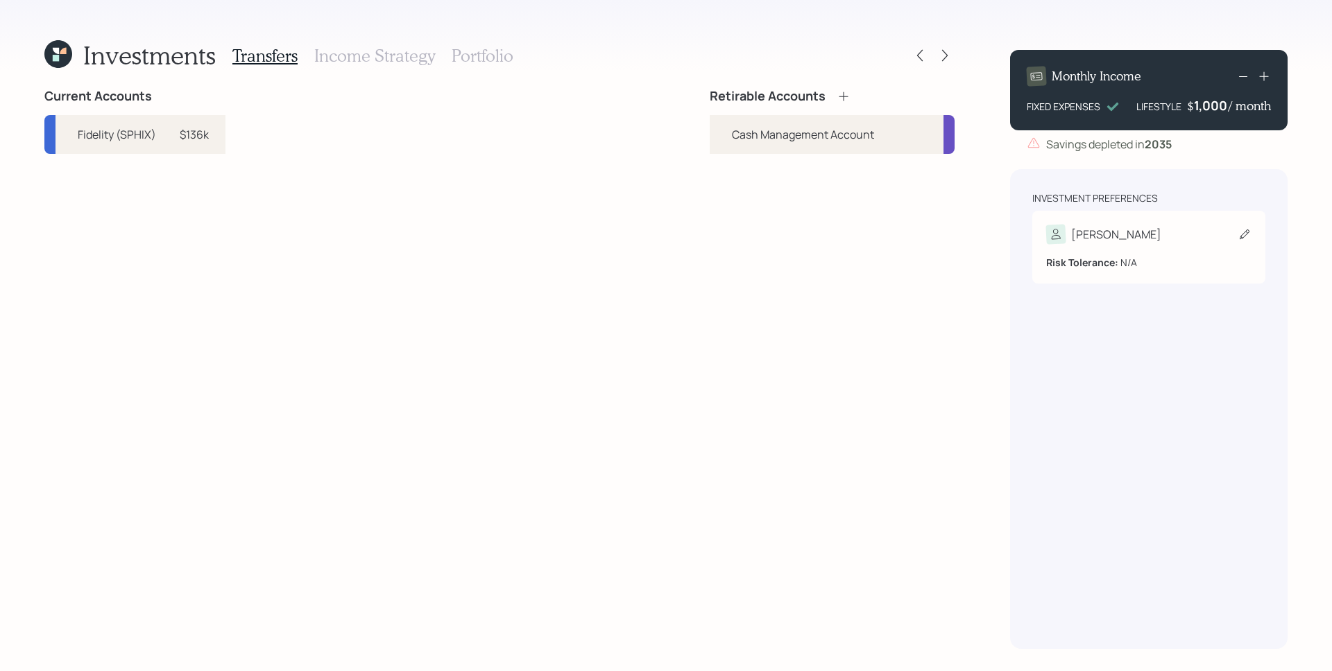
click at [1129, 225] on div "[PERSON_NAME]" at bounding box center [1148, 234] width 205 height 19
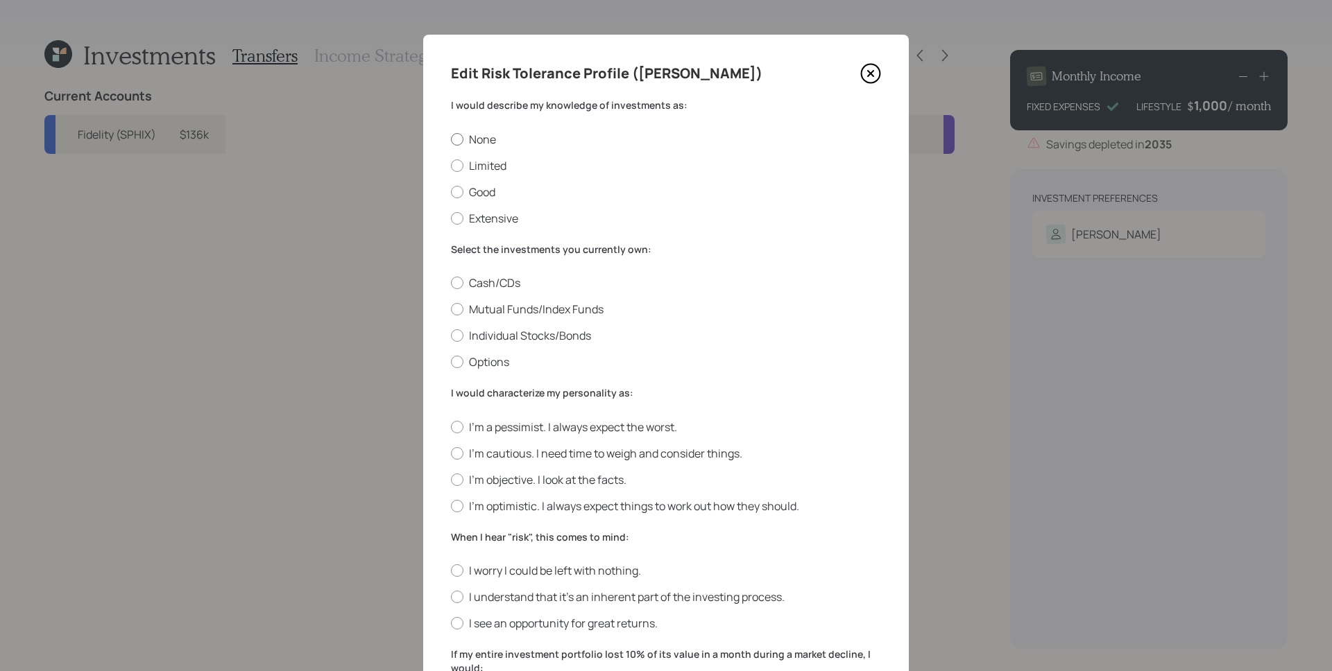
click at [475, 138] on label "None" at bounding box center [666, 139] width 430 height 15
click at [451, 139] on input "None" at bounding box center [450, 139] width 1 height 1
radio input "true"
click at [492, 275] on label "Cash/CDs" at bounding box center [666, 282] width 430 height 15
click at [451, 283] on input "Cash/CDs" at bounding box center [450, 283] width 1 height 1
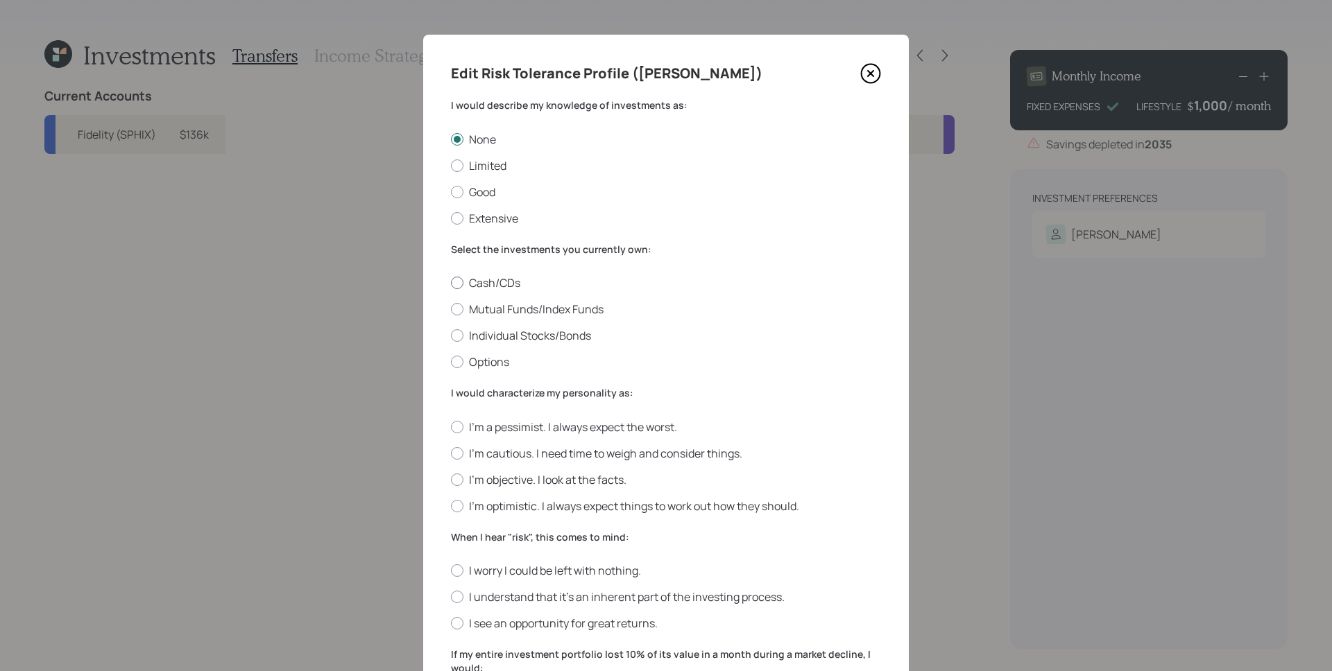
radio input "true"
click at [535, 418] on div "I would characterize my personality as: I'm a pessimist. I always expect the wo…" at bounding box center [666, 450] width 430 height 128
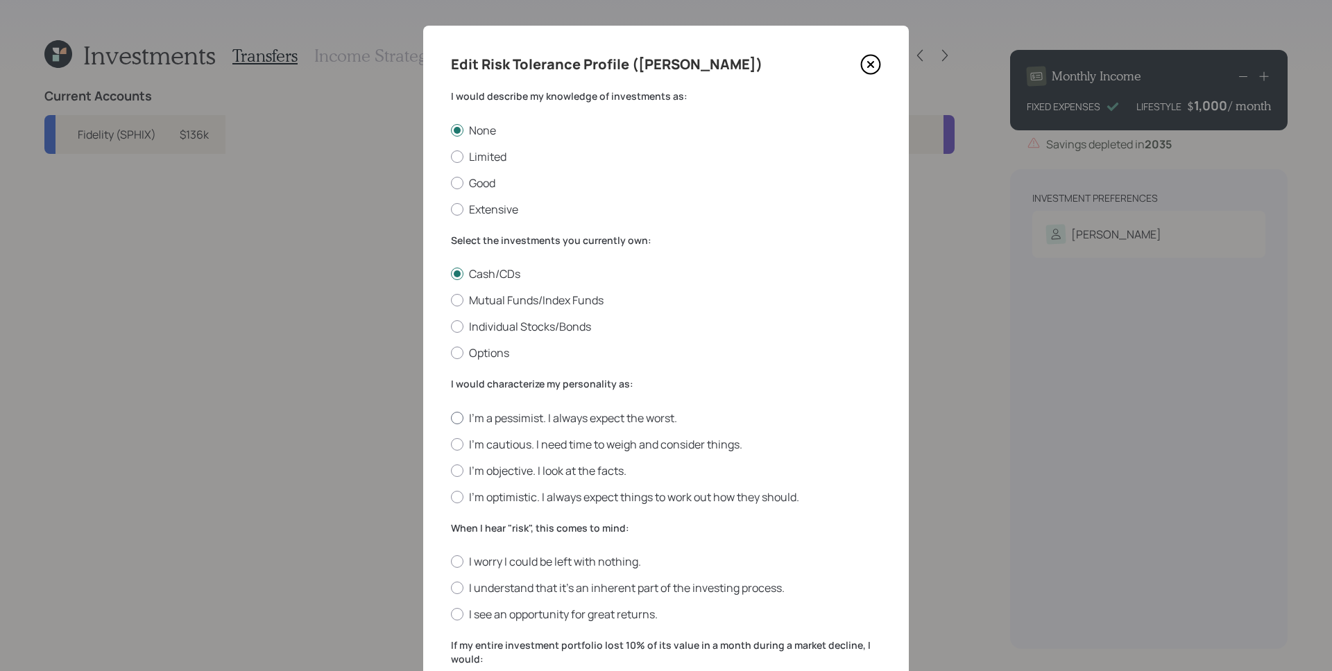
scroll to position [26, 0]
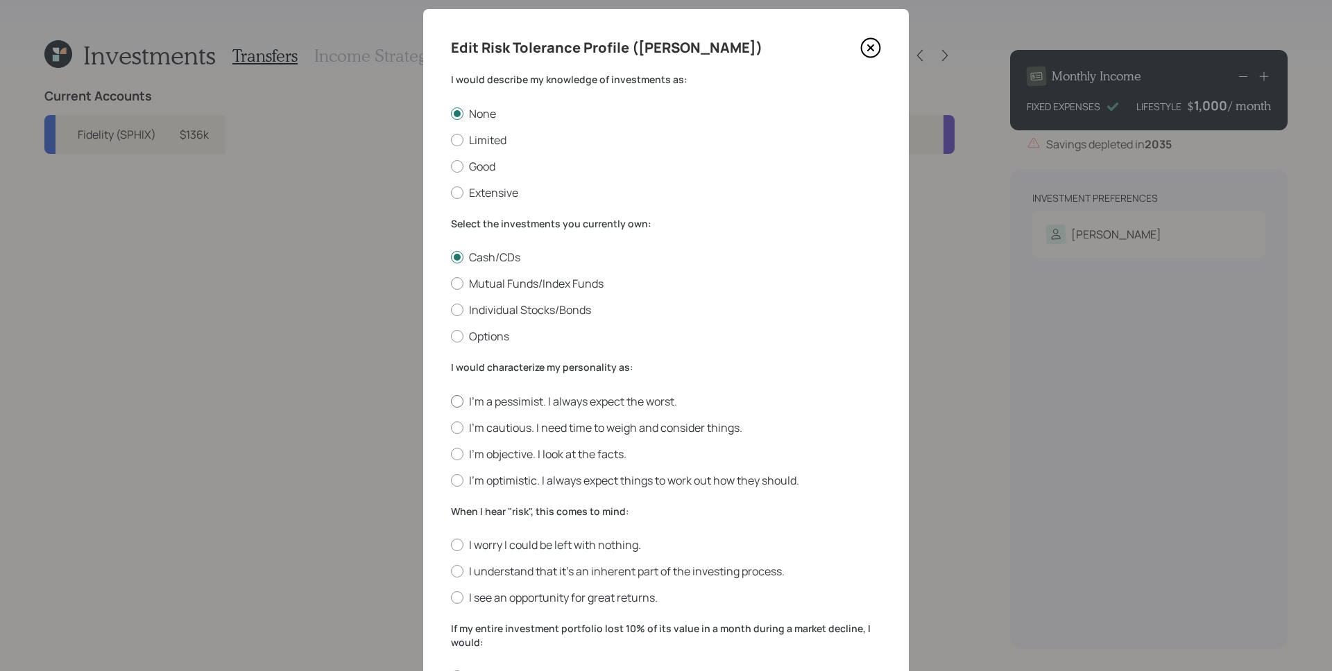
click at [567, 403] on label "I'm a pessimist. I always expect the worst." at bounding box center [666, 401] width 430 height 15
click at [451, 402] on input "I'm a pessimist. I always expect the worst." at bounding box center [450, 401] width 1 height 1
radio input "true"
click at [539, 544] on label "I worry I could be left with nothing." at bounding box center [666, 545] width 430 height 15
click at [451, 545] on input "I worry I could be left with nothing." at bounding box center [450, 545] width 1 height 1
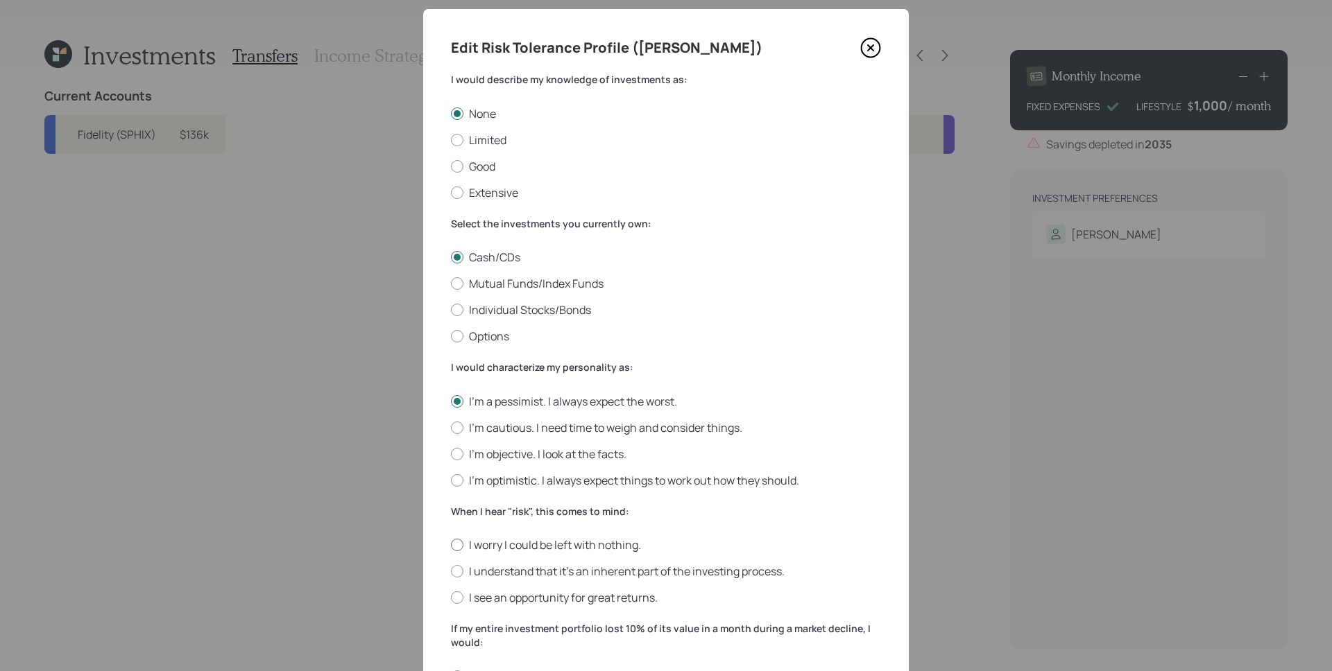
radio input "true"
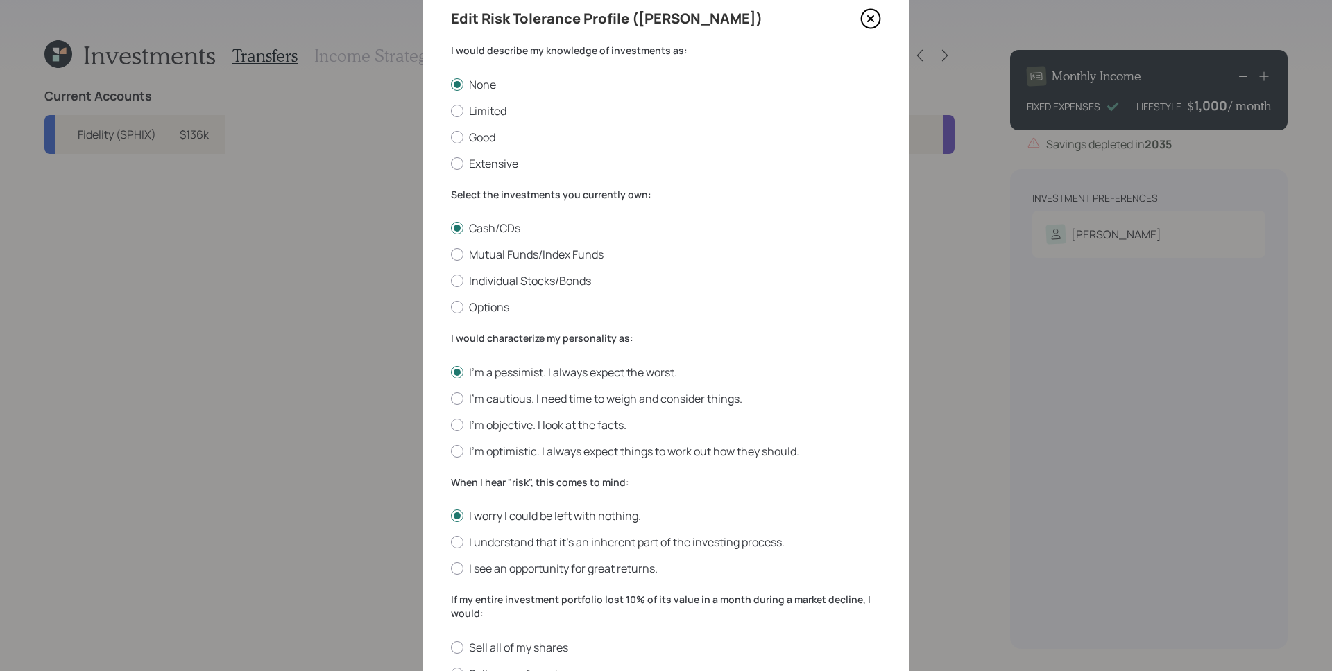
scroll to position [284, 0]
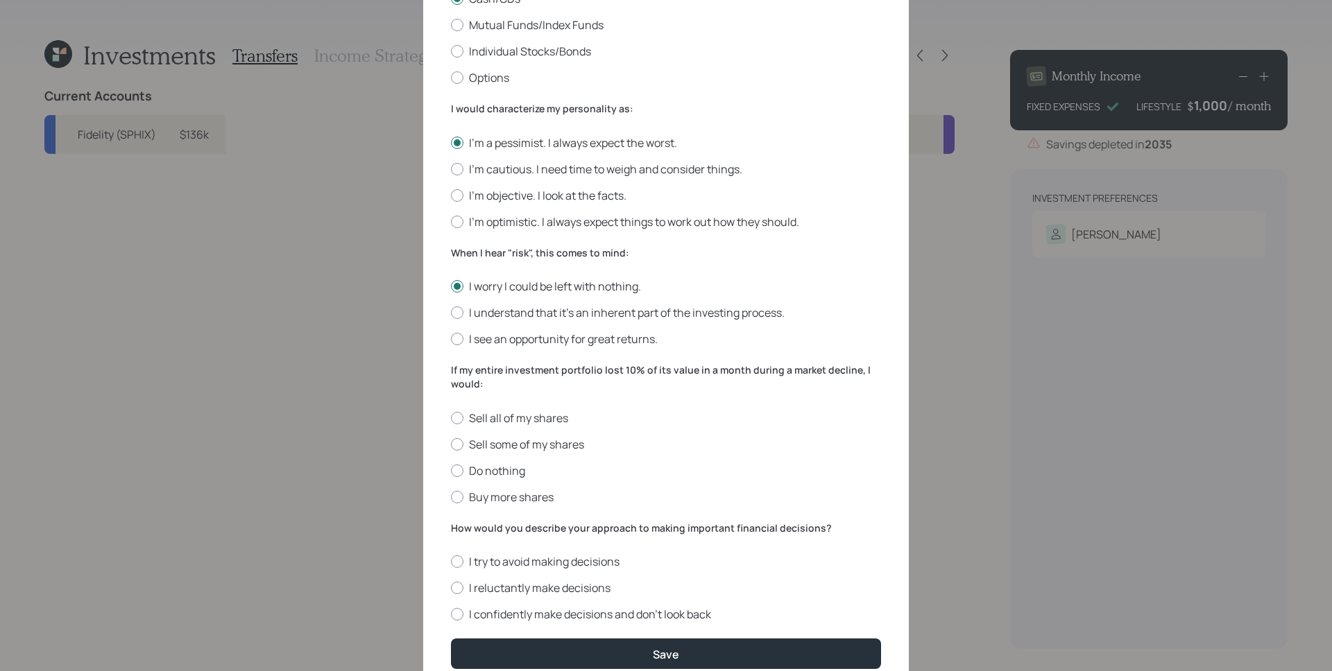
drag, startPoint x: 486, startPoint y: 421, endPoint x: 507, endPoint y: 458, distance: 42.6
click at [486, 421] on label "Sell all of my shares" at bounding box center [666, 418] width 430 height 15
click at [451, 418] on input "Sell all of my shares" at bounding box center [450, 418] width 1 height 1
radio input "true"
click at [524, 556] on label "I try to avoid making decisions" at bounding box center [666, 561] width 430 height 15
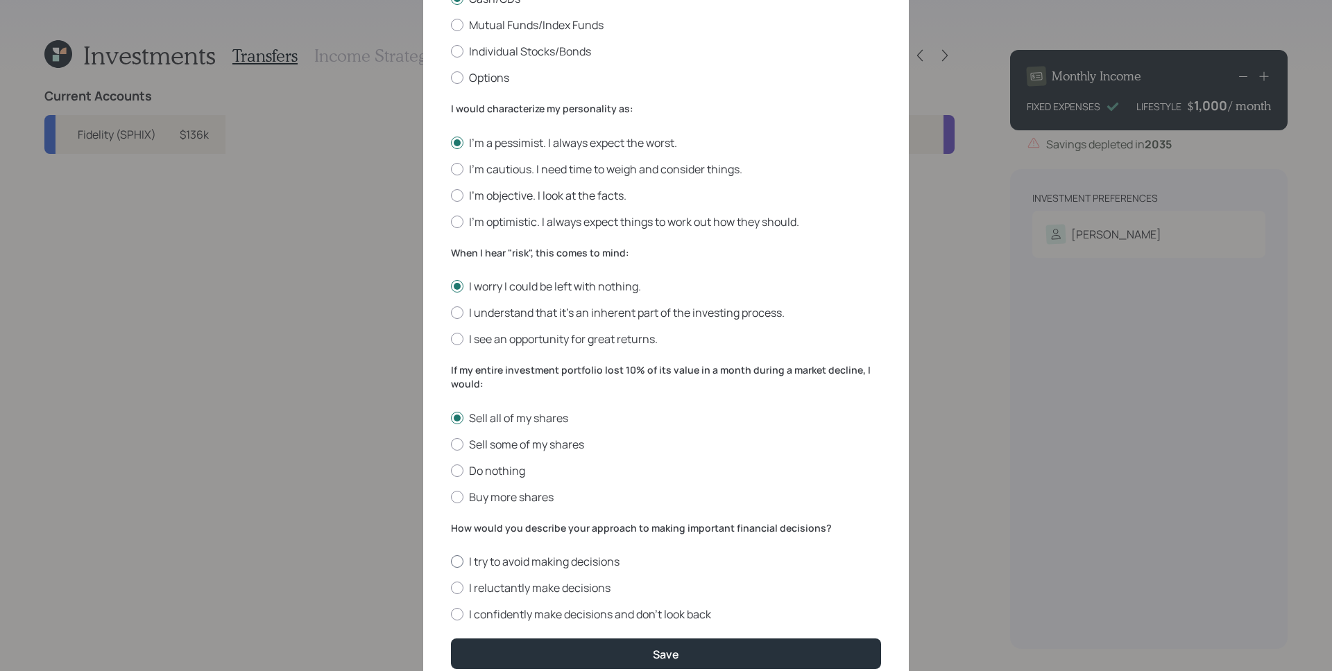
click at [451, 562] on input "I try to avoid making decisions" at bounding box center [450, 562] width 1 height 1
radio input "true"
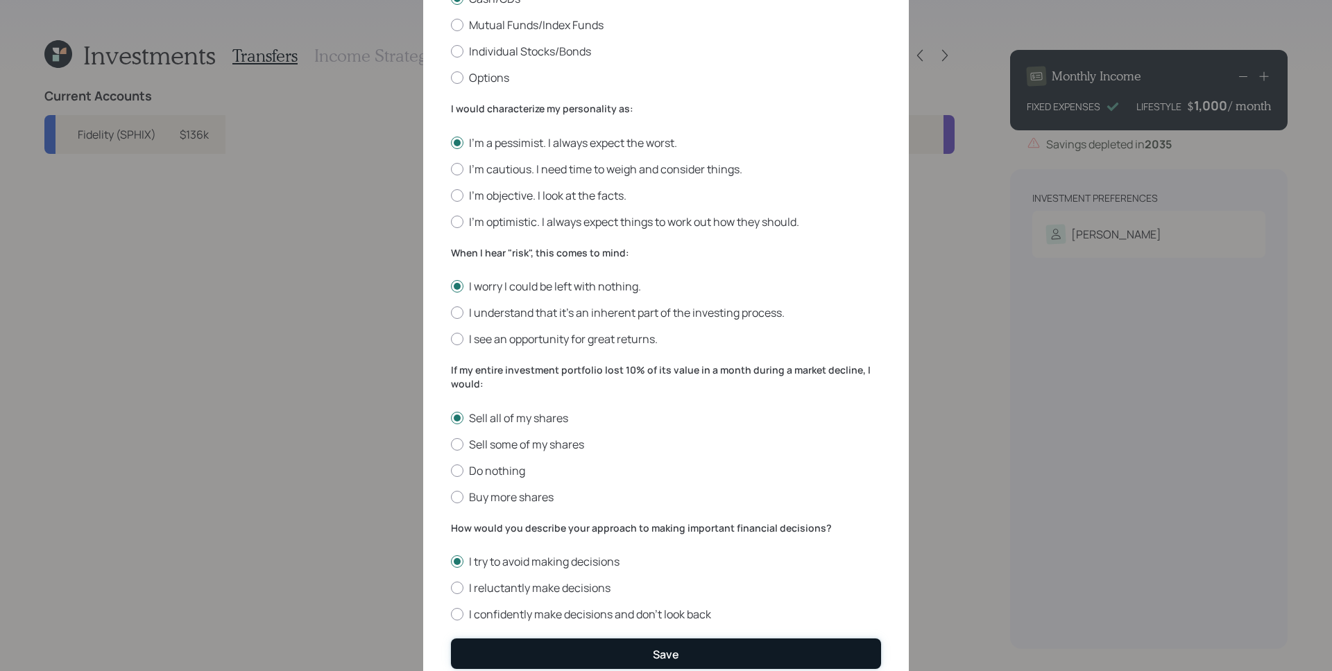
click at [624, 653] on button "Save" at bounding box center [666, 654] width 430 height 30
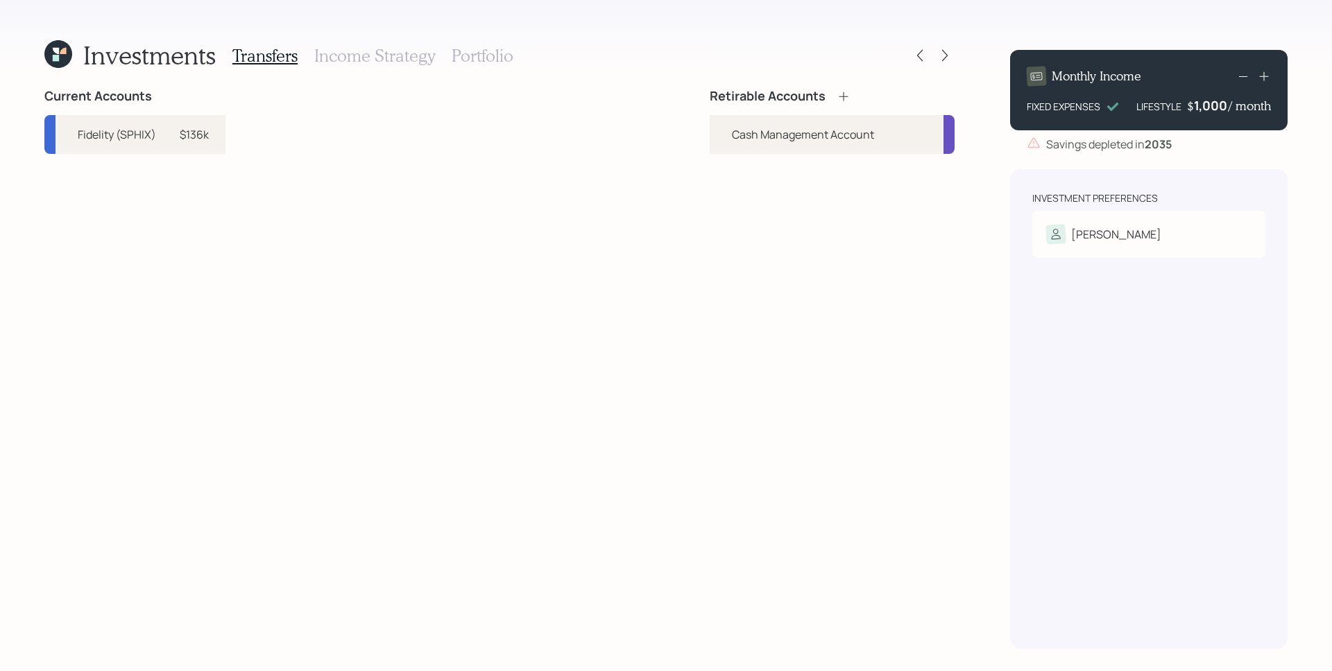
click at [367, 51] on h3 "Income Strategy" at bounding box center [374, 56] width 121 height 20
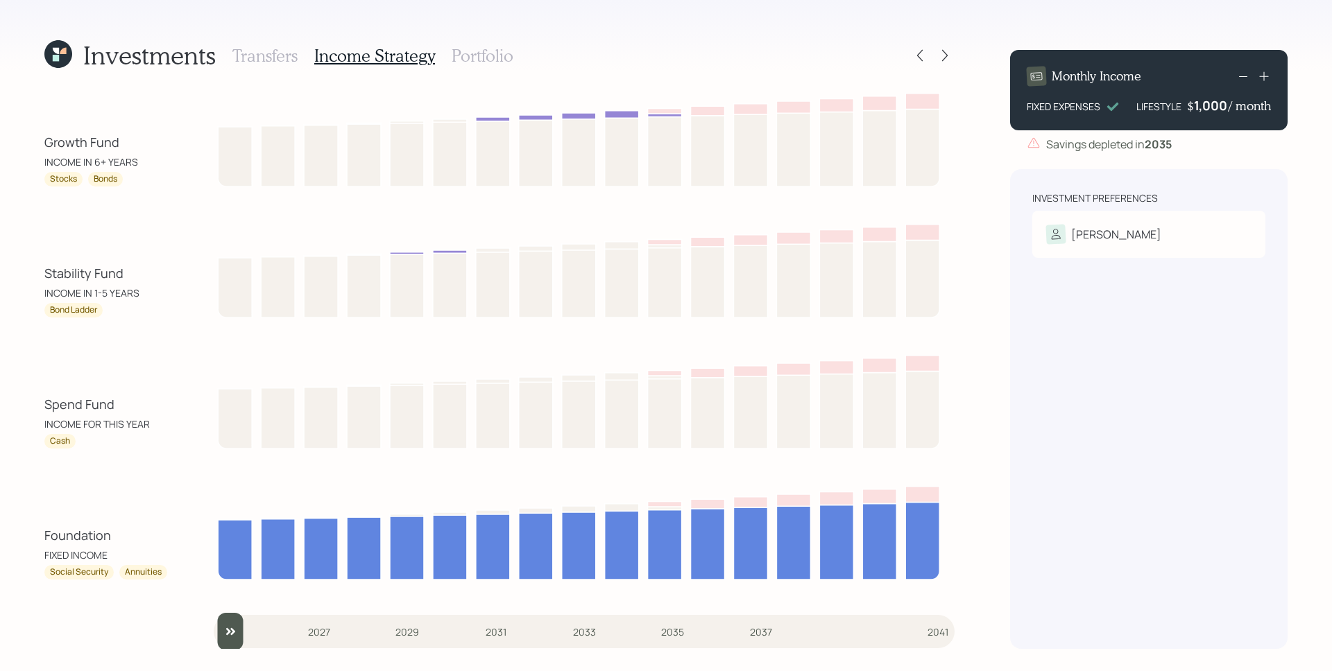
click at [465, 58] on h3 "Portfolio" at bounding box center [483, 56] width 62 height 20
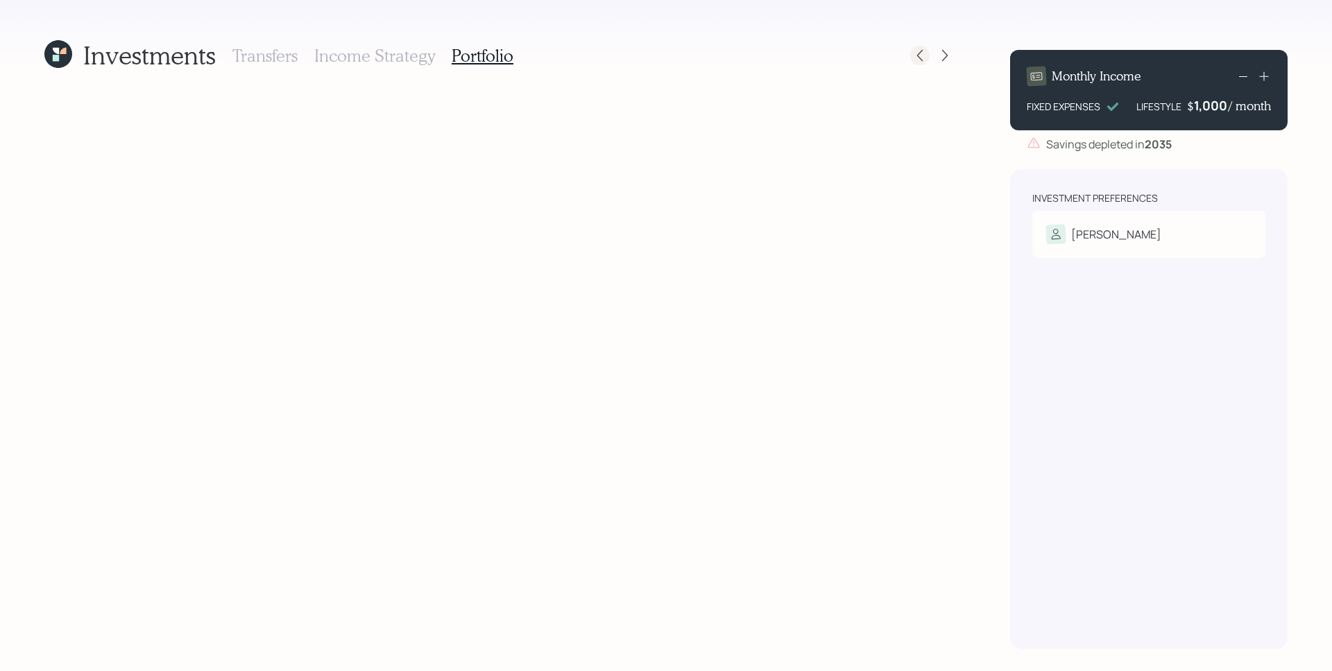
click at [918, 59] on icon at bounding box center [920, 56] width 14 height 14
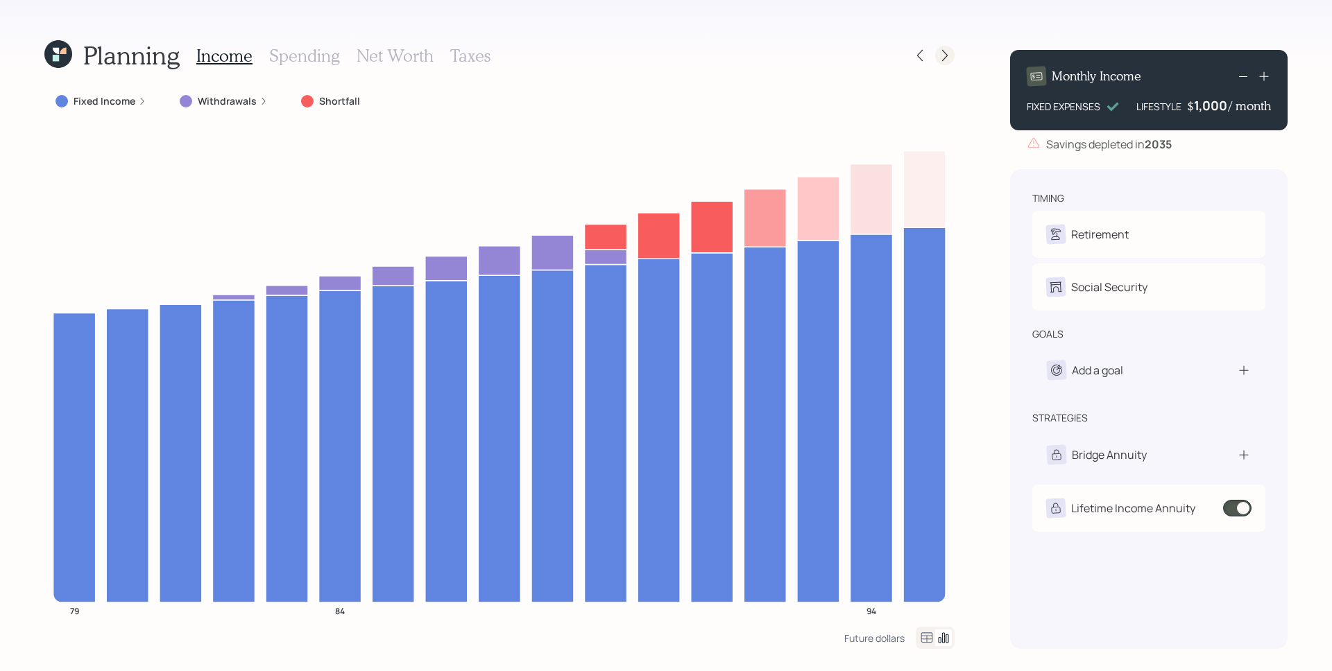
click at [942, 52] on icon at bounding box center [945, 56] width 14 height 14
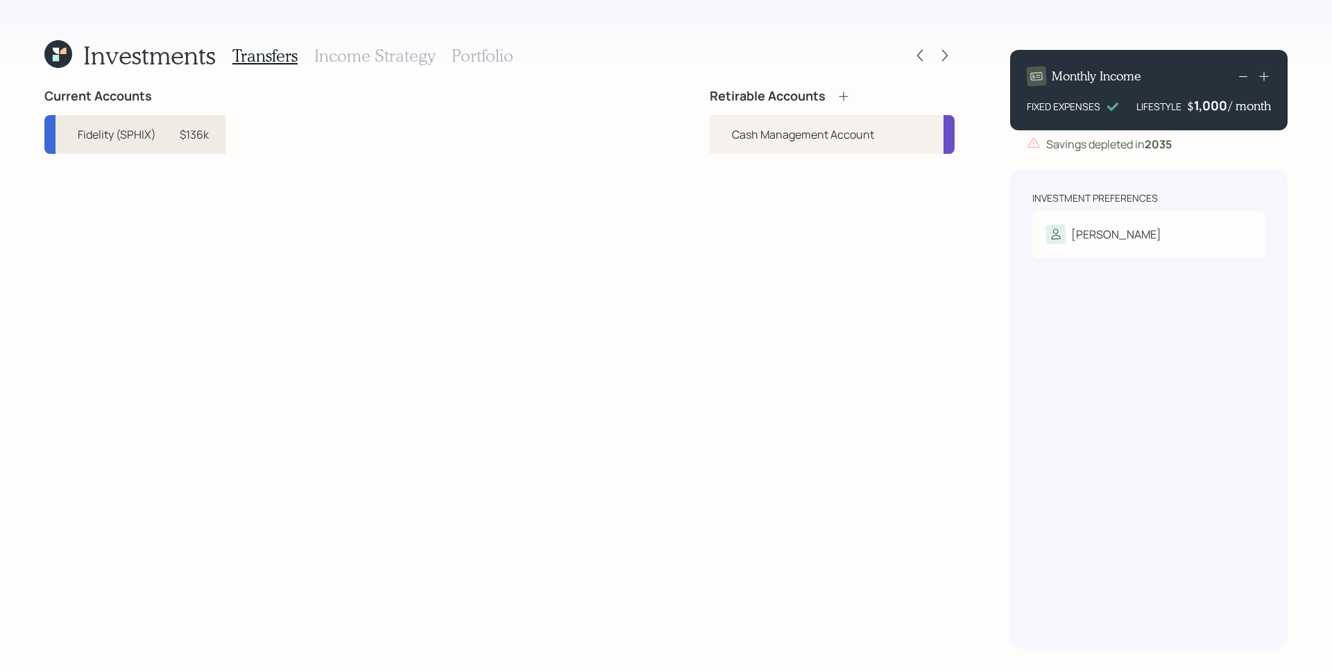
click at [189, 132] on div "$136k" at bounding box center [194, 134] width 29 height 17
click at [180, 129] on div "$136k" at bounding box center [194, 134] width 29 height 17
click at [455, 113] on div "Current Accounts Fidelity (SPHIX) $136k Retirable Accounts Cash Management Acco…" at bounding box center [499, 369] width 910 height 560
click at [798, 95] on h4 "Retirable Accounts" at bounding box center [768, 96] width 116 height 15
click at [830, 93] on div "Retirable Accounts" at bounding box center [780, 96] width 141 height 15
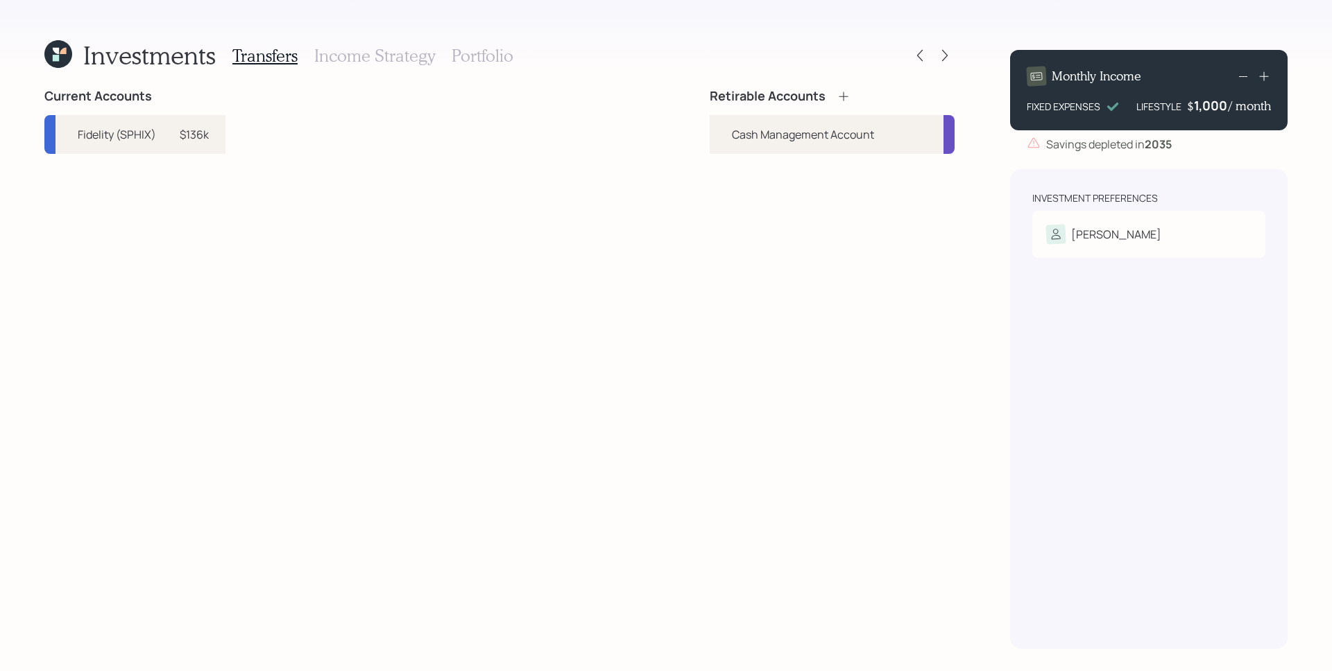
click at [841, 94] on icon at bounding box center [844, 96] width 14 height 14
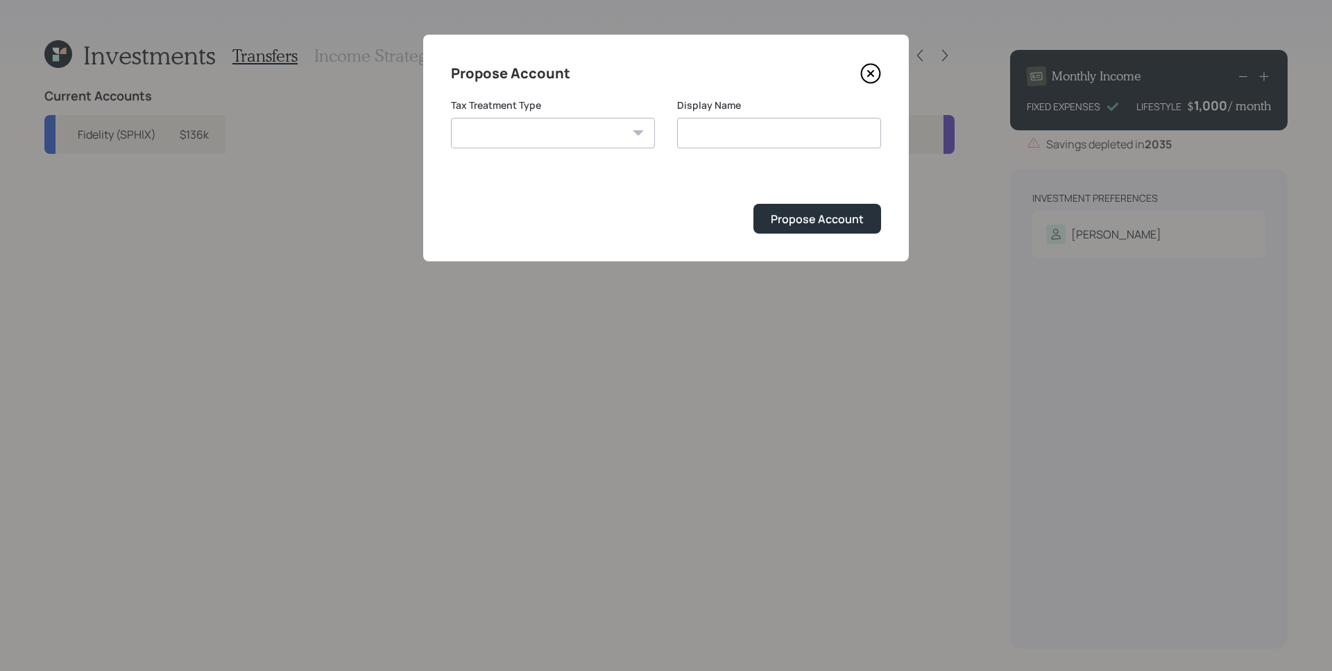
click at [534, 125] on select "[PERSON_NAME] Taxable Traditional" at bounding box center [553, 133] width 204 height 31
select select "taxable"
click at [451, 118] on select "[PERSON_NAME] Taxable Traditional" at bounding box center [553, 133] width 204 height 31
click at [816, 131] on input "Taxable" at bounding box center [779, 133] width 204 height 31
type input "Taxable Brokerage"
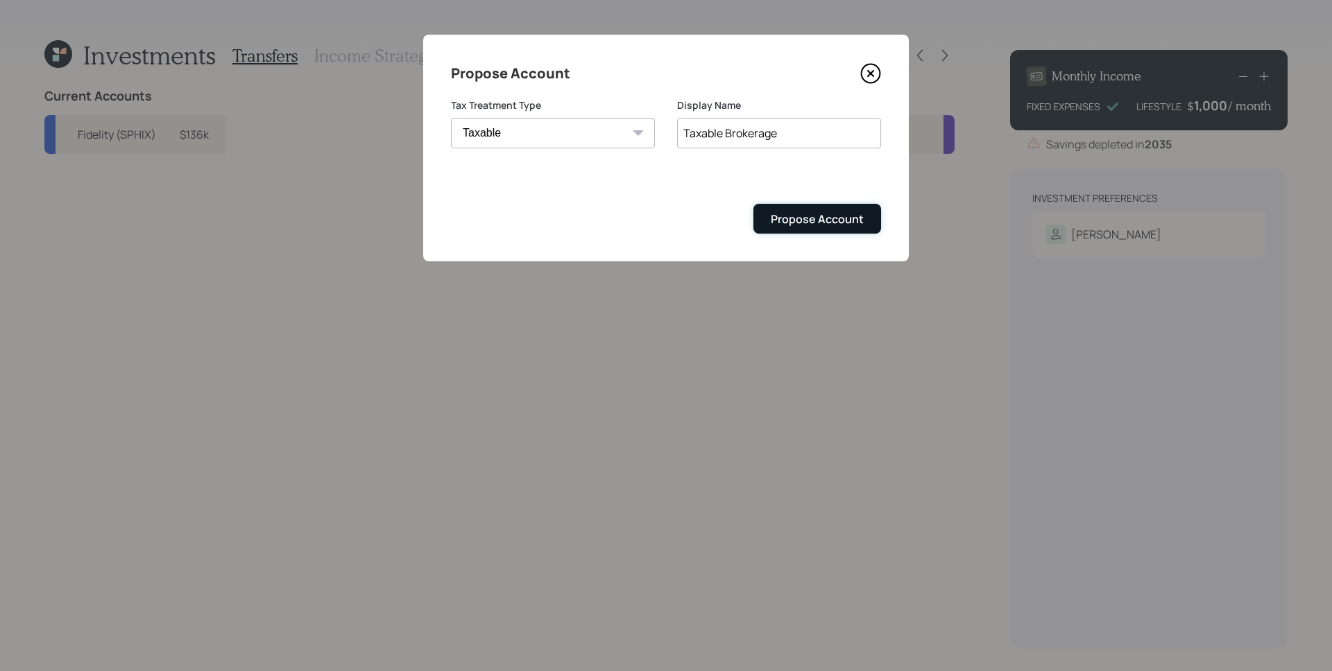
click at [811, 216] on div "Propose Account" at bounding box center [817, 219] width 93 height 15
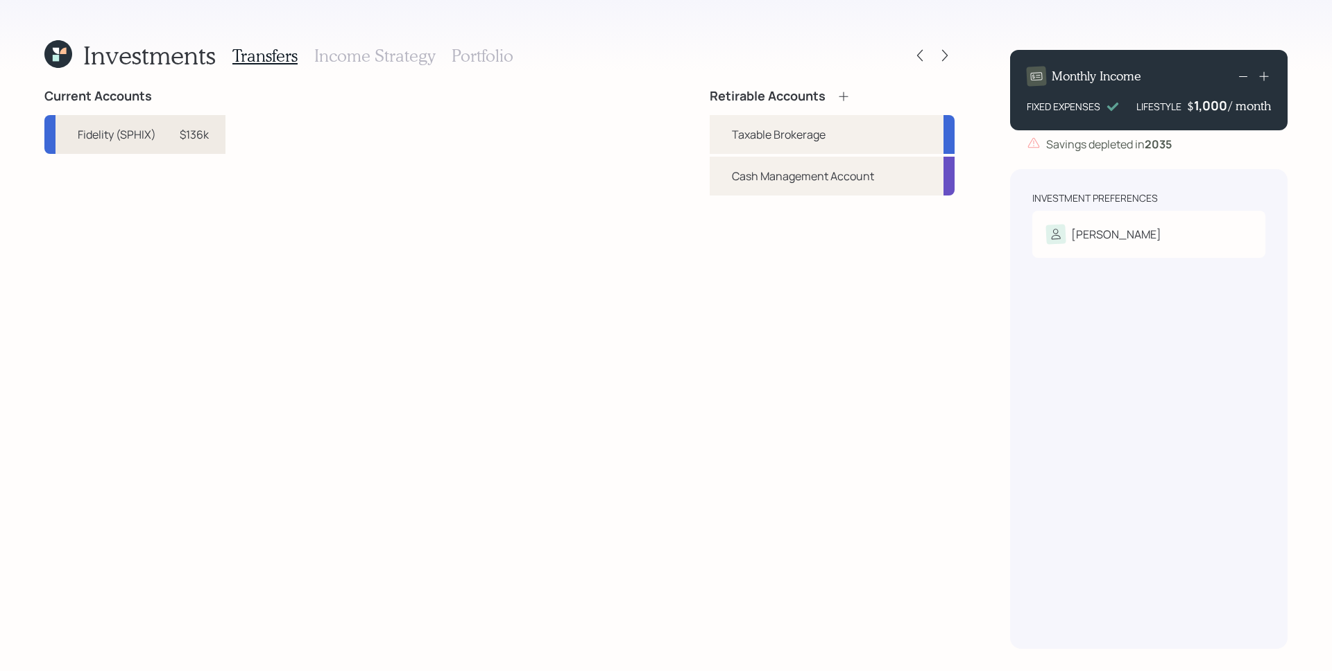
click at [202, 139] on div "$136k" at bounding box center [194, 134] width 29 height 17
click at [839, 132] on div "Taxable Brokerage" at bounding box center [832, 134] width 245 height 39
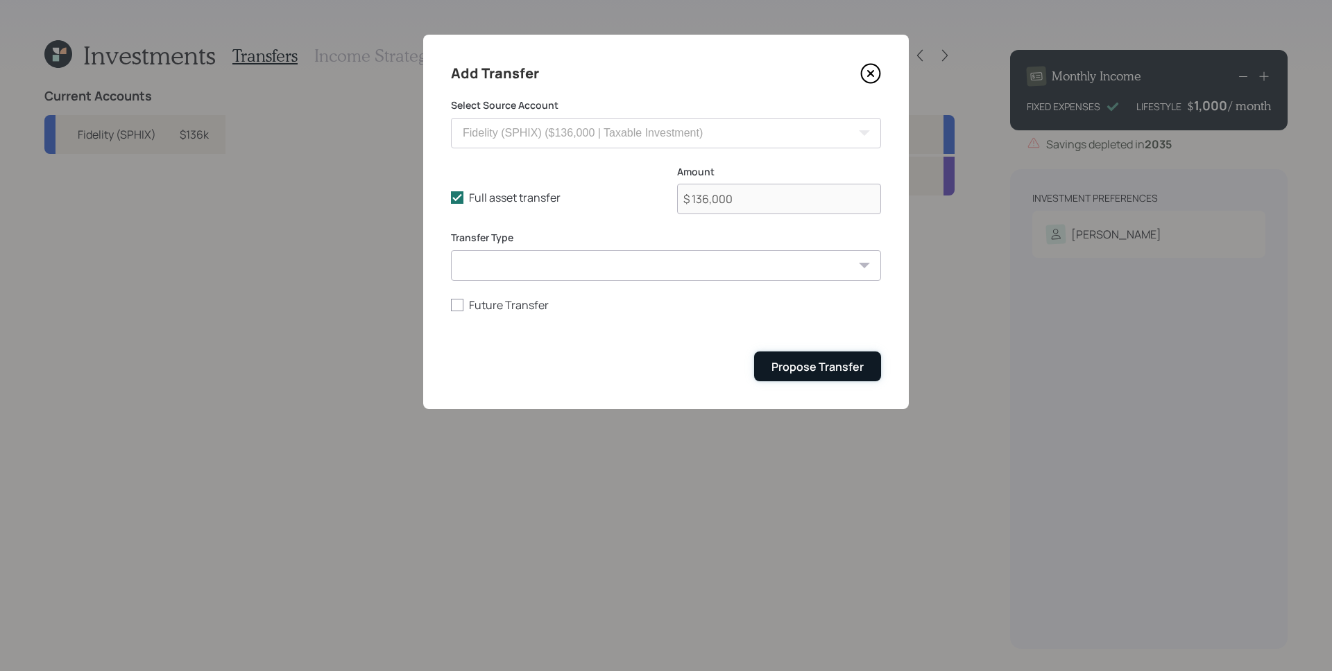
click at [848, 363] on div "Propose Transfer" at bounding box center [817, 366] width 92 height 15
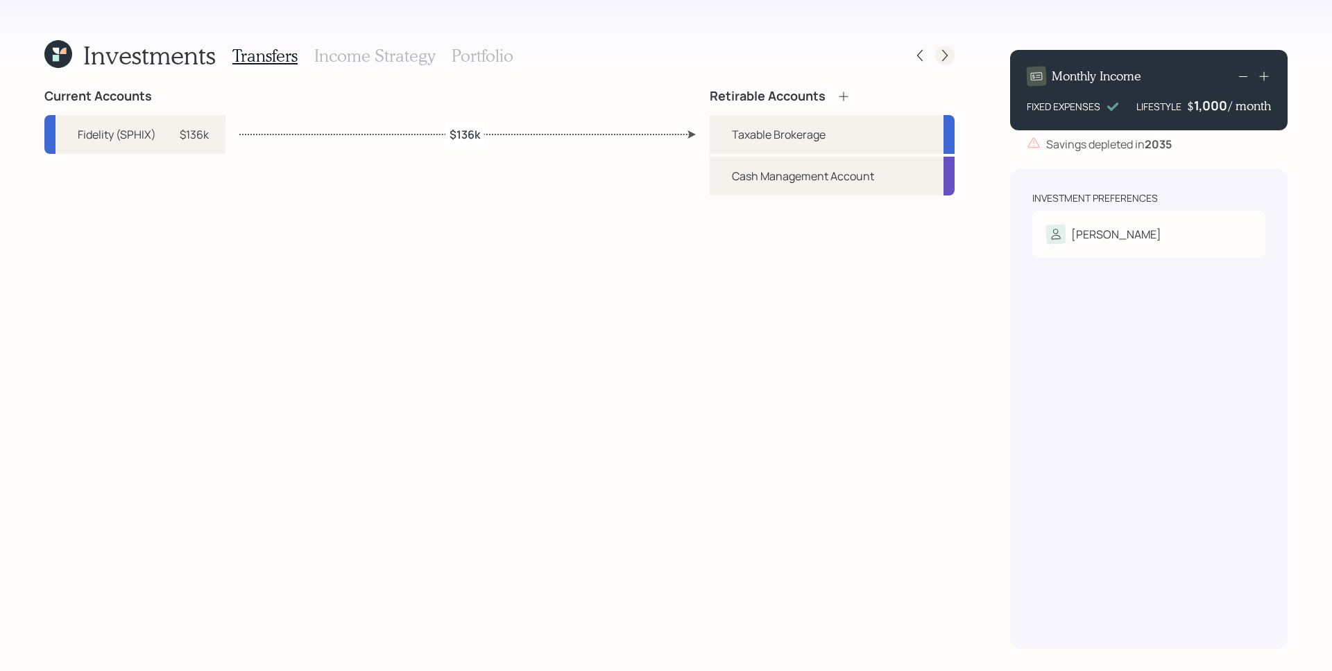
click at [938, 56] on icon at bounding box center [945, 56] width 14 height 14
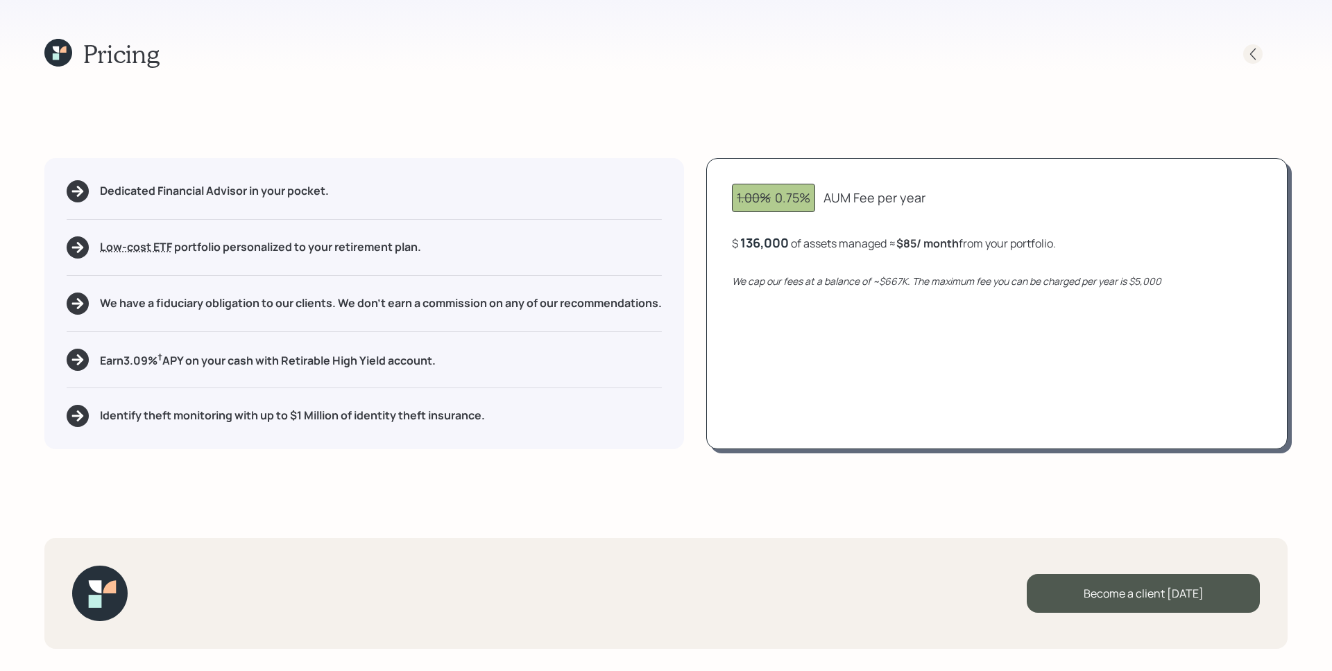
click at [1255, 56] on icon at bounding box center [1253, 54] width 14 height 14
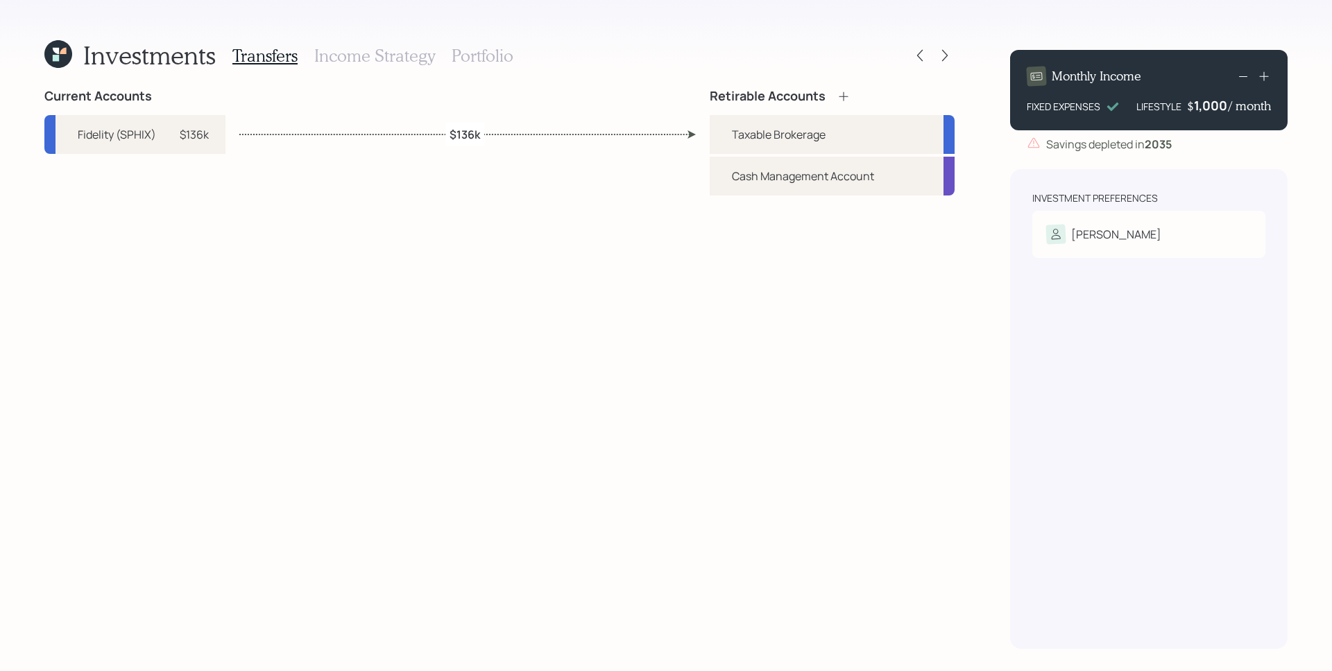
click at [383, 55] on h3 "Income Strategy" at bounding box center [374, 56] width 121 height 20
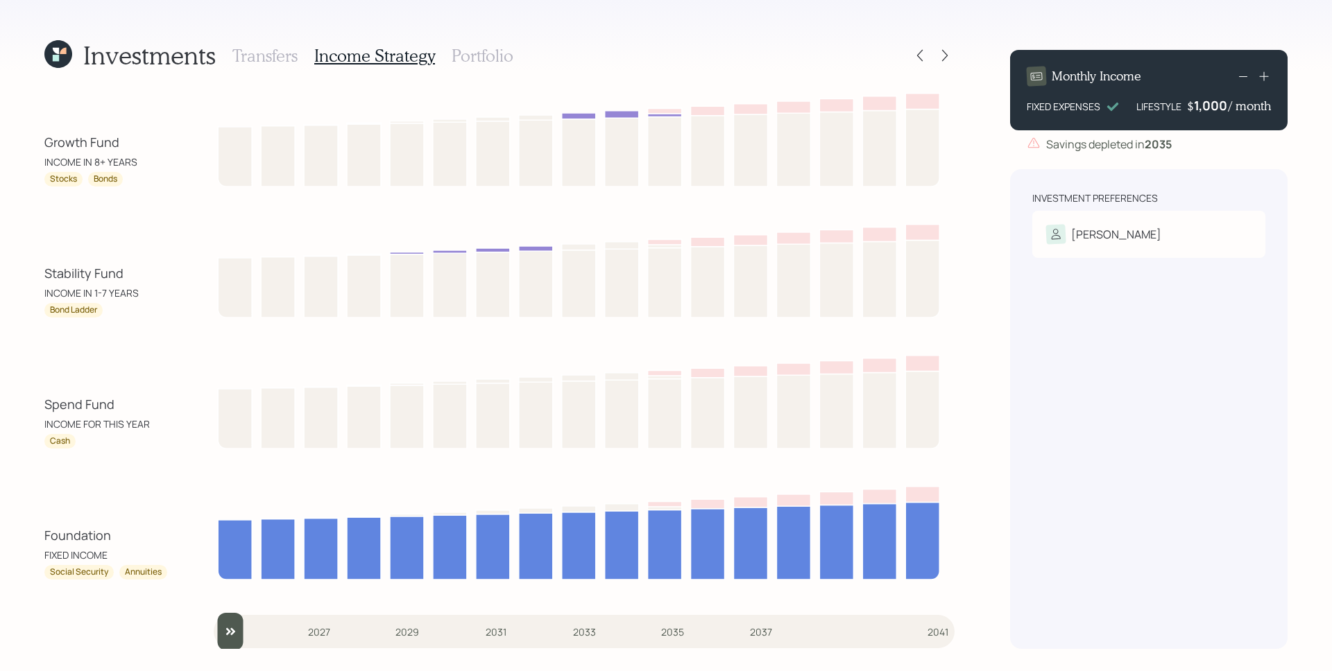
click at [474, 52] on h3 "Portfolio" at bounding box center [483, 56] width 62 height 20
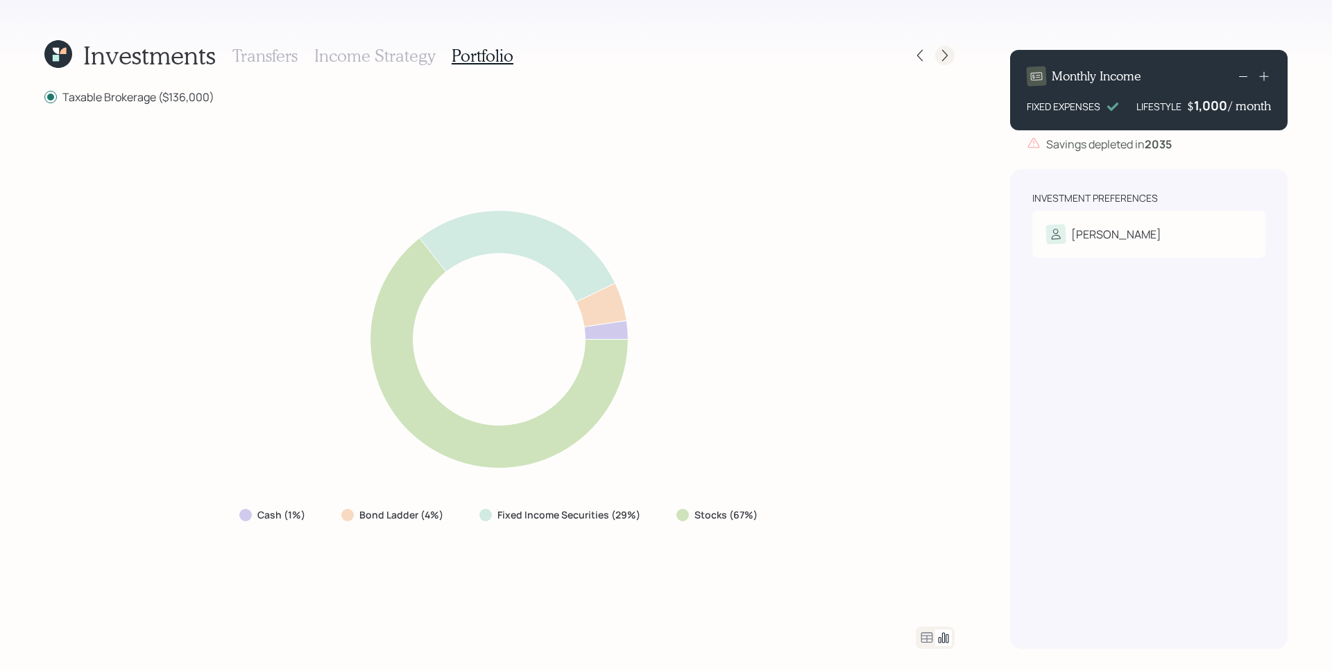
click at [939, 52] on icon at bounding box center [945, 56] width 14 height 14
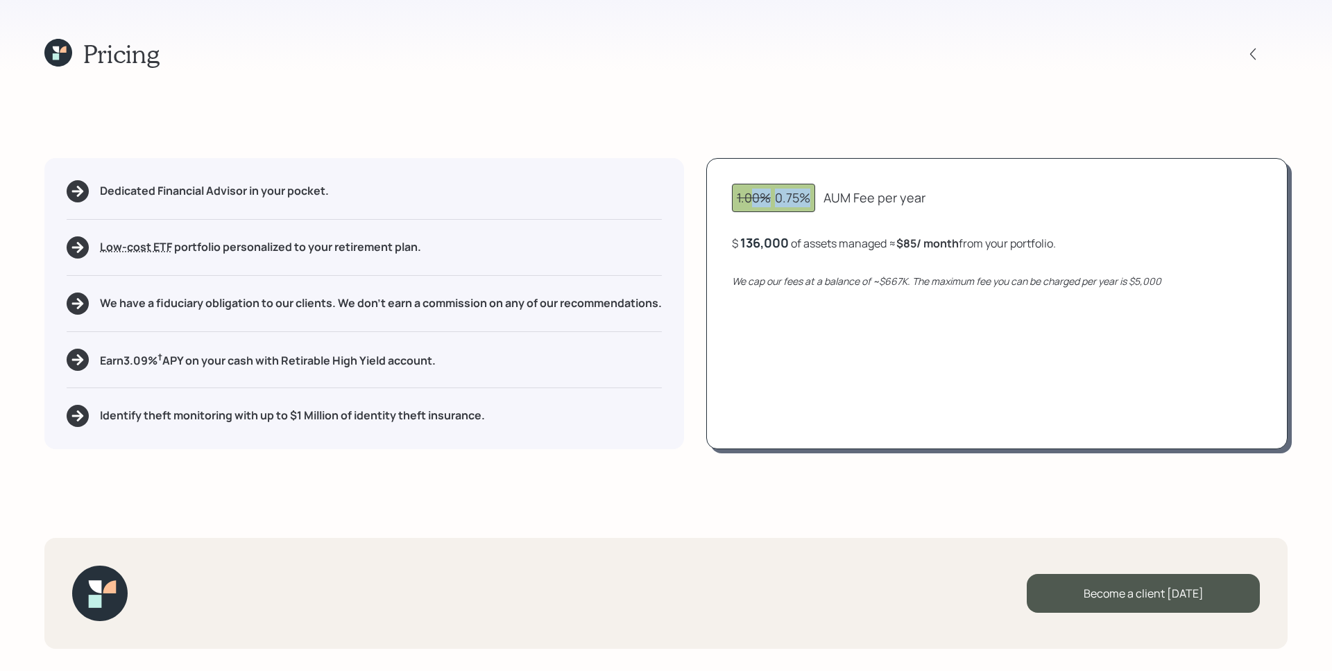
drag, startPoint x: 752, startPoint y: 198, endPoint x: 825, endPoint y: 189, distance: 74.1
click at [825, 189] on div "1.00% 0.75% AUM Fee per year" at bounding box center [997, 198] width 530 height 28
click at [838, 179] on div "1.00% 0.75% AUM Fee per year $ 136,000 of assets managed ≈ $85 / month from you…" at bounding box center [996, 303] width 581 height 291
drag, startPoint x: 733, startPoint y: 196, endPoint x: 862, endPoint y: 198, distance: 129.0
click at [862, 198] on div "1.00% 0.75% AUM Fee per year $ 136,000 of assets managed ≈ $85 / month from you…" at bounding box center [996, 303] width 581 height 291
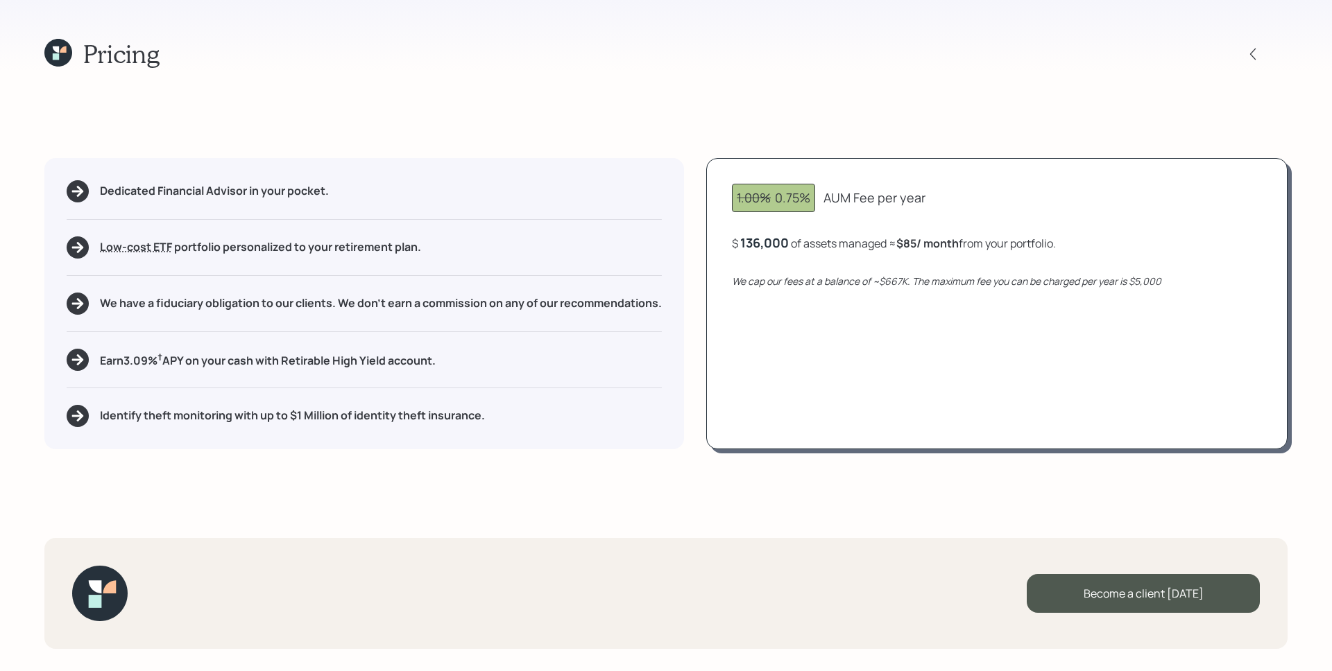
click at [870, 252] on div "1.00% 0.75% AUM Fee per year $ 136,000 of assets managed ≈ $85 / month from you…" at bounding box center [996, 303] width 581 height 291
click at [1191, 477] on div "Pricing Dedicated Financial Advisor in your pocket. Low-cost ETF Retirable uses…" at bounding box center [666, 335] width 1332 height 671
click at [1148, 591] on div "Become a client [DATE]" at bounding box center [1143, 593] width 233 height 39
click at [1152, 592] on div "Go to Altruist" at bounding box center [1143, 593] width 233 height 39
click at [60, 52] on icon at bounding box center [63, 49] width 6 height 6
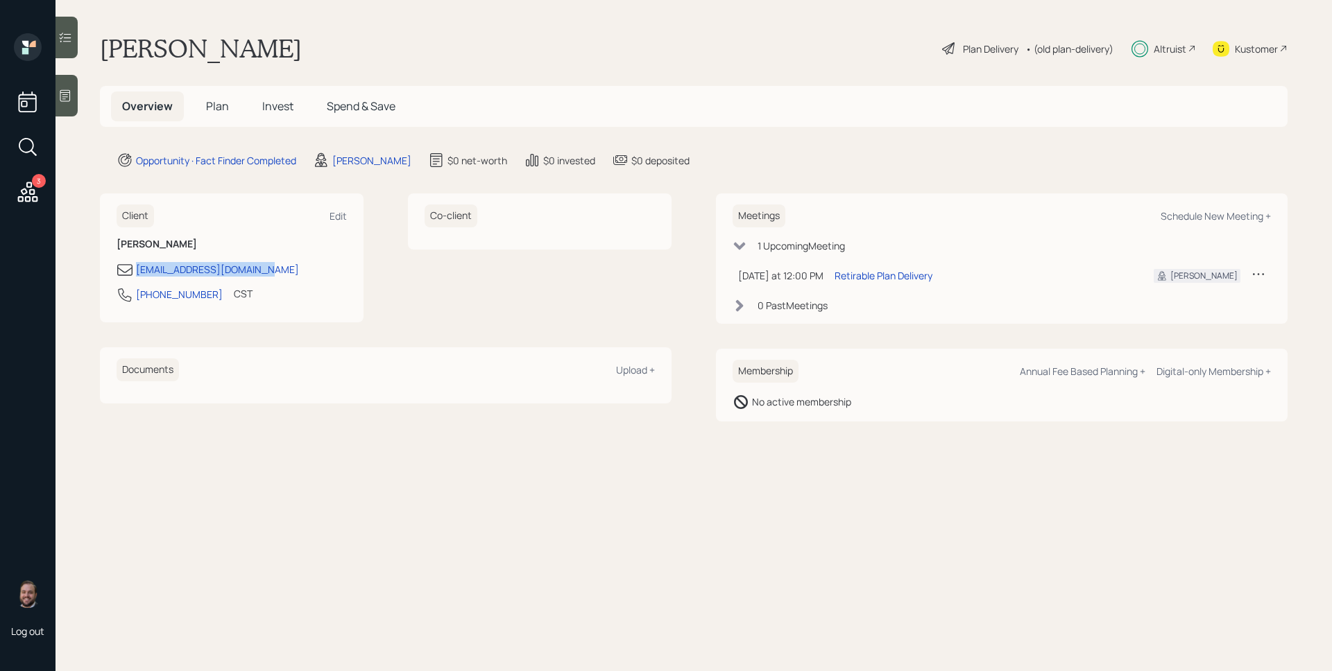
drag, startPoint x: 292, startPoint y: 271, endPoint x: 132, endPoint y: 266, distance: 160.3
click at [132, 266] on div "[EMAIL_ADDRESS][DOMAIN_NAME]" at bounding box center [232, 270] width 230 height 17
copy div "[EMAIL_ADDRESS][DOMAIN_NAME]"
drag, startPoint x: 203, startPoint y: 293, endPoint x: 134, endPoint y: 296, distance: 68.7
click at [134, 296] on div "[PHONE_NUMBER] CST Currently 11:16 AM" at bounding box center [232, 298] width 230 height 25
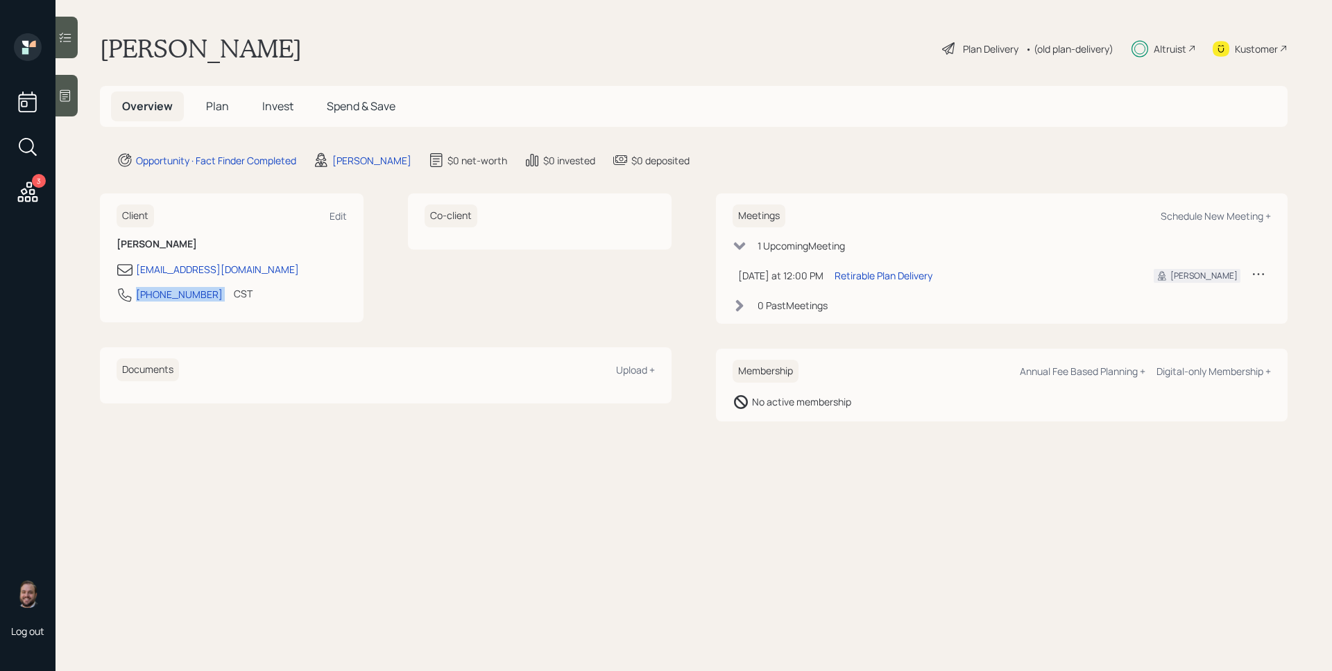
copy div "[PHONE_NUMBER]"
click at [221, 104] on span "Plan" at bounding box center [217, 106] width 23 height 15
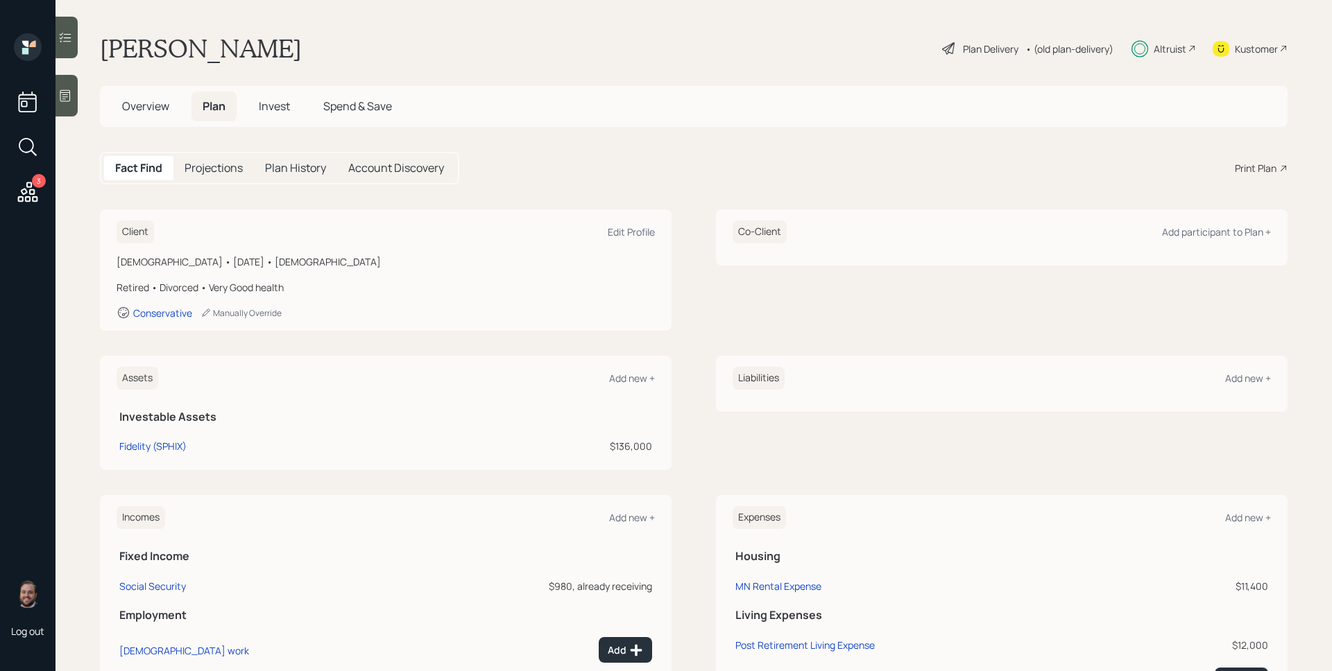
click at [147, 108] on span "Overview" at bounding box center [145, 106] width 47 height 15
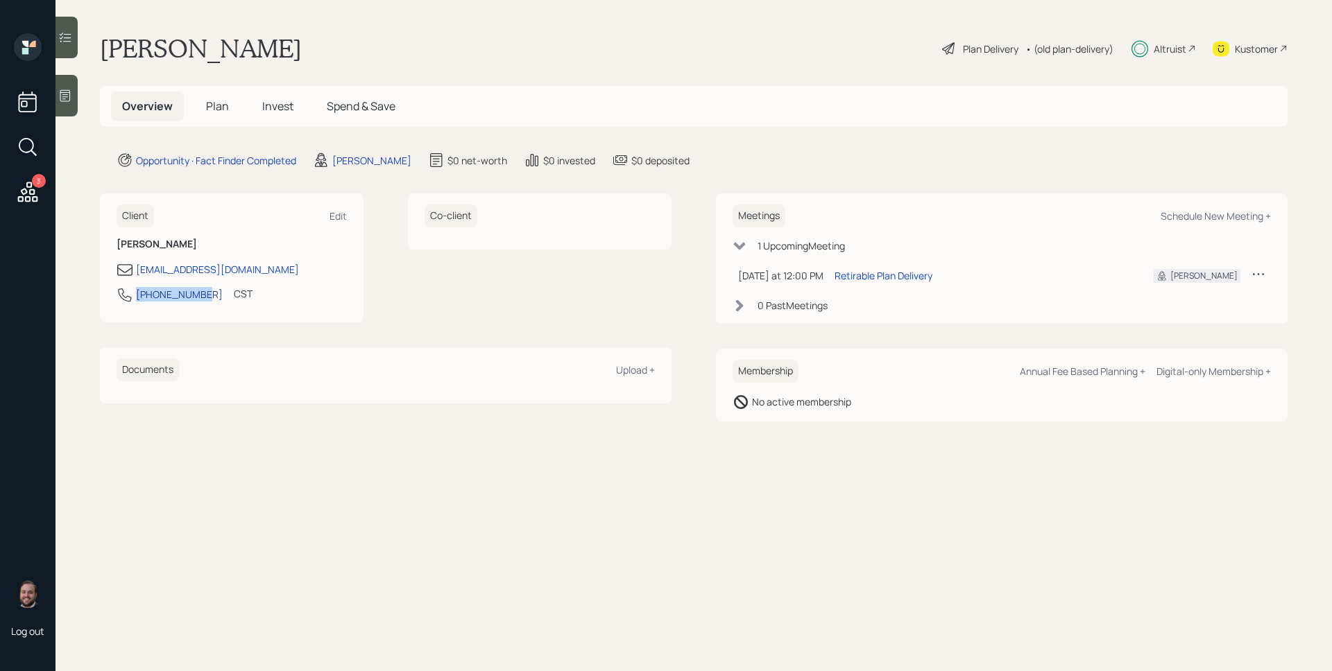
drag, startPoint x: 197, startPoint y: 295, endPoint x: 138, endPoint y: 299, distance: 59.1
click at [138, 299] on div "[PHONE_NUMBER] CST Currently 11:24 AM" at bounding box center [232, 298] width 230 height 25
copy div "[PHONE_NUMBER]"
click at [966, 48] on div "Plan Delivery" at bounding box center [990, 49] width 55 height 15
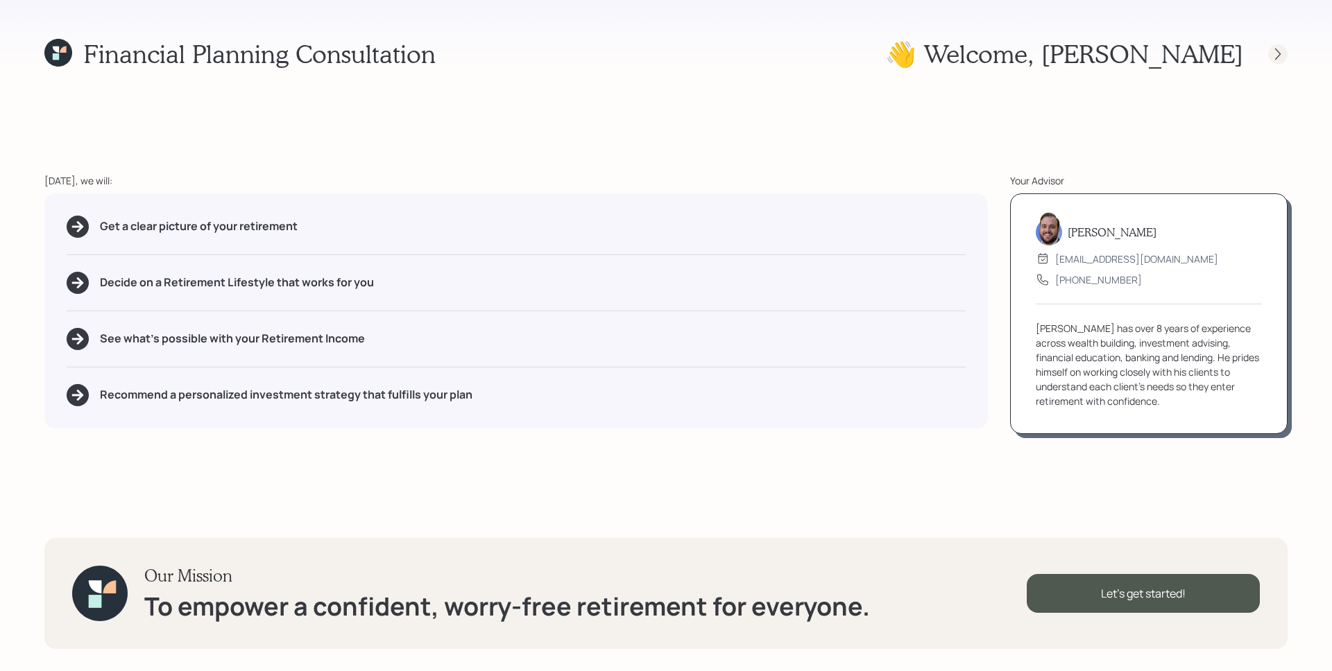
click at [1276, 51] on icon at bounding box center [1278, 54] width 14 height 14
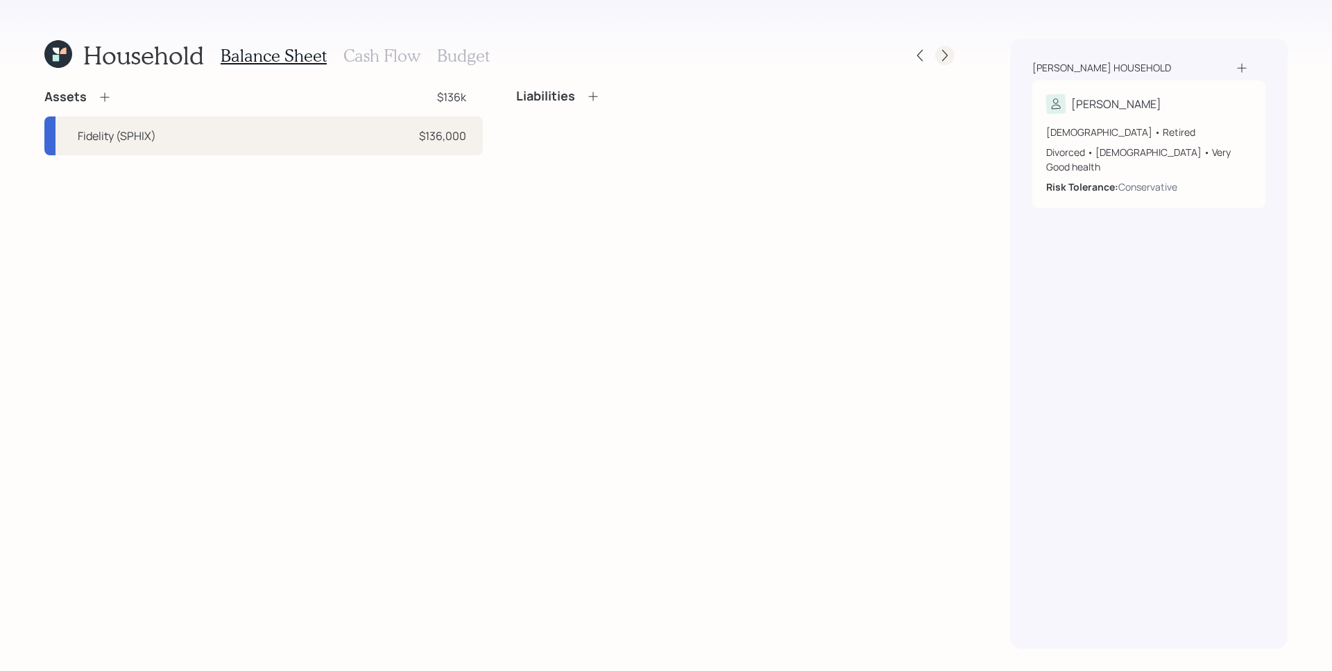
click at [945, 52] on icon at bounding box center [945, 56] width 14 height 14
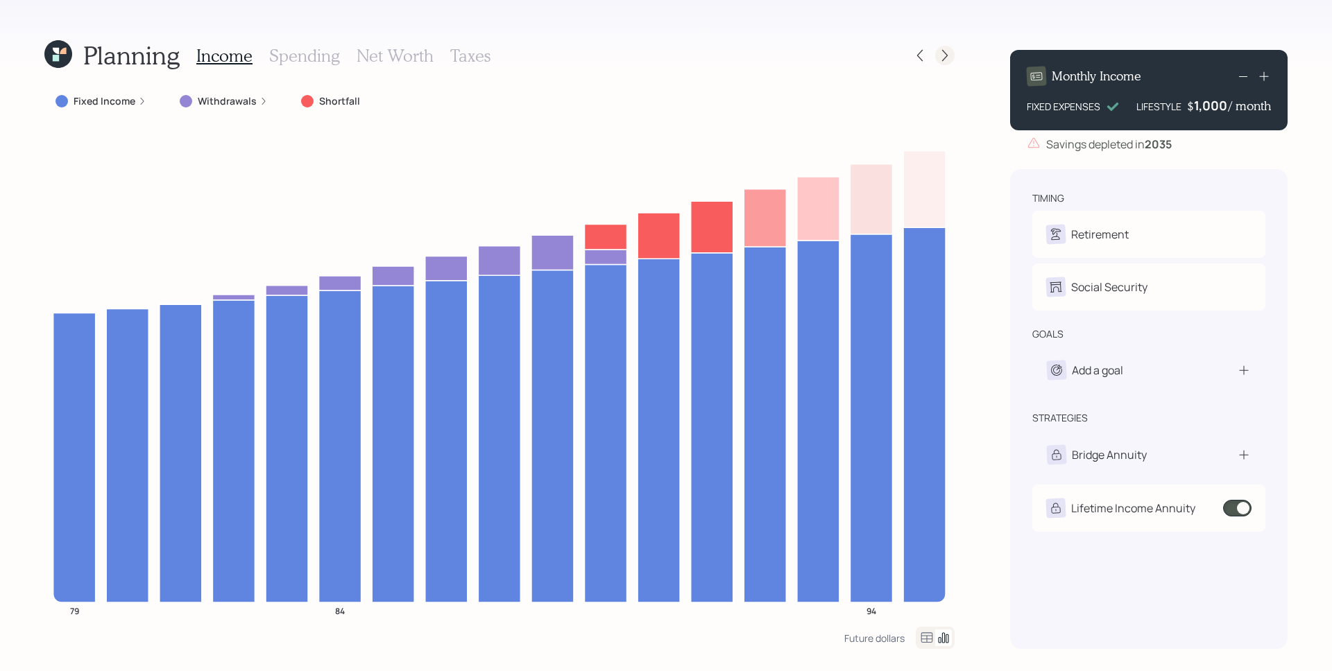
click at [950, 51] on icon at bounding box center [945, 56] width 14 height 14
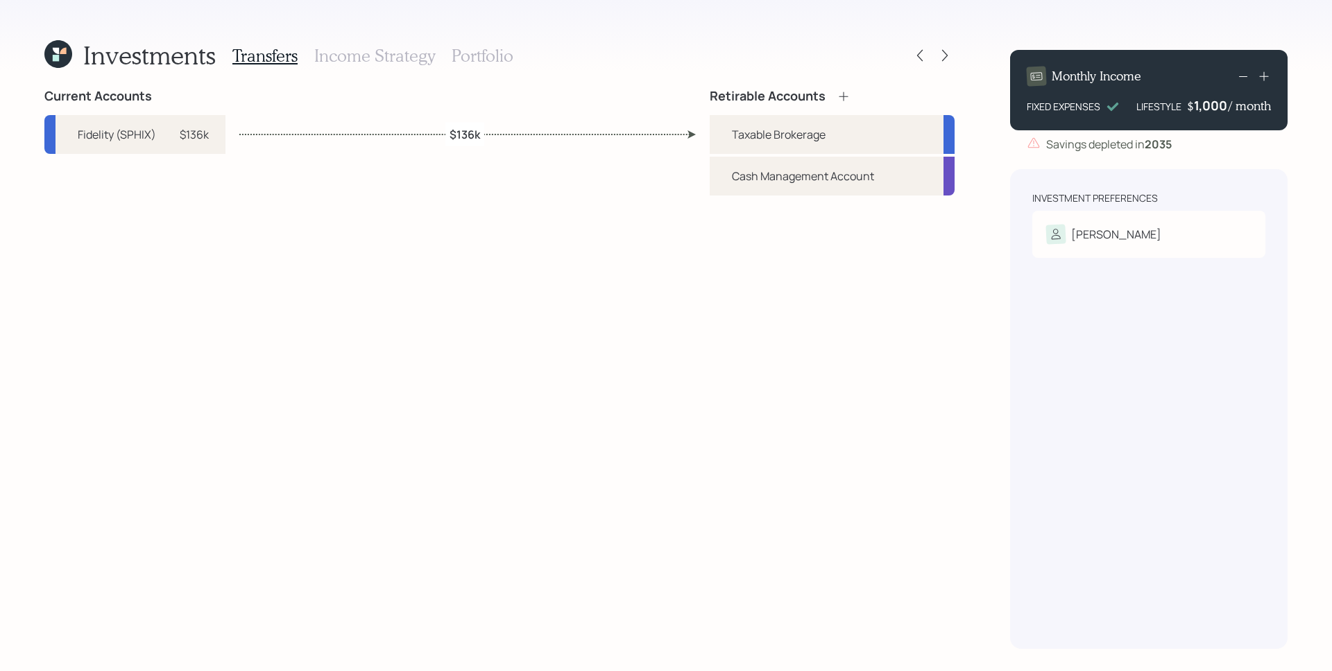
click at [473, 136] on label "$136k" at bounding box center [464, 133] width 31 height 15
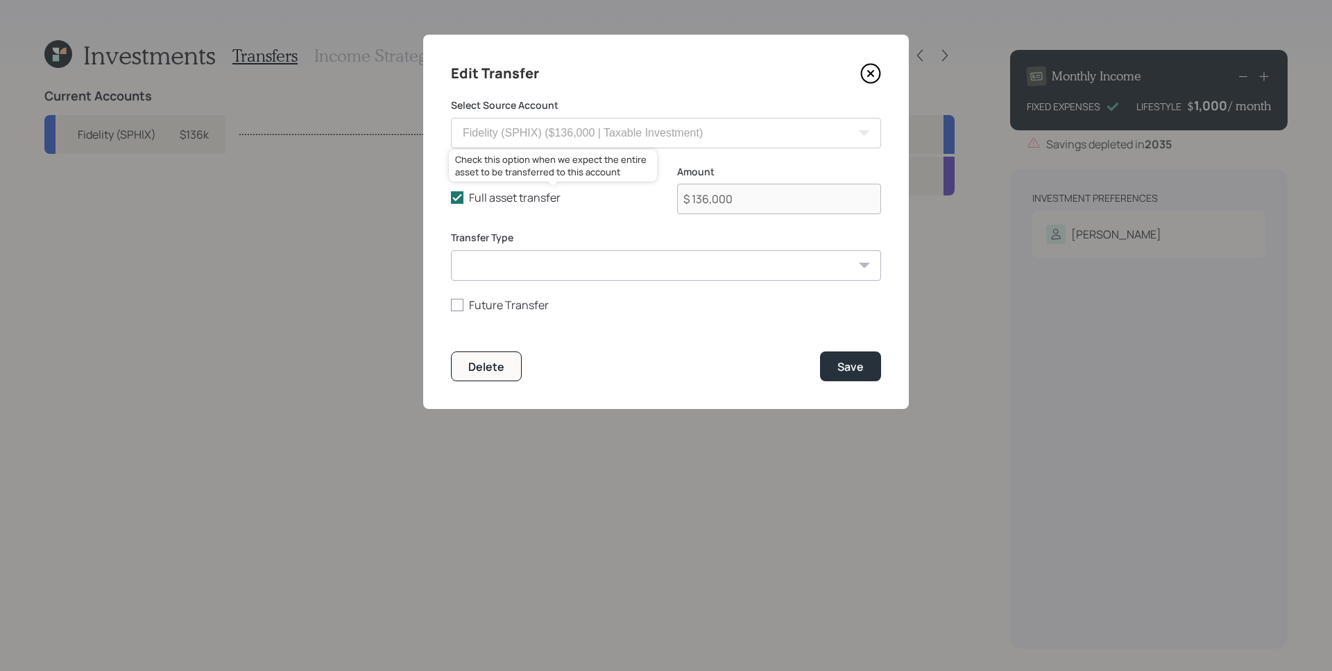
click at [497, 189] on div "Full asset transfer Check this option when we expect the entire asset to be tra…" at bounding box center [666, 198] width 430 height 67
click at [511, 194] on label "Full asset transfer" at bounding box center [553, 197] width 204 height 15
click at [451, 198] on input "Full asset transfer" at bounding box center [450, 198] width 1 height 1
checkbox input "false"
click at [788, 203] on input "$ 136,000" at bounding box center [779, 199] width 204 height 31
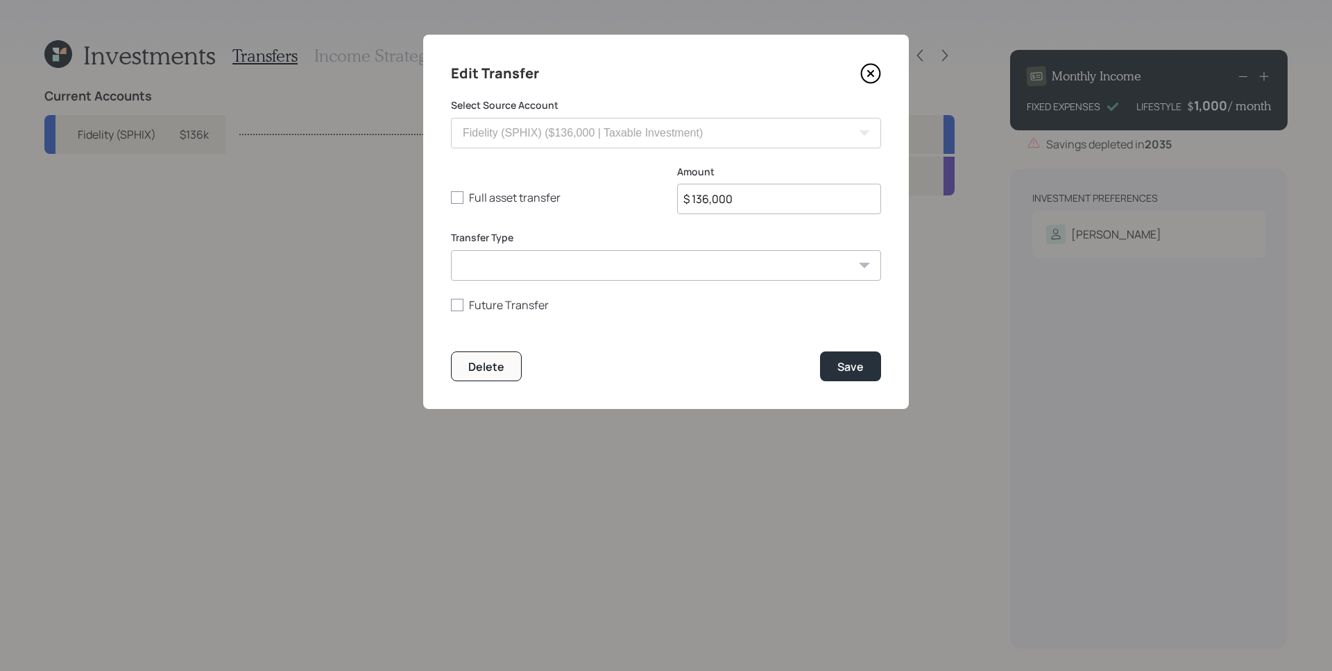
click at [788, 203] on input "$ 136,000" at bounding box center [779, 199] width 204 height 31
type input "$ 125,000"
click at [820, 352] on button "Save" at bounding box center [850, 367] width 61 height 30
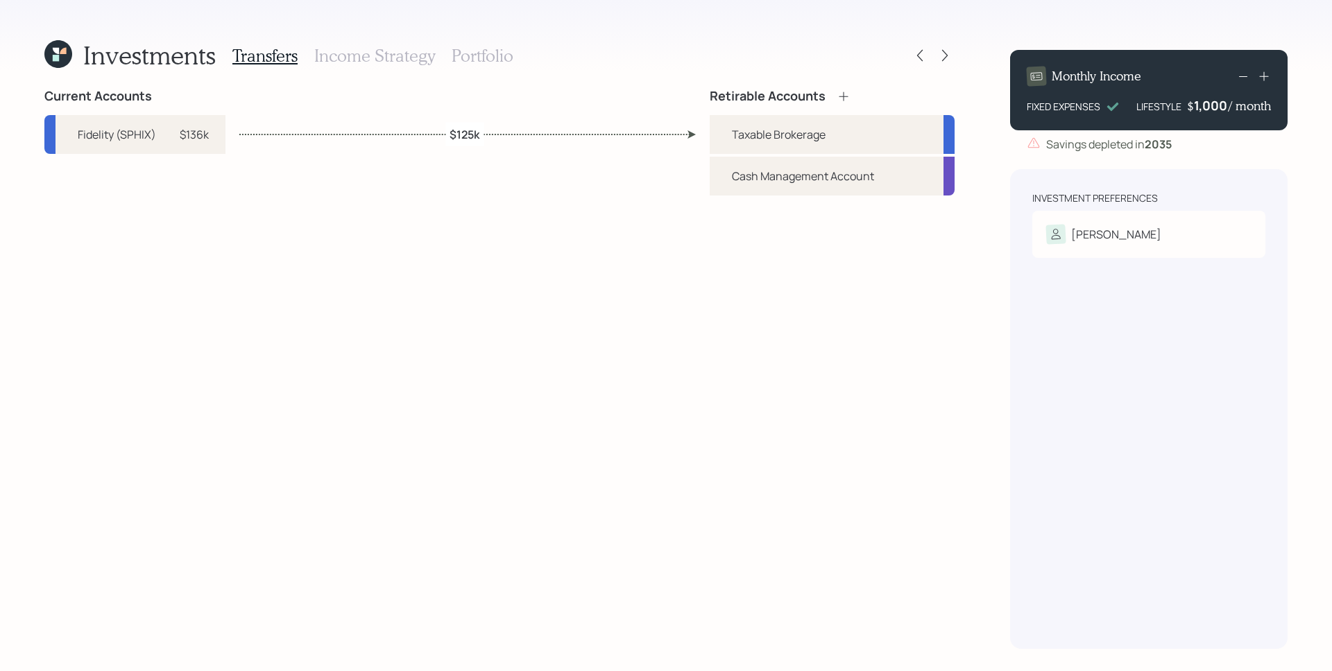
click at [719, 373] on div "Retirable Accounts Taxable Brokerage Cash Management Account" at bounding box center [832, 369] width 245 height 560
